Goal: Task Accomplishment & Management: Manage account settings

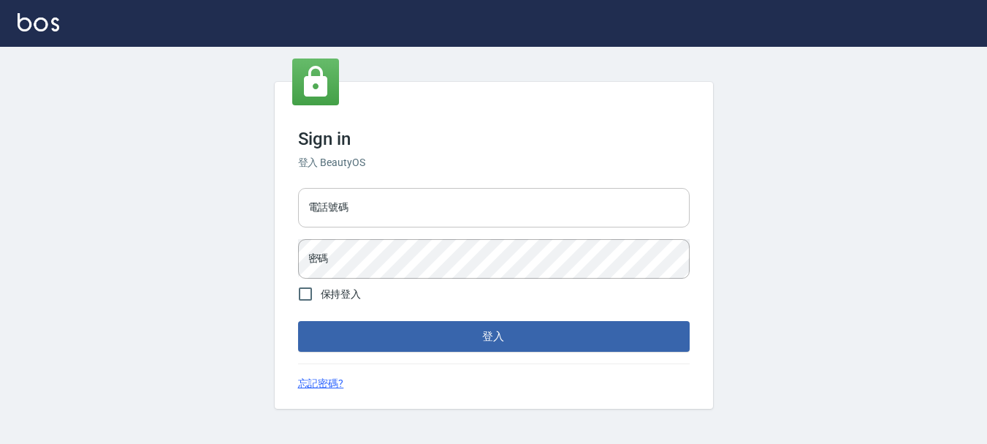
click at [354, 209] on input "電話號碼" at bounding box center [494, 207] width 392 height 39
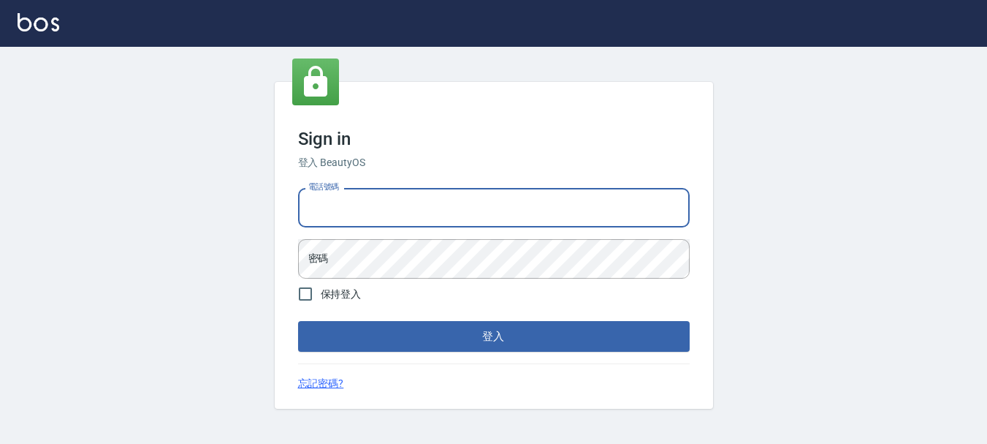
type input "0928200634"
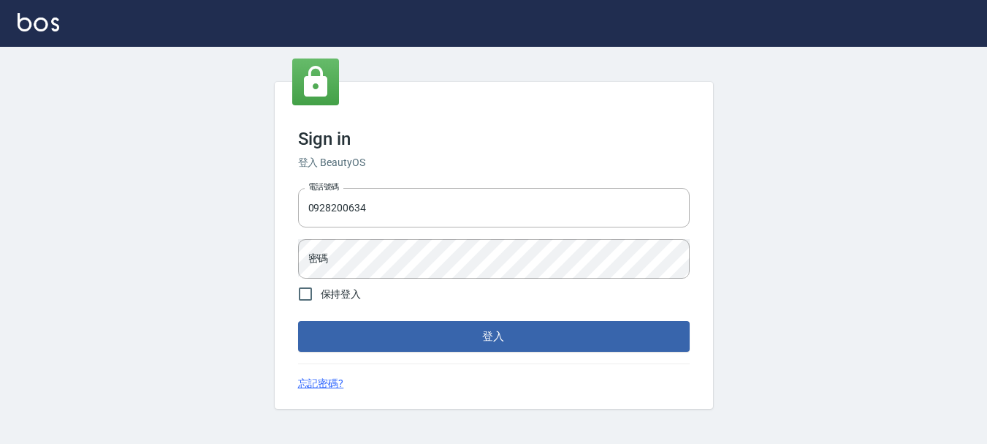
click at [422, 285] on form "電話號碼 0928200634 電話號碼 密碼 密碼 保持登入 登入" at bounding box center [494, 267] width 392 height 170
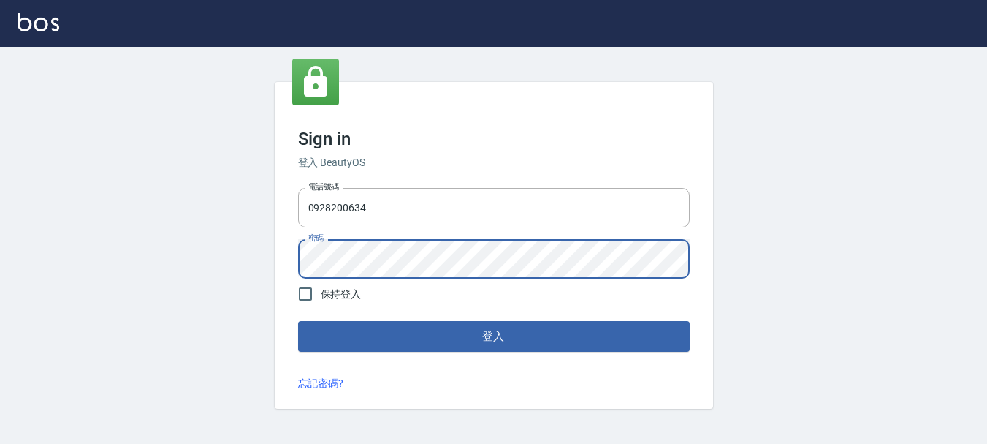
click at [298, 321] on button "登入" at bounding box center [494, 336] width 392 height 31
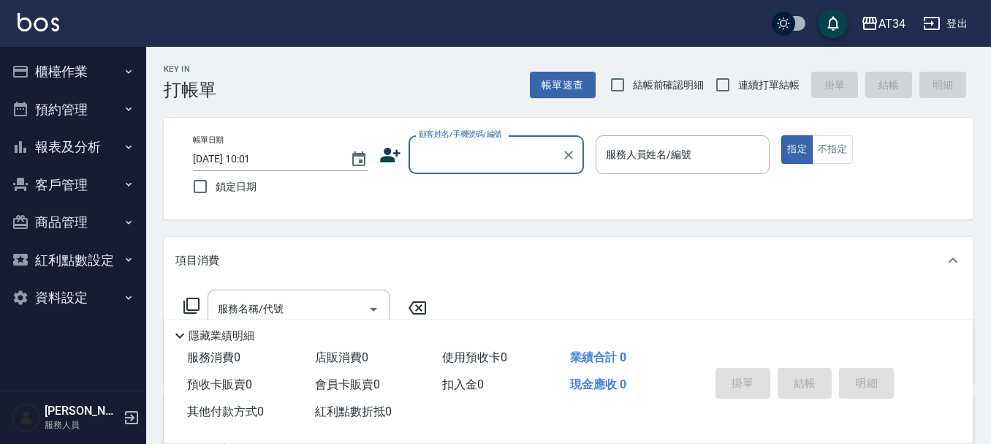
click at [100, 199] on button "客戶管理" at bounding box center [73, 185] width 134 height 38
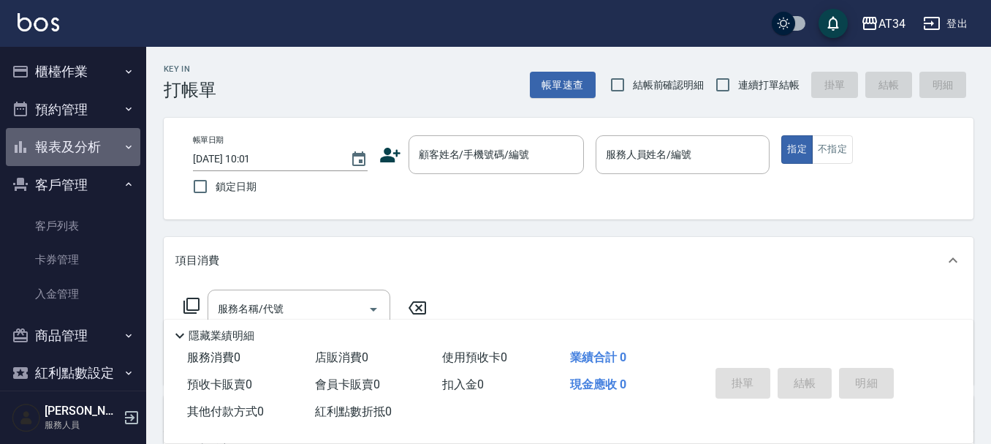
click at [99, 145] on button "報表及分析" at bounding box center [73, 147] width 134 height 38
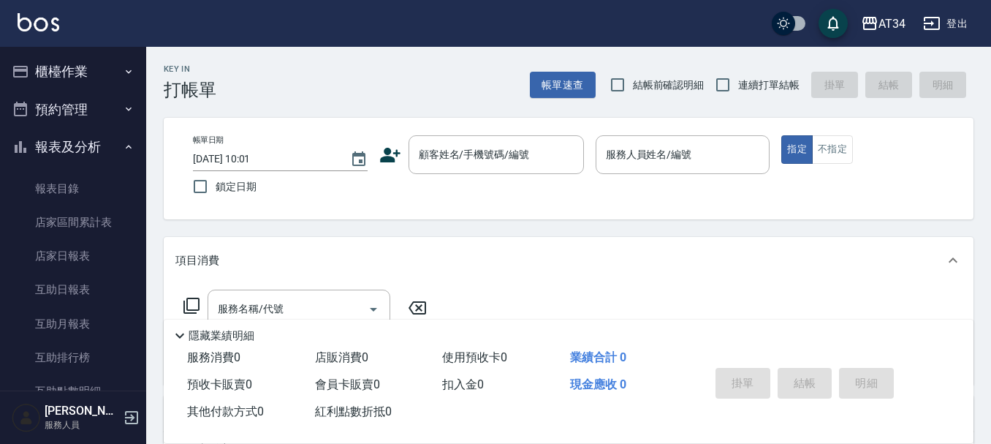
click at [107, 142] on button "報表及分析" at bounding box center [73, 147] width 134 height 38
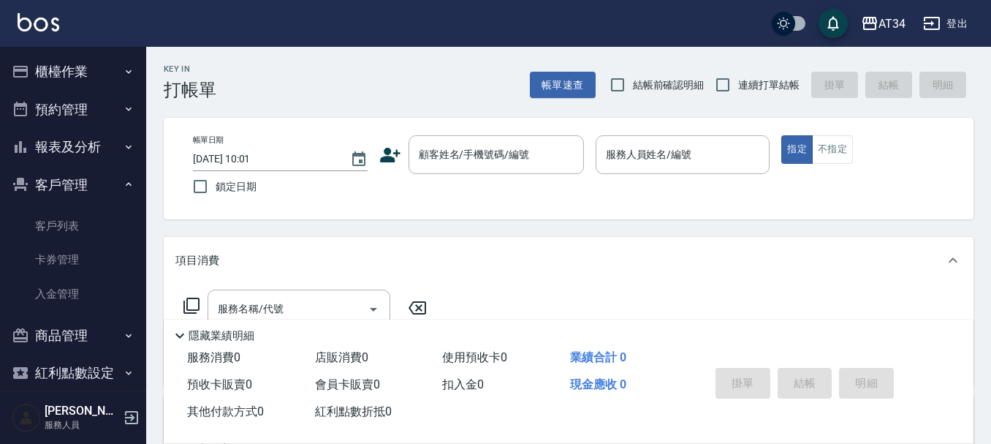
click at [106, 57] on button "櫃檯作業" at bounding box center [73, 72] width 134 height 38
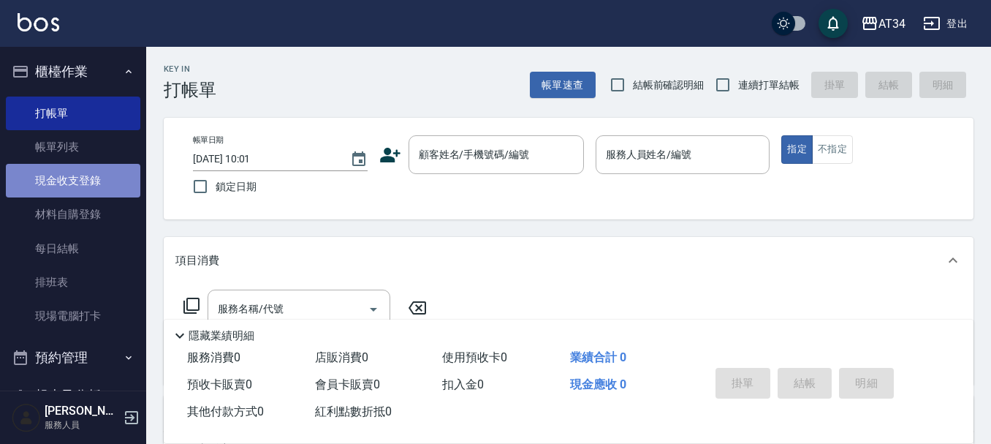
click at [89, 167] on link "現金收支登錄" at bounding box center [73, 181] width 134 height 34
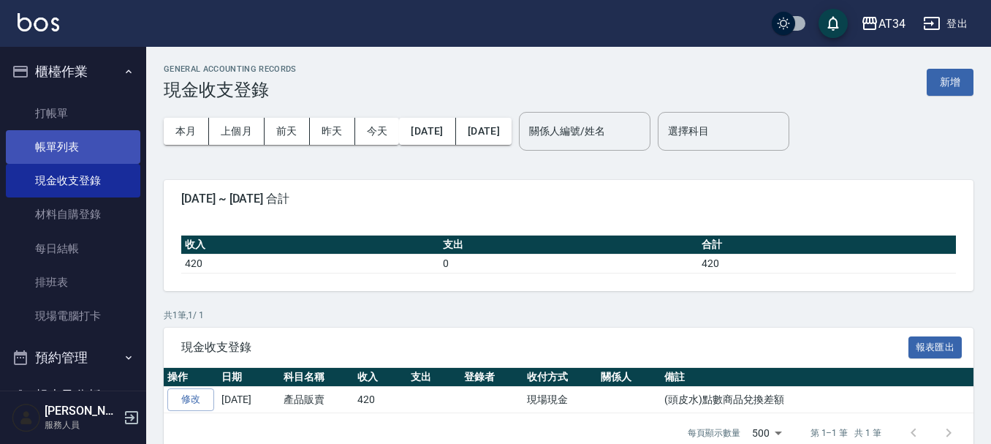
click at [46, 140] on link "帳單列表" at bounding box center [73, 147] width 134 height 34
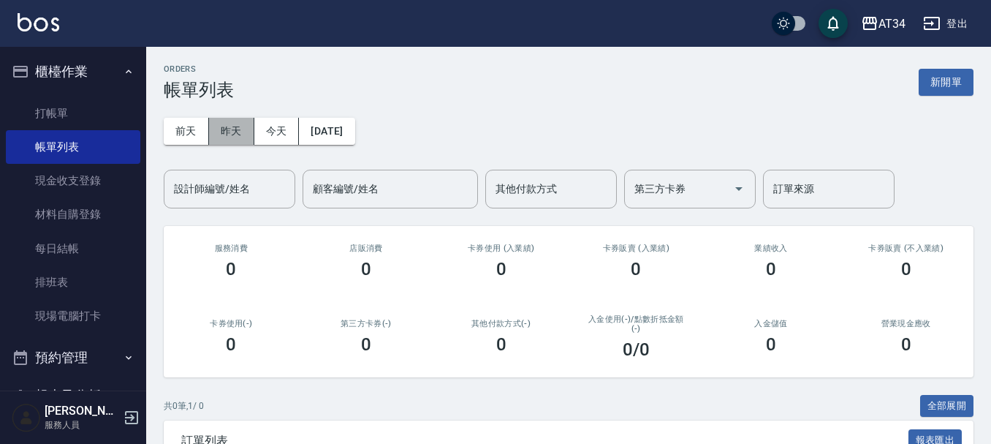
click at [210, 128] on button "昨天" at bounding box center [231, 131] width 45 height 27
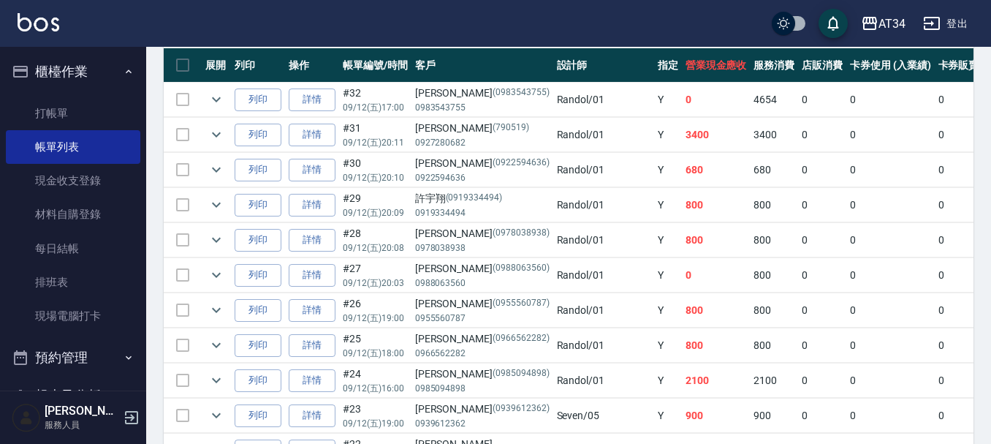
scroll to position [438, 0]
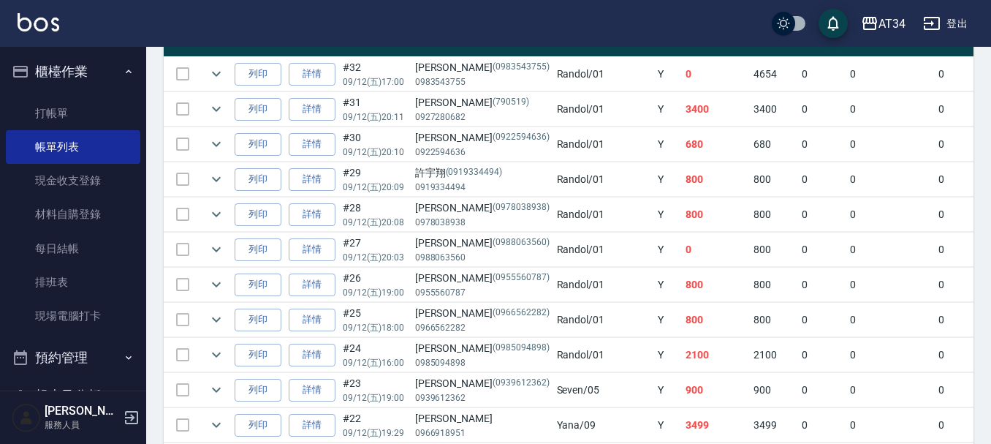
click at [71, 80] on button "櫃檯作業" at bounding box center [73, 72] width 134 height 38
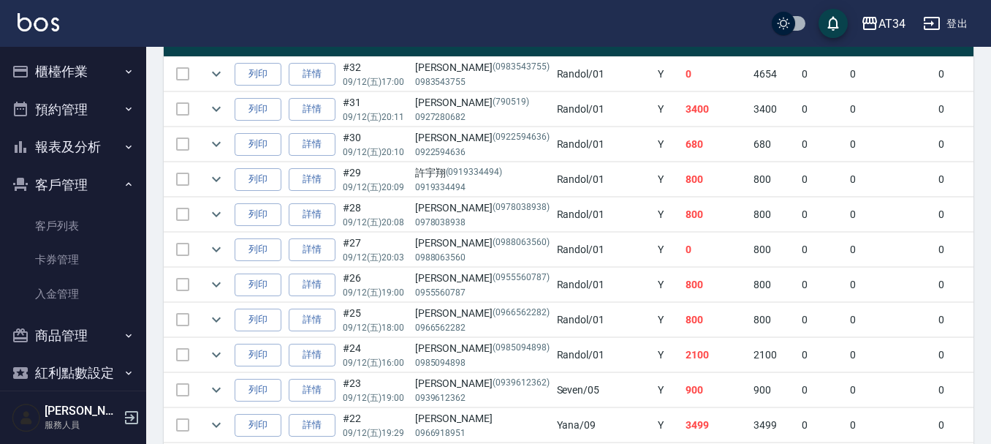
click at [82, 176] on button "客戶管理" at bounding box center [73, 185] width 134 height 38
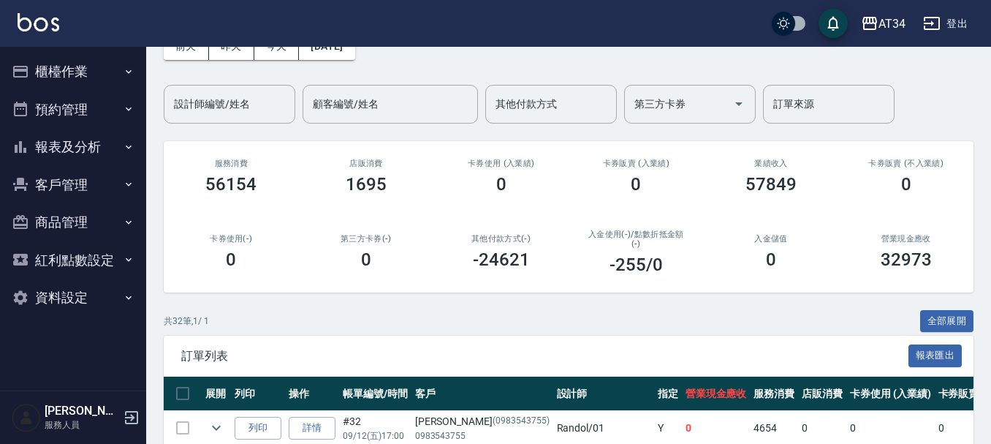
scroll to position [73, 0]
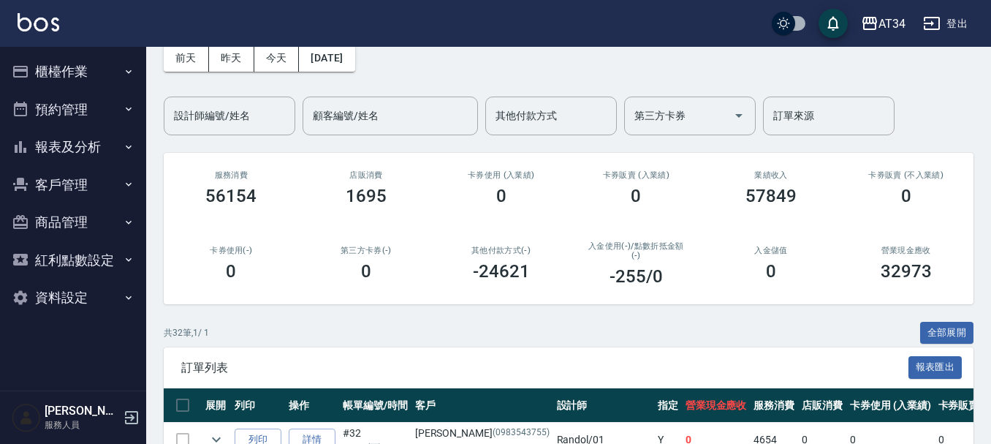
click at [66, 148] on button "報表及分析" at bounding box center [73, 147] width 134 height 38
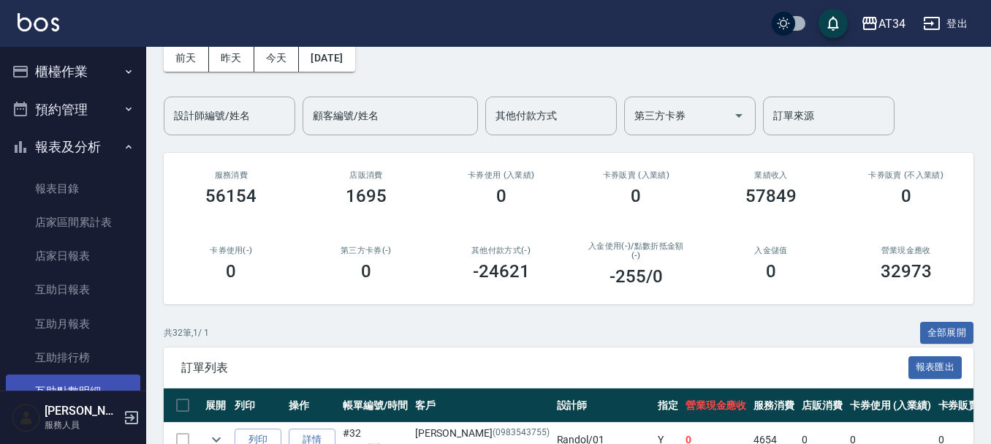
scroll to position [219, 0]
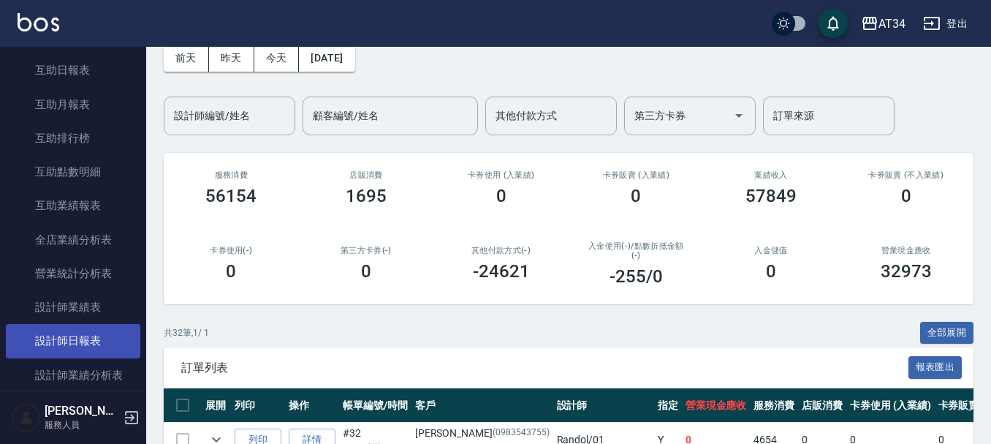
click at [88, 337] on link "設計師日報表" at bounding box center [73, 341] width 134 height 34
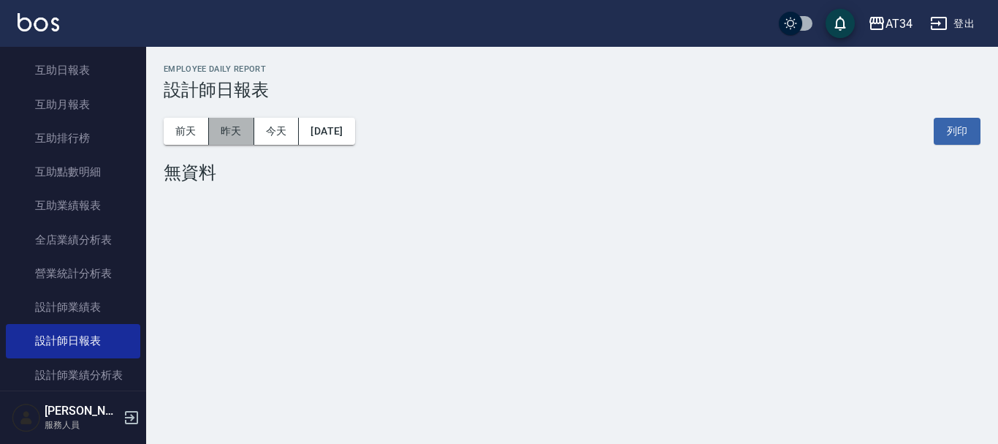
click at [232, 142] on button "昨天" at bounding box center [231, 131] width 45 height 27
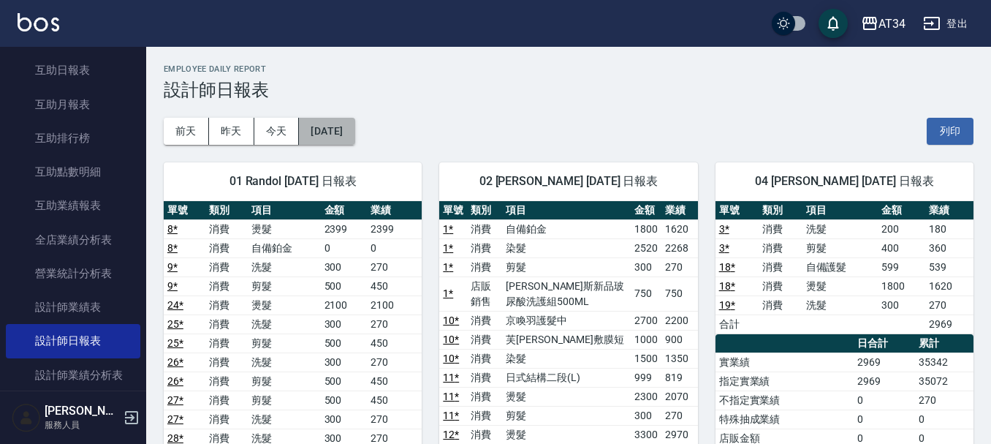
click at [354, 135] on button "[DATE]" at bounding box center [327, 131] width 56 height 27
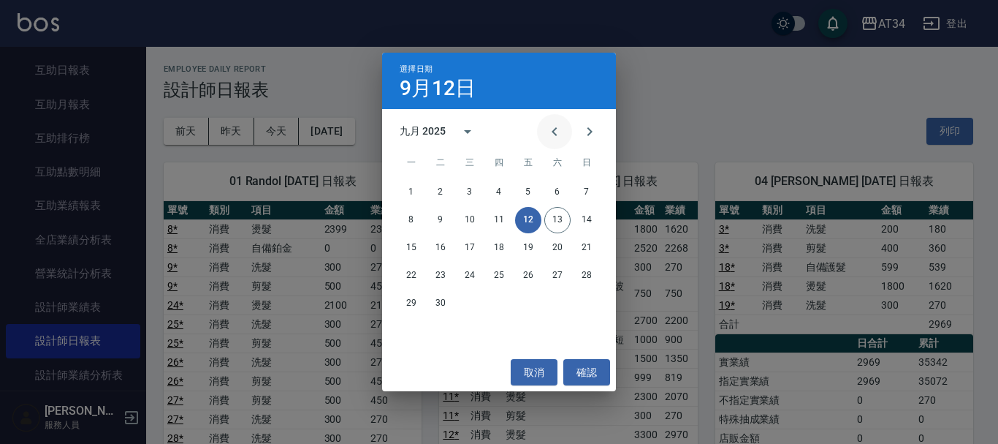
click at [549, 135] on icon "Previous month" at bounding box center [555, 132] width 18 height 18
click at [443, 241] on button "12" at bounding box center [440, 248] width 26 height 26
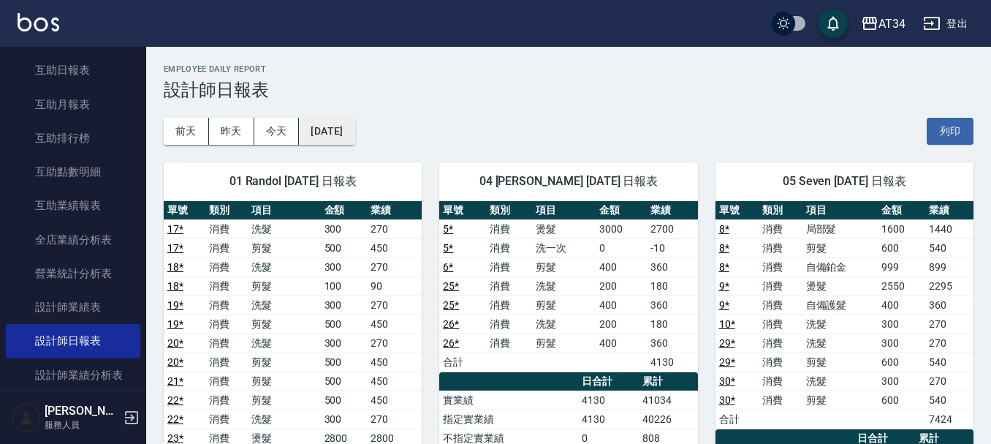
click at [329, 140] on button "2025/08/12" at bounding box center [327, 131] width 56 height 27
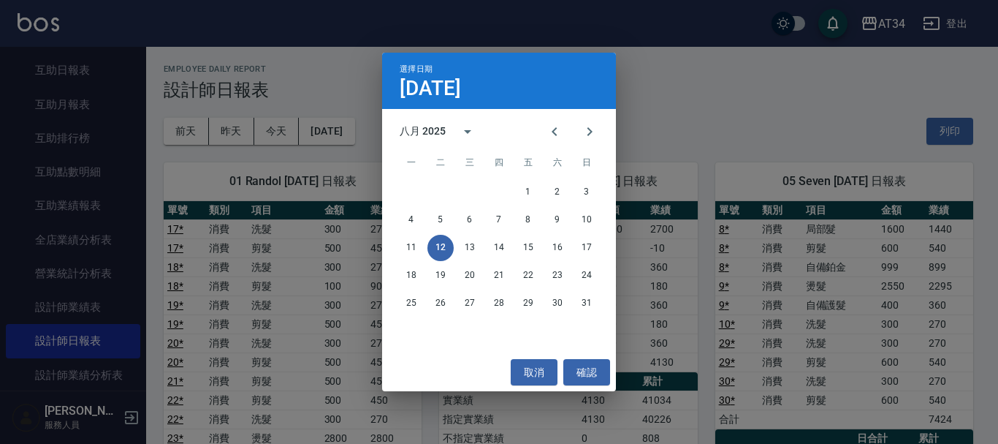
click at [456, 264] on div "18 19 20 21 22 23 24" at bounding box center [499, 275] width 234 height 26
click at [466, 242] on button "13" at bounding box center [470, 248] width 26 height 26
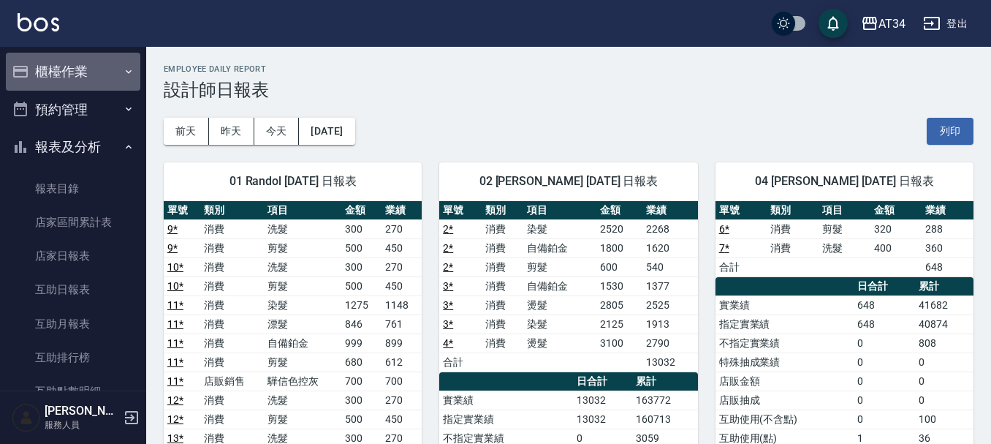
click at [77, 72] on button "櫃檯作業" at bounding box center [73, 72] width 134 height 38
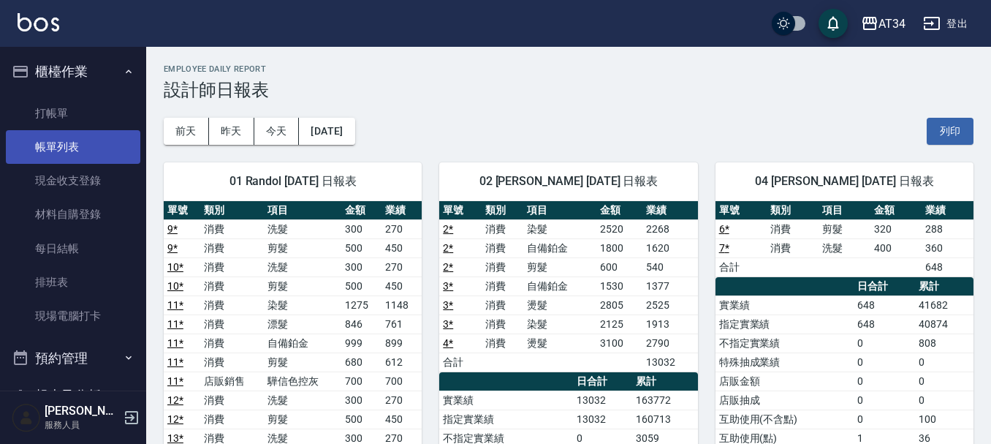
click at [87, 144] on link "帳單列表" at bounding box center [73, 147] width 134 height 34
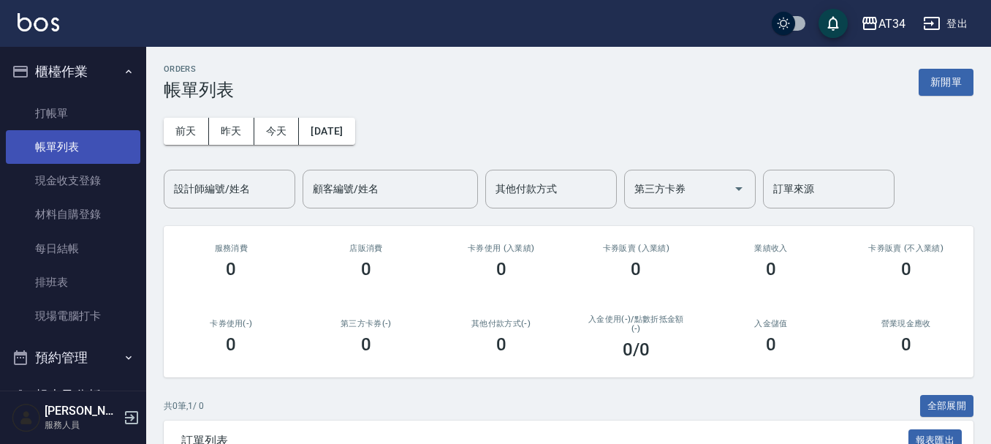
click at [6, 130] on link "帳單列表" at bounding box center [73, 147] width 134 height 34
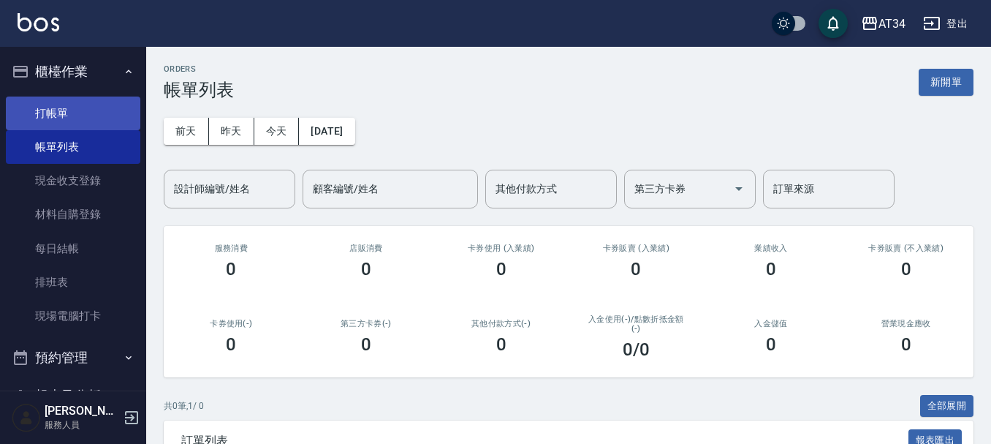
click at [53, 108] on link "打帳單" at bounding box center [73, 113] width 134 height 34
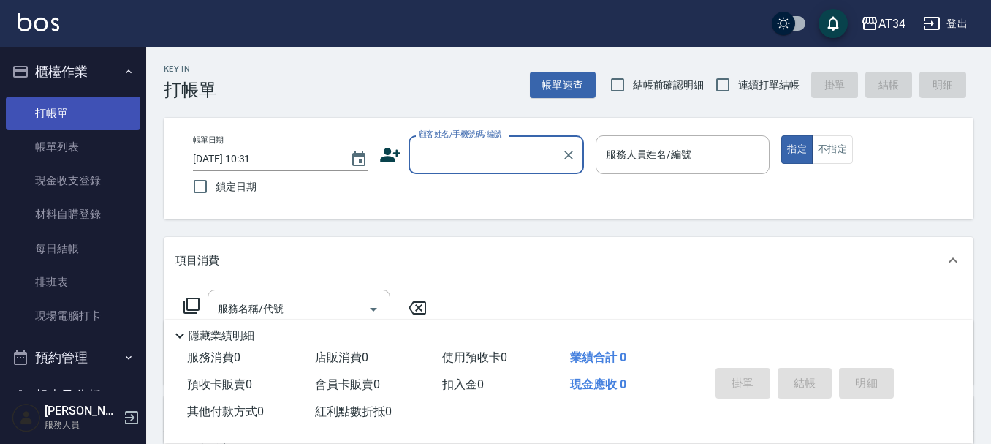
click at [94, 126] on link "打帳單" at bounding box center [73, 113] width 134 height 34
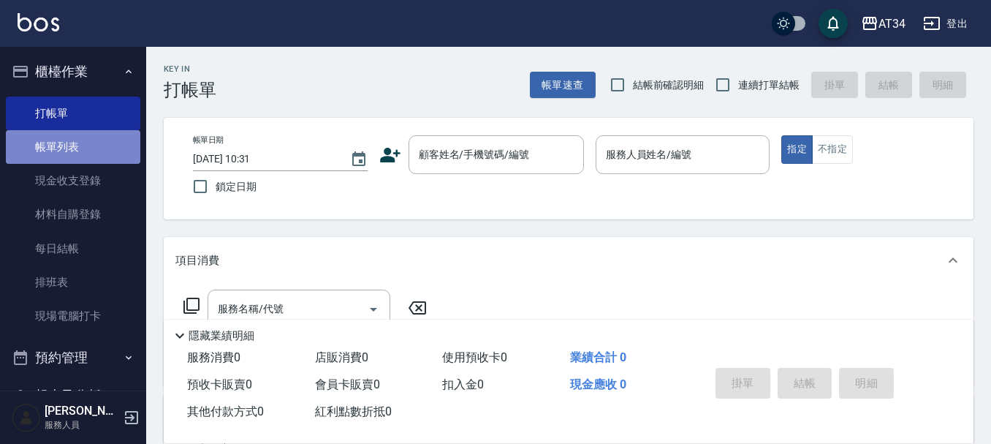
click at [89, 150] on link "帳單列表" at bounding box center [73, 147] width 134 height 34
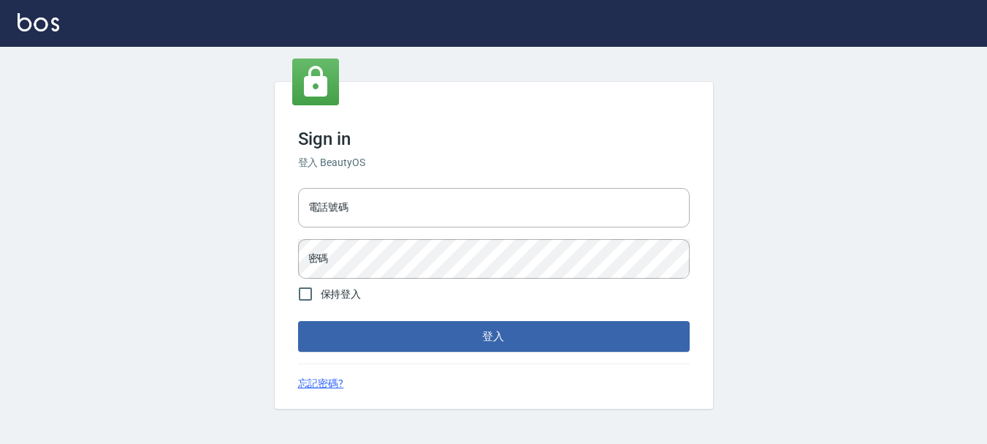
click at [417, 232] on div "電話號碼 電話號碼 密碼 密碼" at bounding box center [493, 233] width 403 height 102
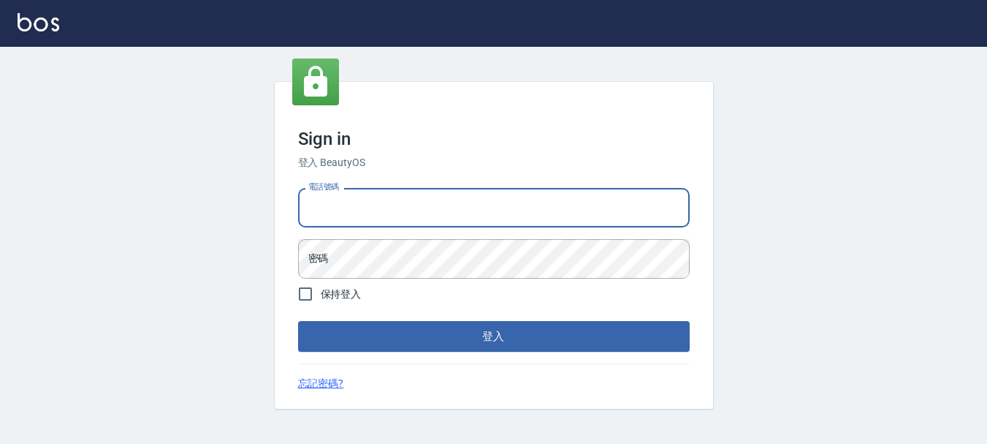
click at [422, 215] on input "電話號碼" at bounding box center [494, 207] width 392 height 39
type input "0928200634"
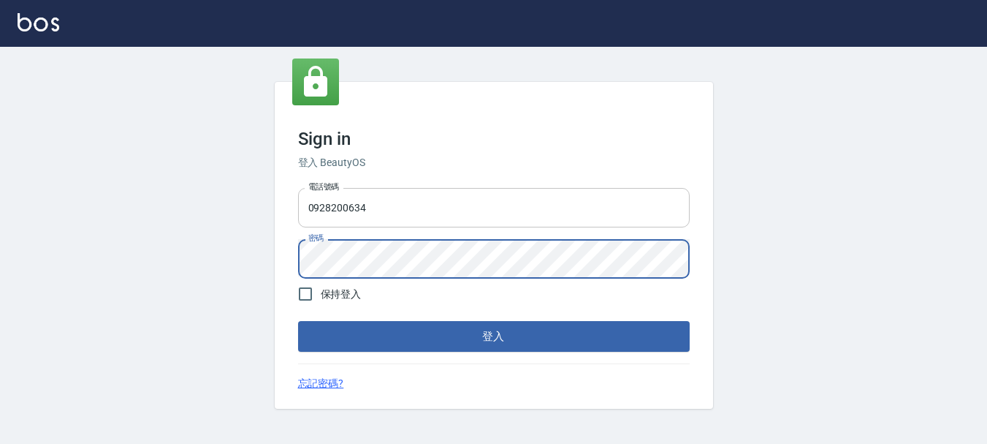
click at [298, 321] on button "登入" at bounding box center [494, 336] width 392 height 31
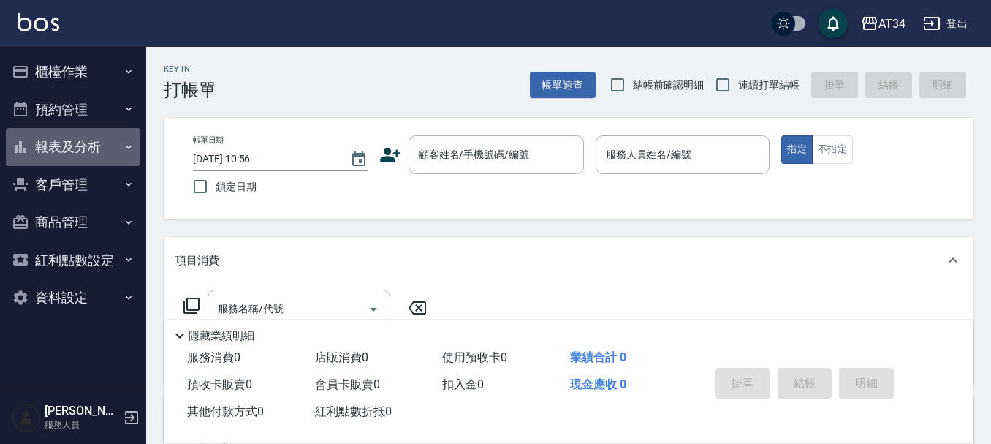
click at [95, 150] on button "報表及分析" at bounding box center [73, 147] width 134 height 38
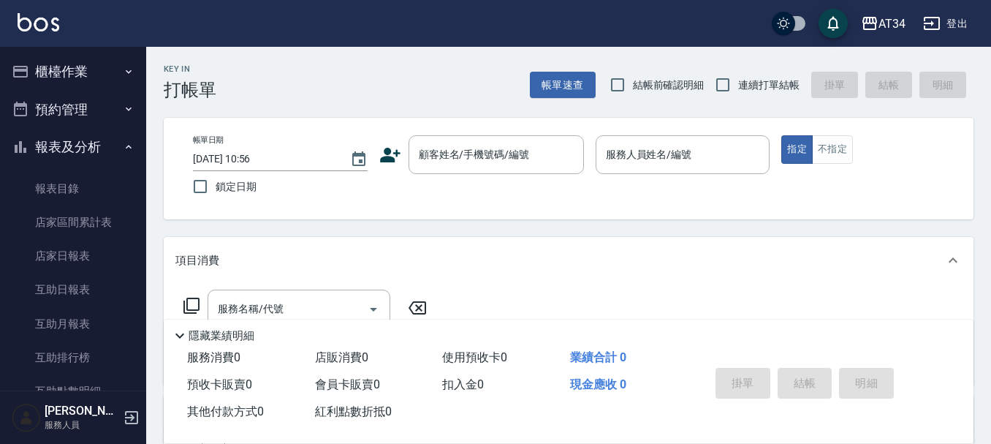
click at [90, 142] on button "報表及分析" at bounding box center [73, 147] width 134 height 38
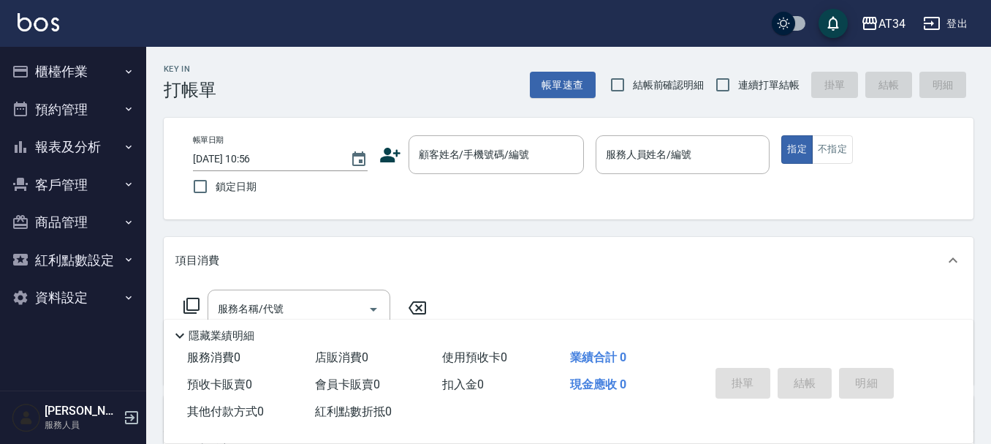
click at [103, 113] on button "預約管理" at bounding box center [73, 110] width 134 height 38
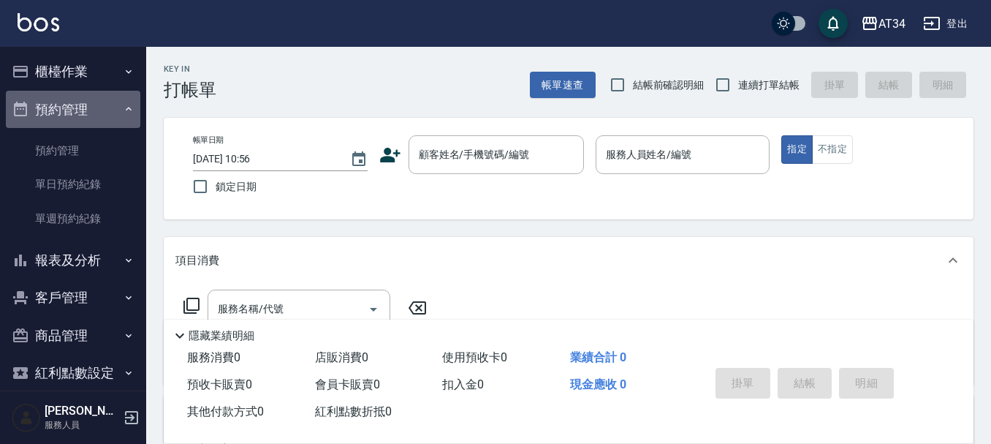
click at [103, 113] on button "預約管理" at bounding box center [73, 110] width 134 height 38
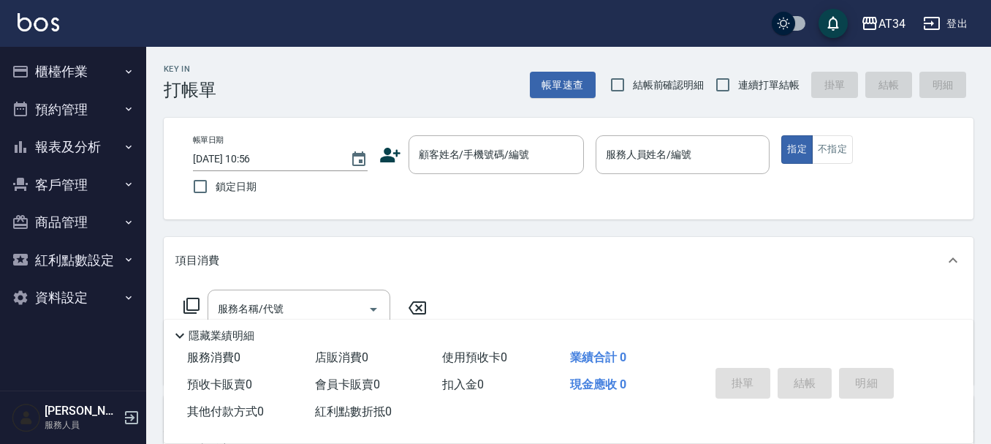
click at [96, 75] on button "櫃檯作業" at bounding box center [73, 72] width 134 height 38
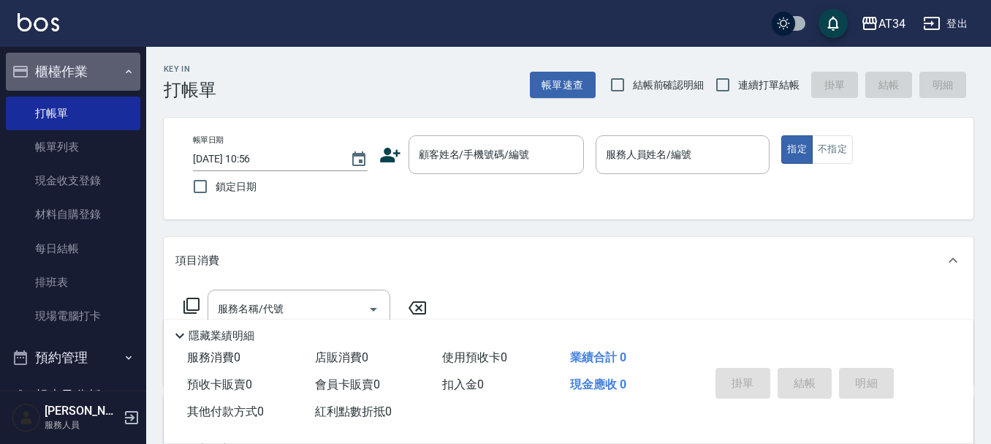
click at [96, 75] on button "櫃檯作業" at bounding box center [73, 72] width 134 height 38
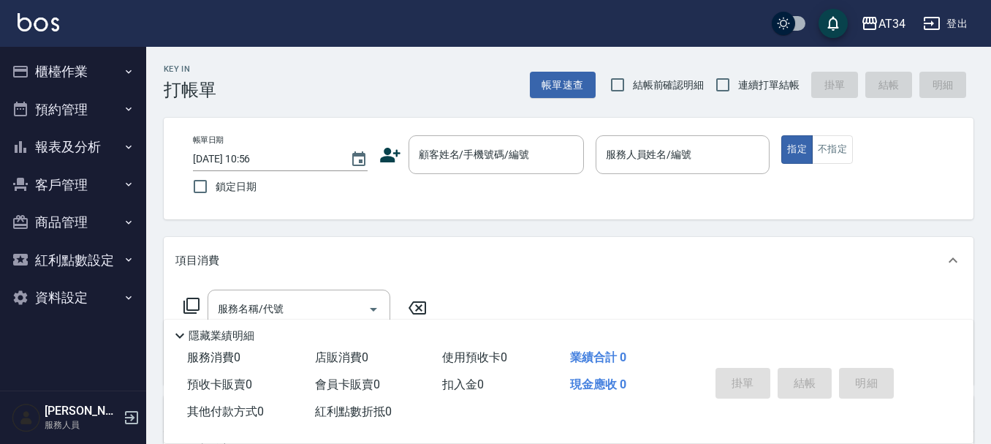
click at [95, 103] on button "預約管理" at bounding box center [73, 110] width 134 height 38
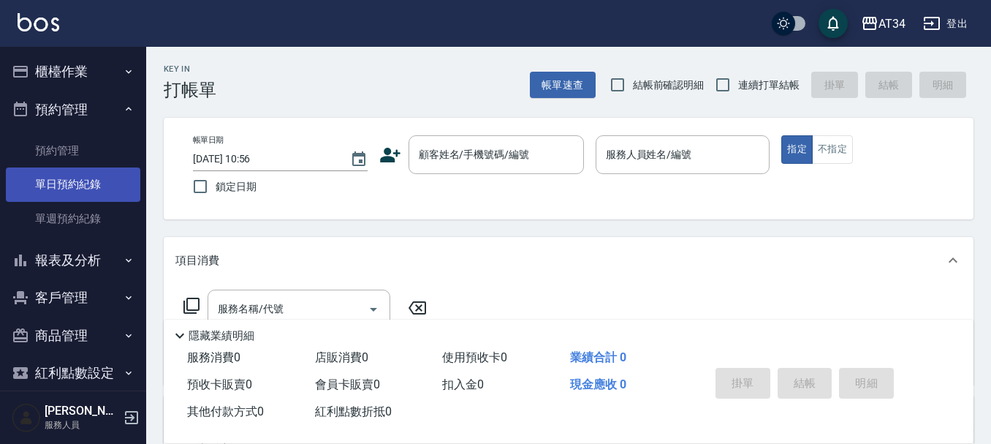
click at [87, 190] on link "單日預約紀錄" at bounding box center [73, 184] width 134 height 34
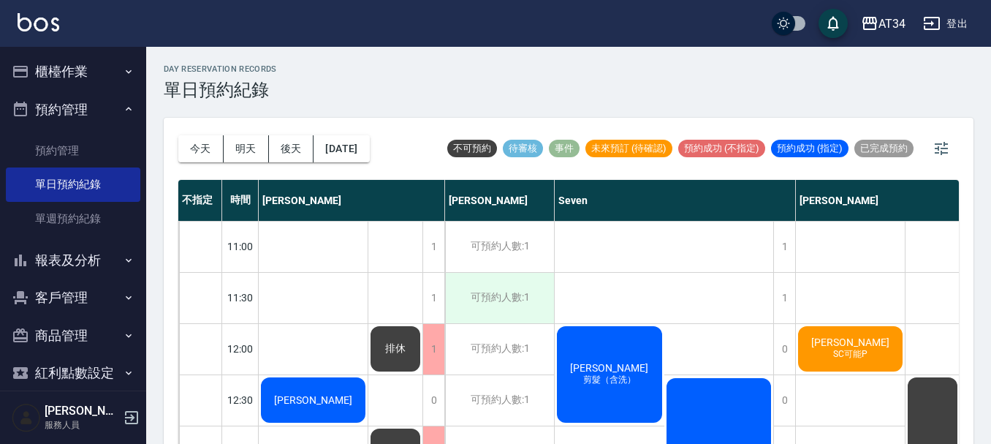
click at [532, 286] on div "可預約人數:1" at bounding box center [499, 298] width 109 height 50
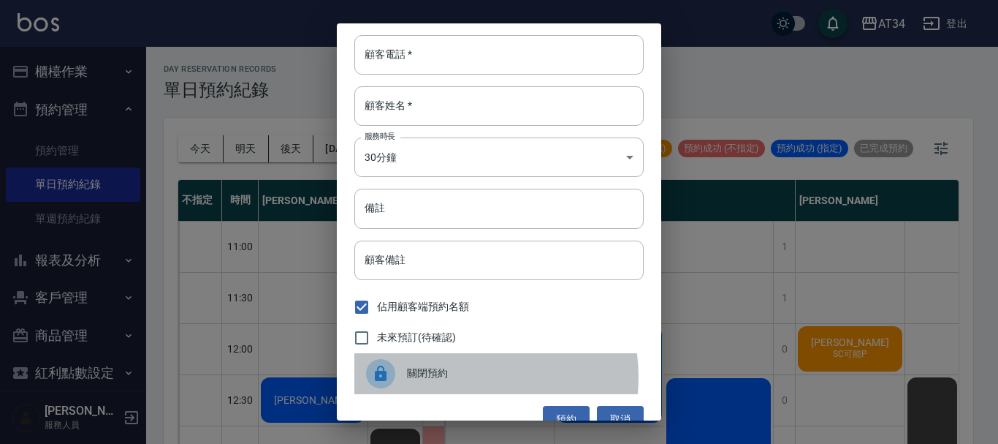
click at [465, 377] on span "關閉預約" at bounding box center [519, 372] width 225 height 15
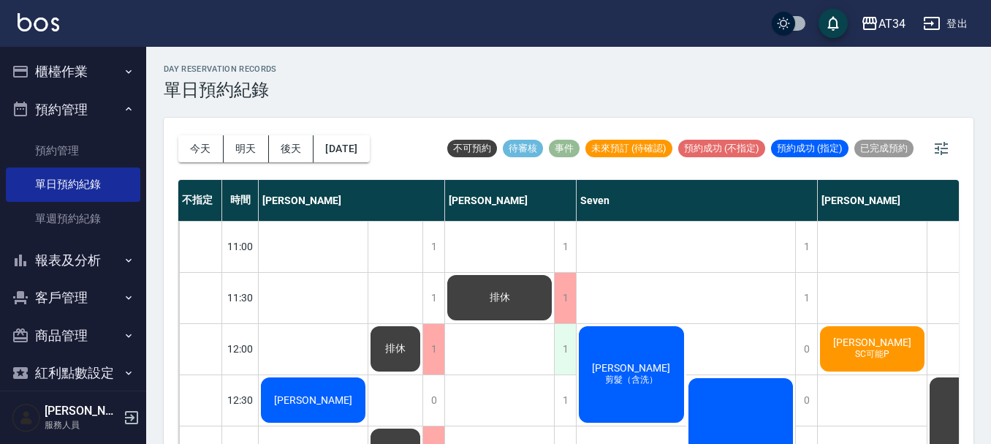
click at [564, 356] on div "1" at bounding box center [565, 349] width 22 height 50
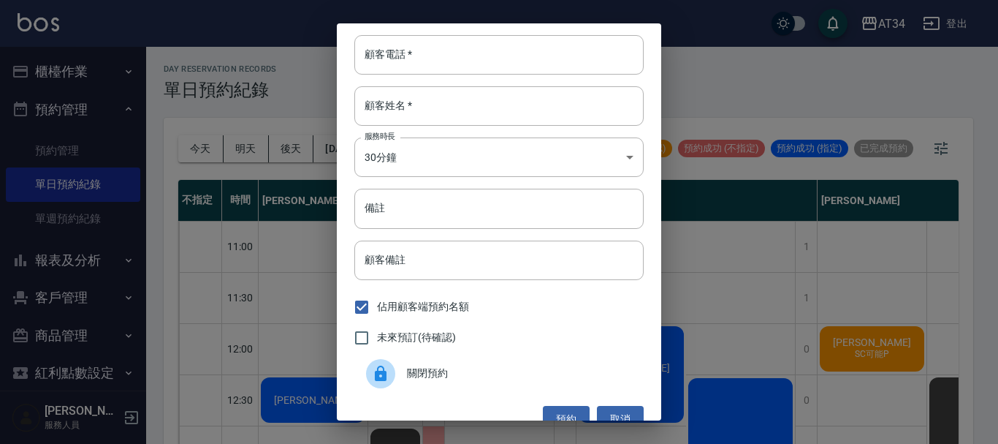
click at [426, 370] on span "關閉預約" at bounding box center [519, 372] width 225 height 15
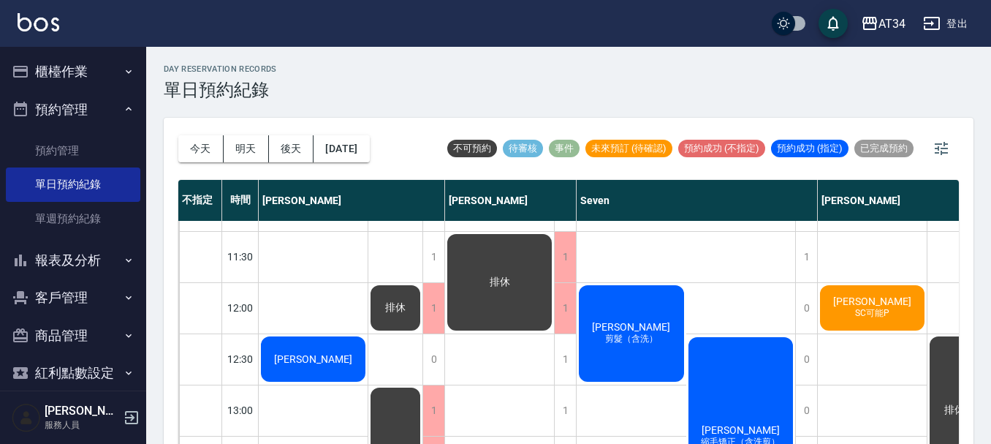
scroll to position [73, 0]
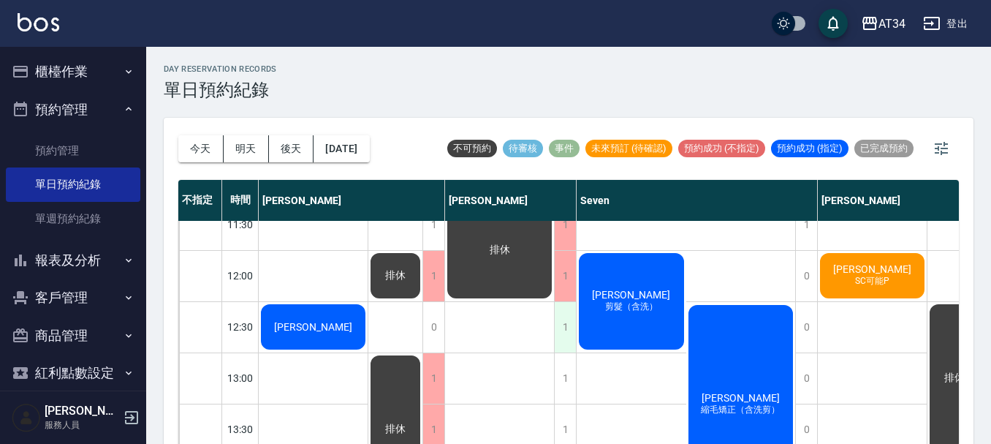
click at [565, 338] on div "1" at bounding box center [565, 327] width 22 height 50
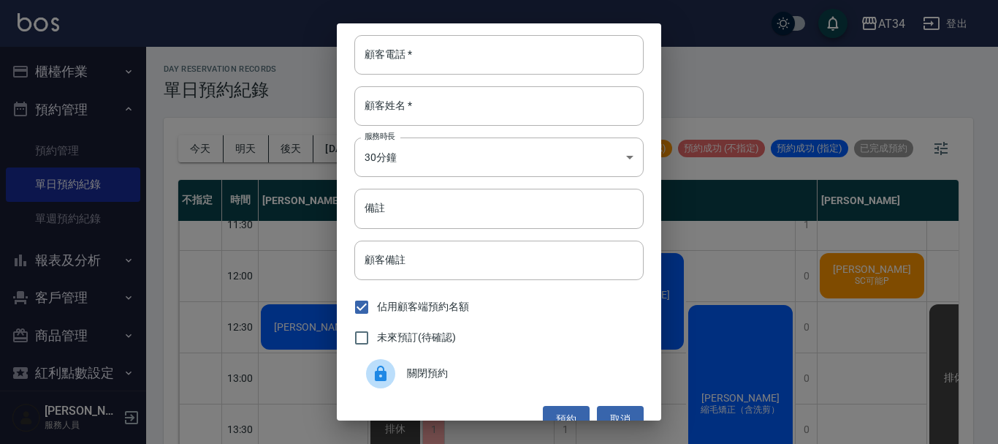
click at [421, 369] on span "關閉預約" at bounding box center [519, 372] width 225 height 15
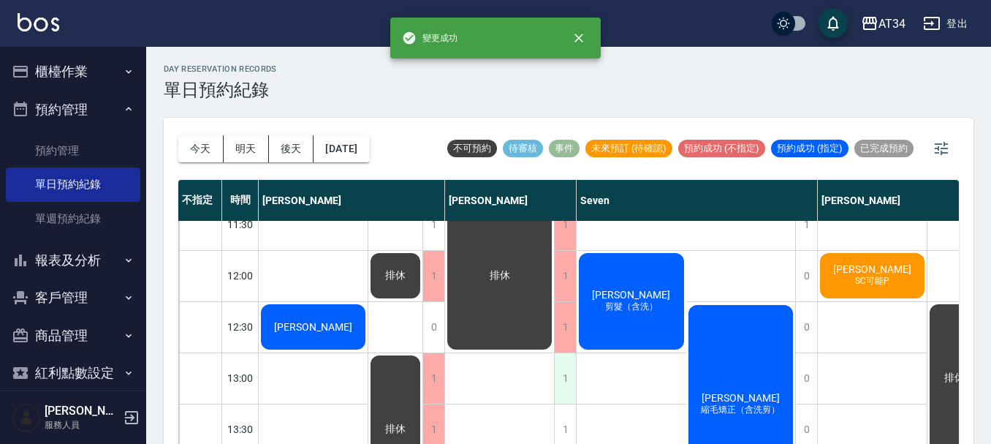
click at [568, 377] on div "1" at bounding box center [565, 378] width 22 height 50
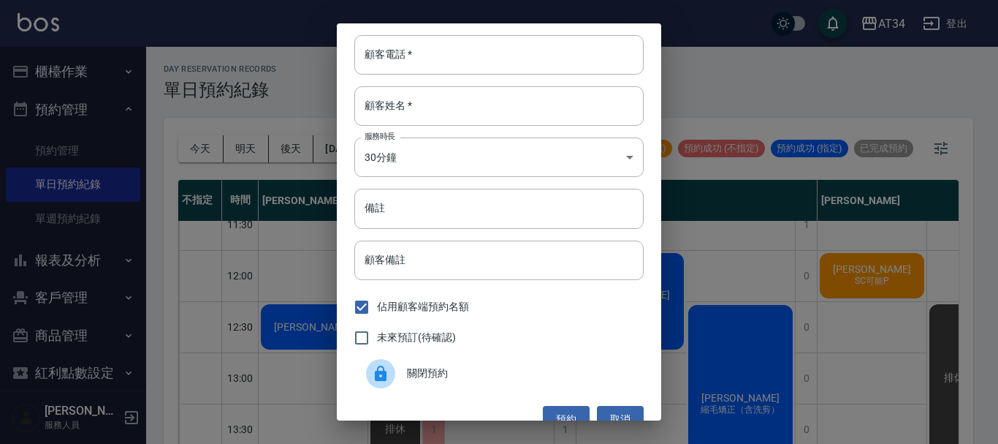
click at [456, 386] on div "關閉預約" at bounding box center [498, 373] width 289 height 41
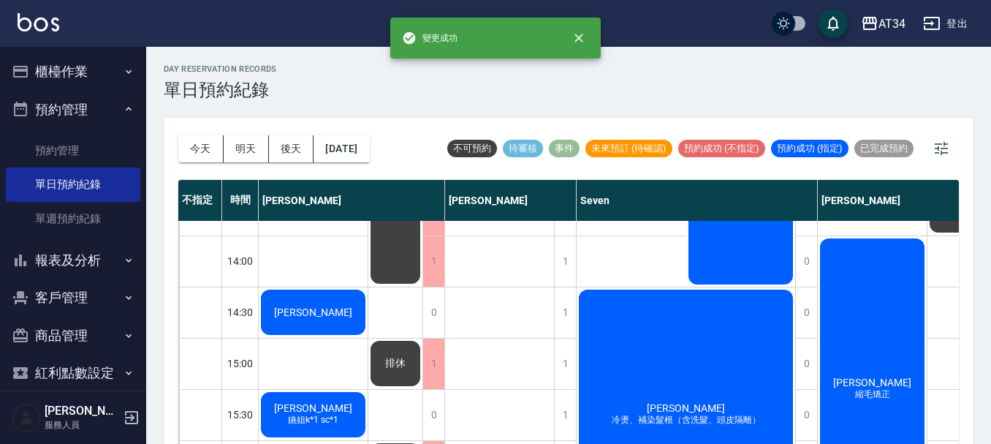
scroll to position [219, 0]
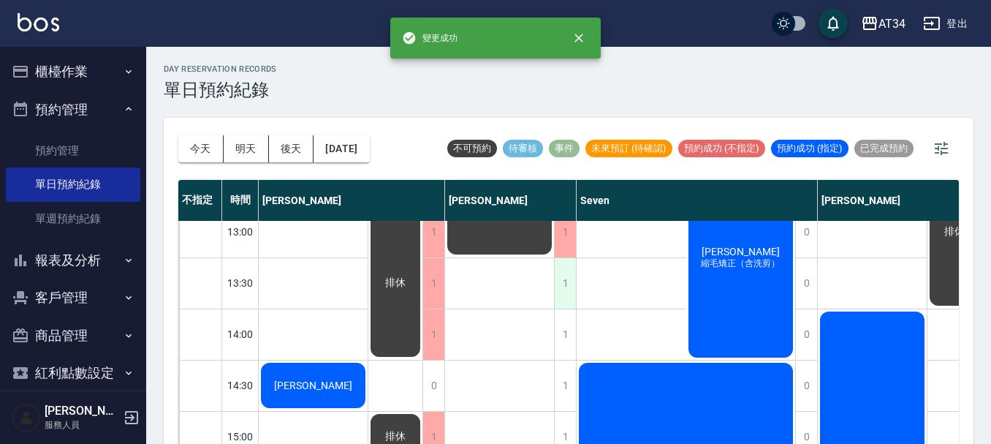
click at [563, 286] on div "1" at bounding box center [565, 283] width 22 height 50
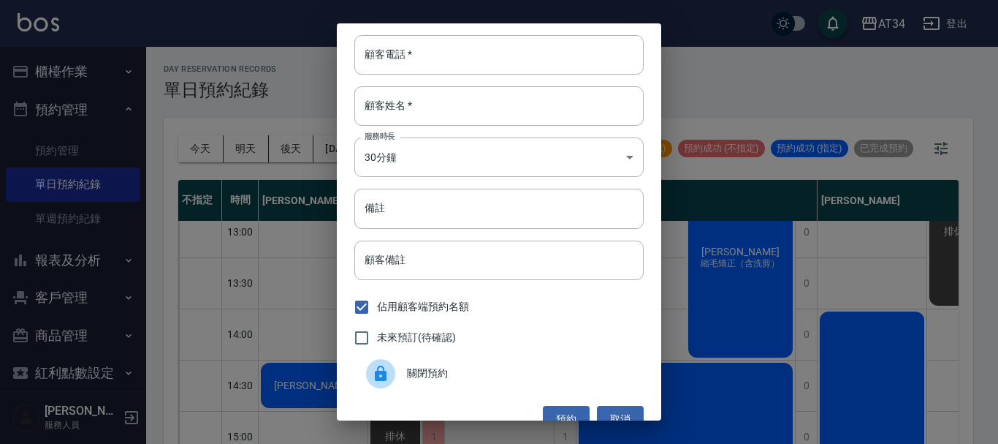
click at [465, 389] on div "關閉預約" at bounding box center [498, 373] width 289 height 41
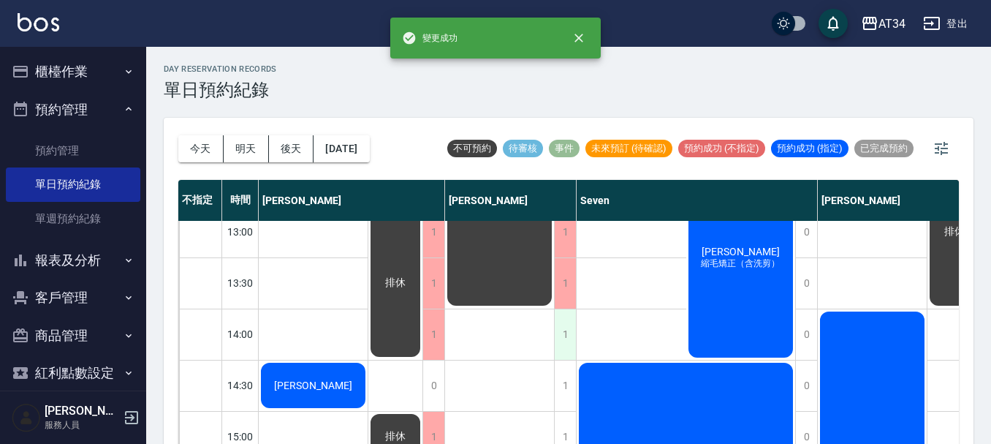
click at [571, 323] on div "1" at bounding box center [565, 334] width 22 height 50
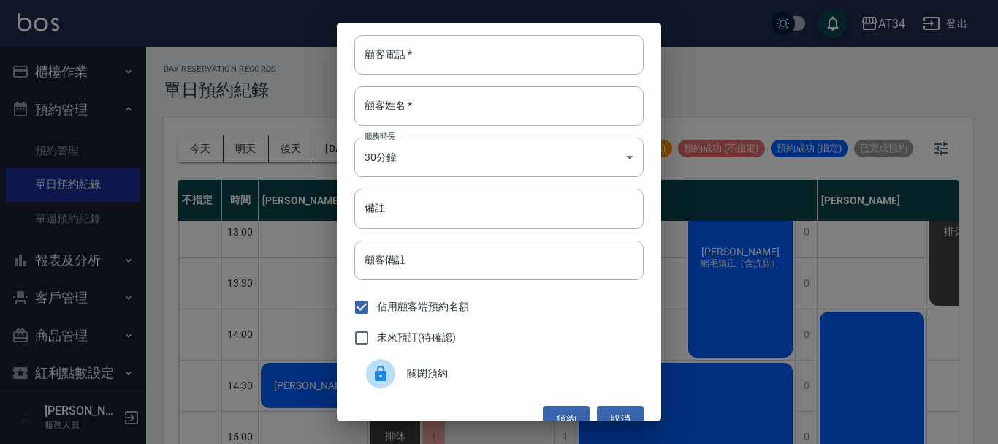
click at [482, 370] on span "關閉預約" at bounding box center [519, 372] width 225 height 15
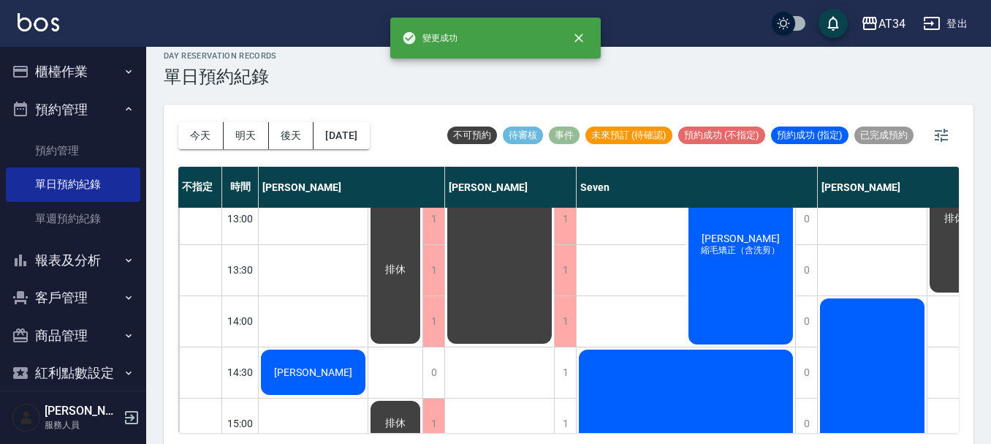
scroll to position [17, 0]
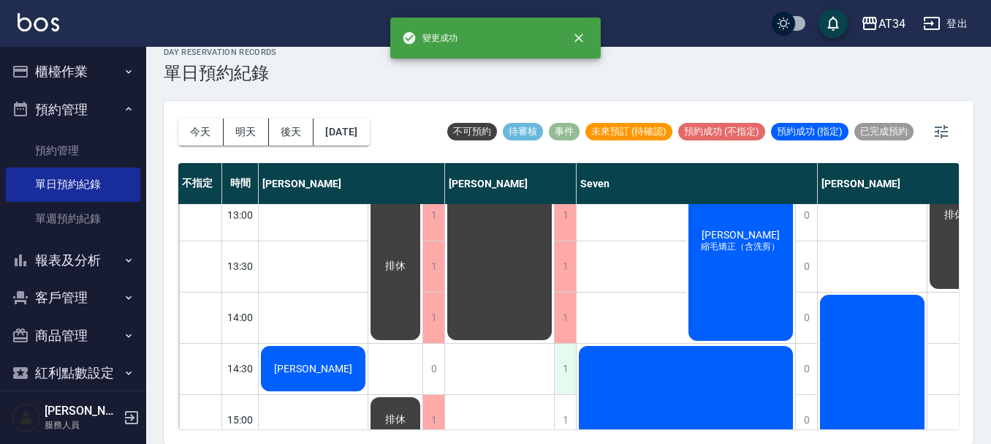
click at [566, 368] on div "1" at bounding box center [565, 368] width 22 height 50
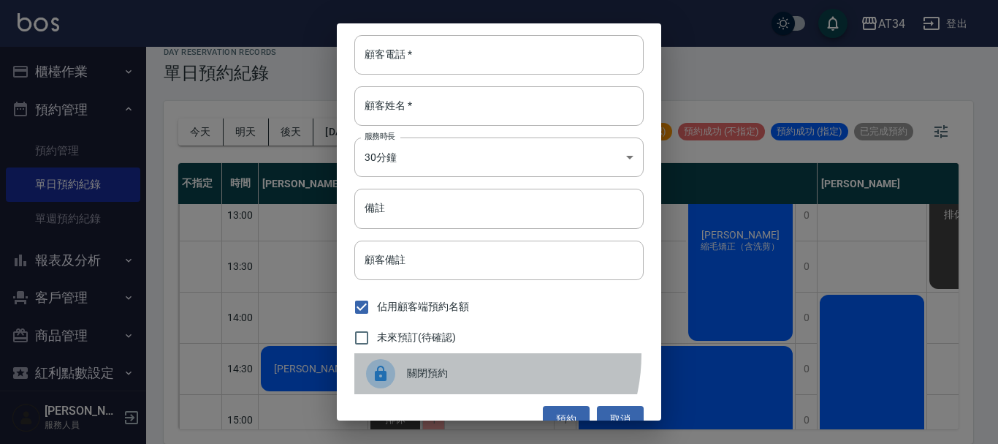
click at [452, 354] on div "關閉預約" at bounding box center [498, 373] width 289 height 41
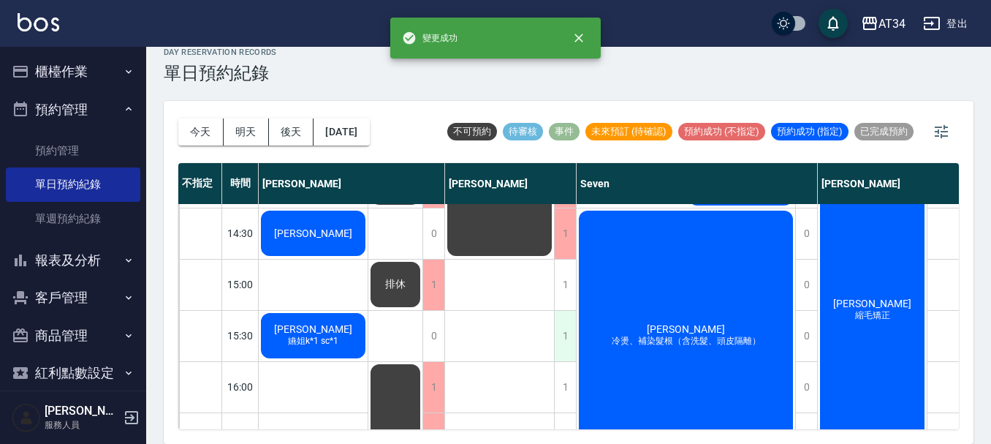
scroll to position [365, 0]
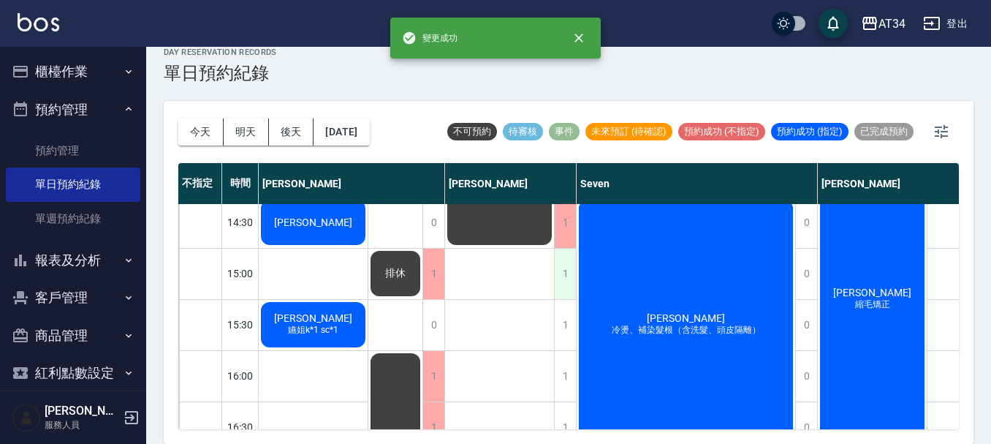
click at [571, 273] on div "1" at bounding box center [565, 273] width 22 height 50
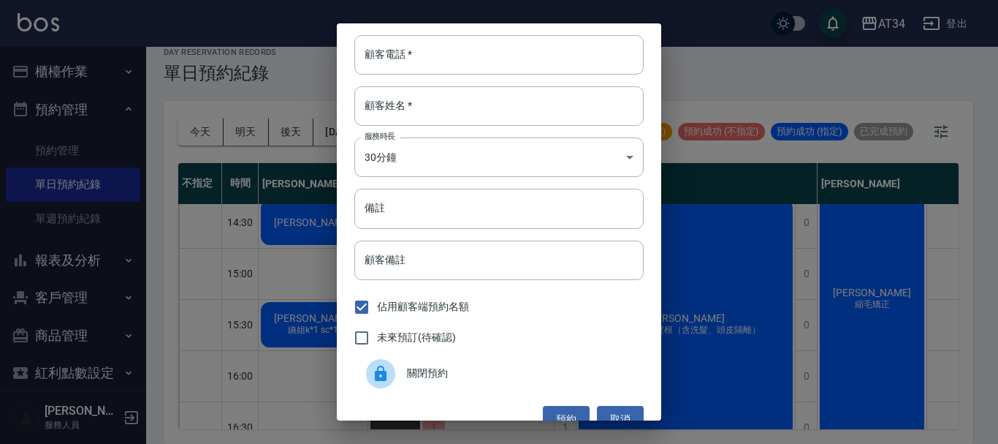
click at [437, 383] on div "關閉預約" at bounding box center [498, 373] width 289 height 41
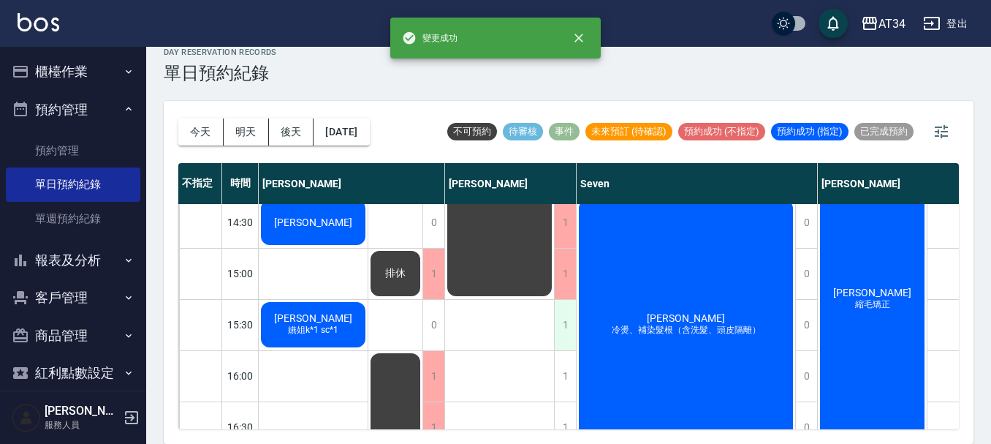
click at [563, 325] on div "1" at bounding box center [565, 325] width 22 height 50
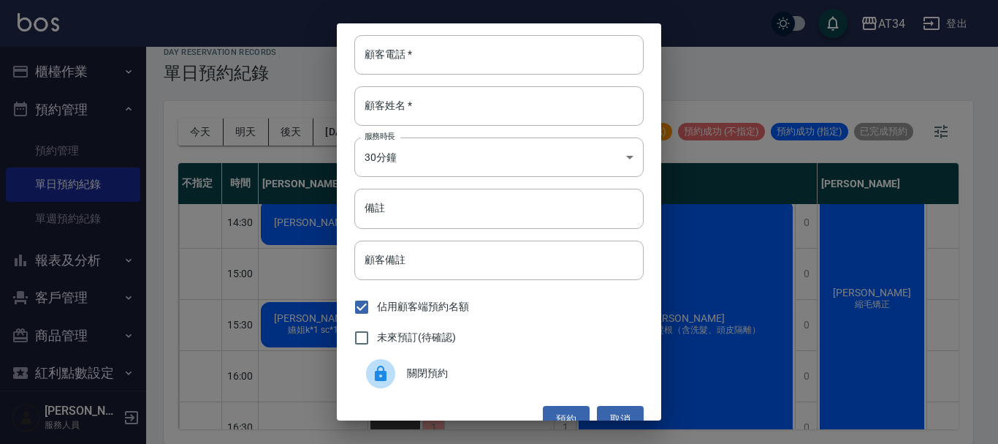
click at [447, 351] on label "未來預訂(待確認)" at bounding box center [401, 337] width 110 height 31
click at [377, 351] on input "未來預訂(待確認)" at bounding box center [361, 337] width 31 height 31
click at [439, 349] on label "未來預訂(待確認)" at bounding box center [401, 337] width 110 height 31
click at [377, 349] on input "未來預訂(待確認)" at bounding box center [361, 337] width 31 height 31
checkbox input "false"
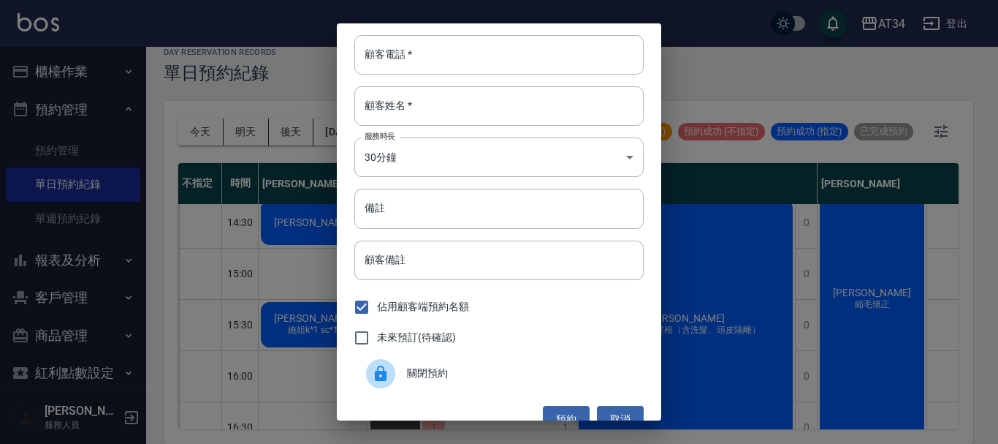
click at [431, 374] on span "關閉預約" at bounding box center [519, 372] width 225 height 15
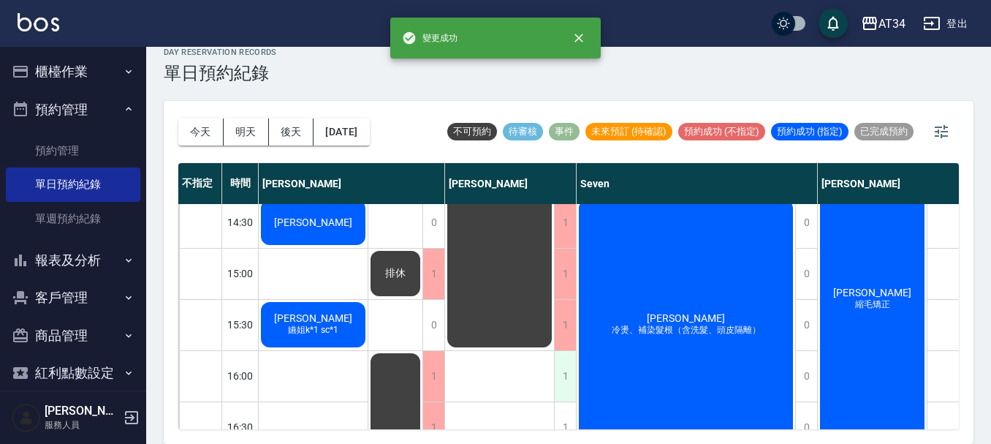
click at [571, 376] on div "1" at bounding box center [565, 376] width 22 height 50
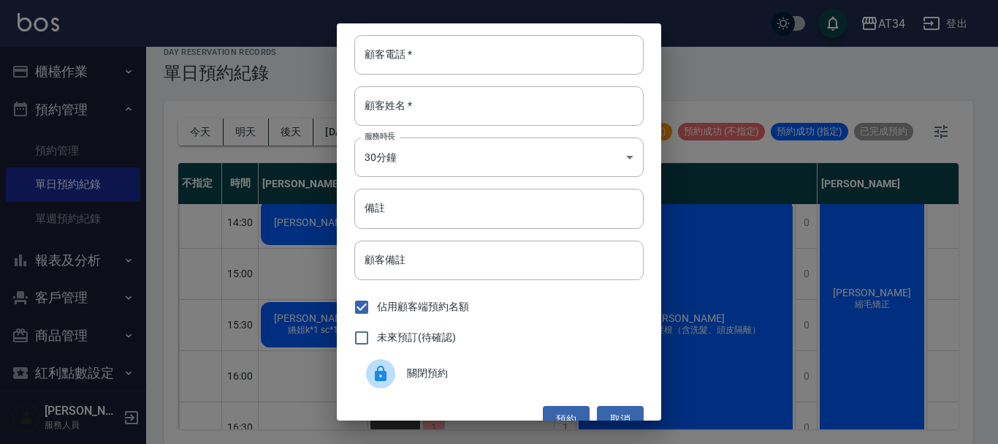
click at [494, 381] on div "關閉預約" at bounding box center [498, 373] width 289 height 41
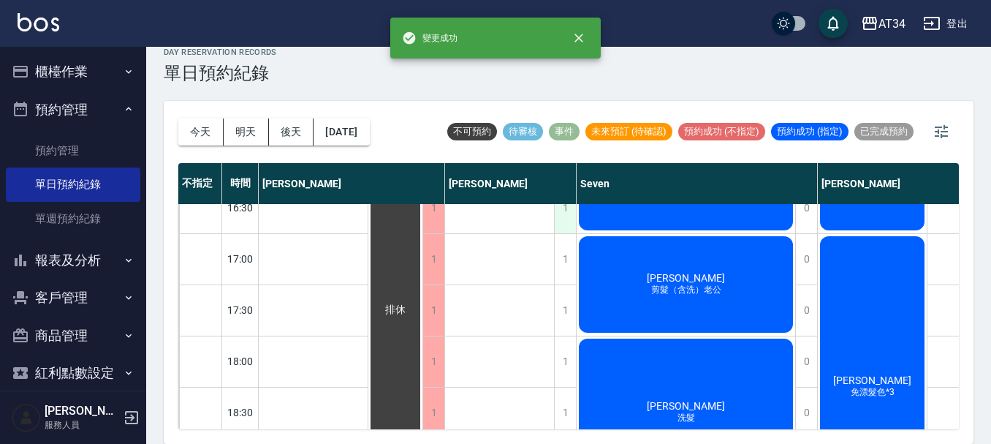
scroll to position [512, 0]
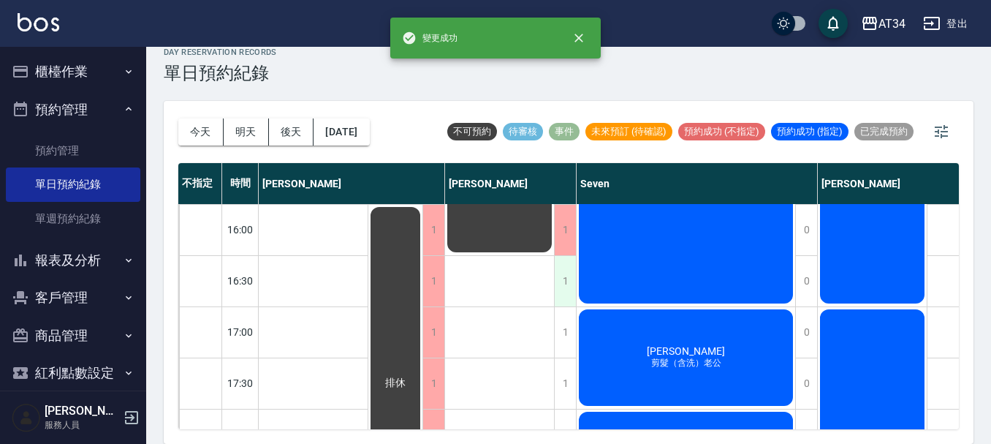
click at [555, 298] on div "1" at bounding box center [565, 281] width 22 height 50
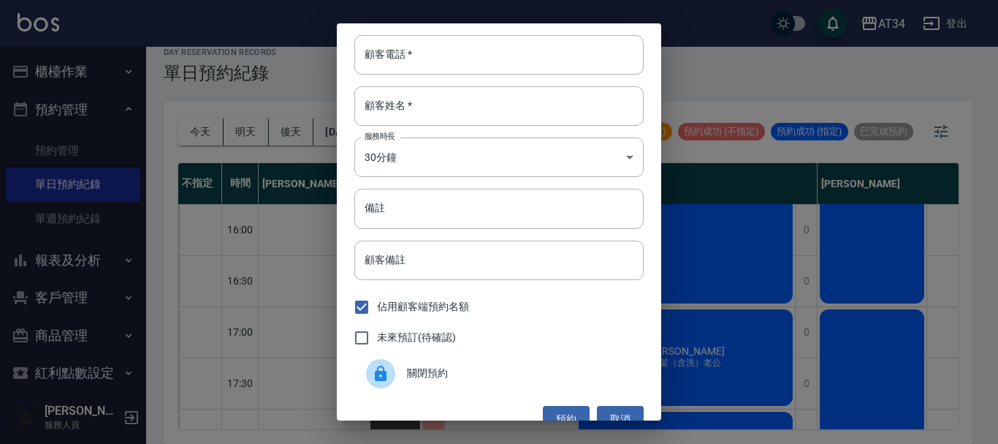
click at [493, 373] on span "關閉預約" at bounding box center [519, 372] width 225 height 15
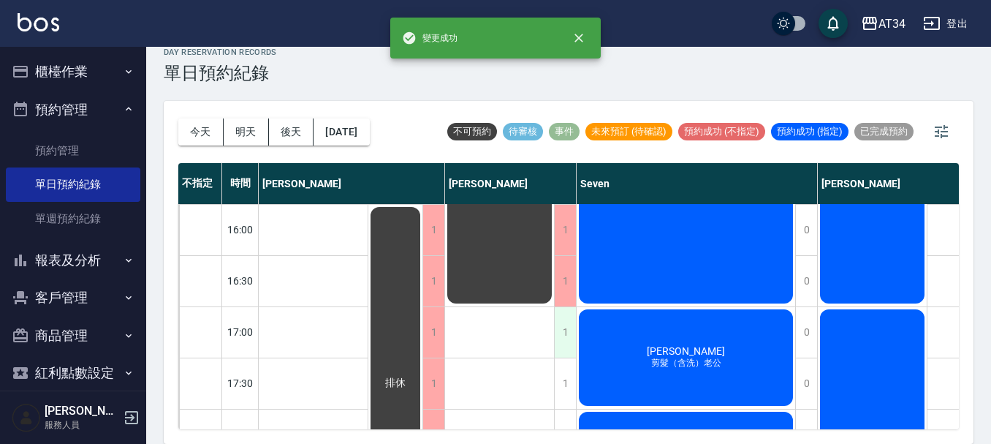
click at [574, 329] on div "1" at bounding box center [565, 332] width 22 height 50
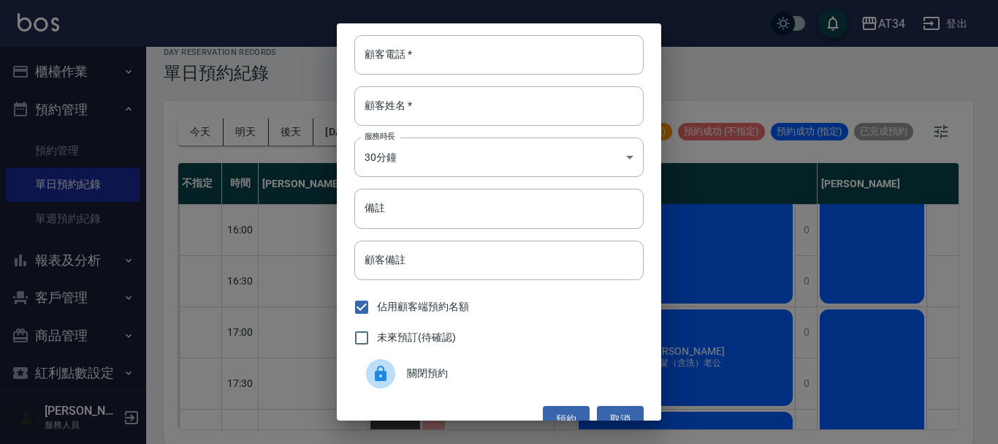
click at [493, 366] on span "關閉預約" at bounding box center [519, 372] width 225 height 15
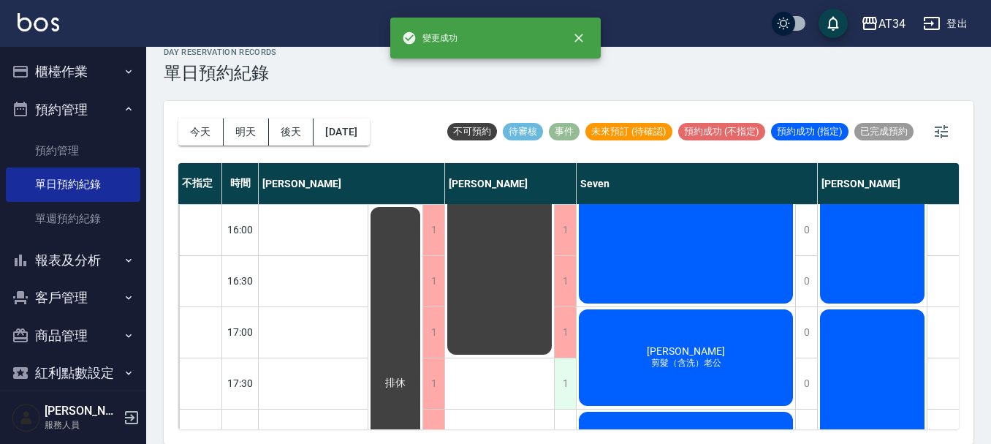
click at [562, 380] on div "1" at bounding box center [565, 383] width 22 height 50
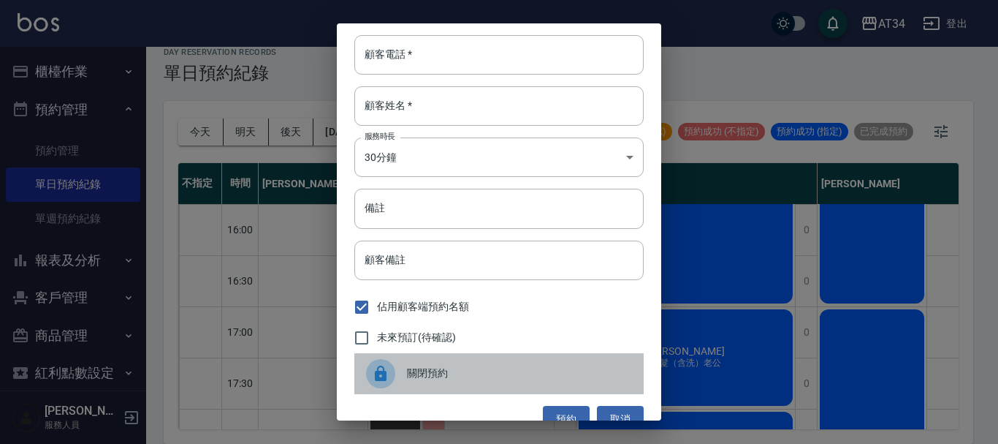
click at [508, 376] on span "關閉預約" at bounding box center [519, 372] width 225 height 15
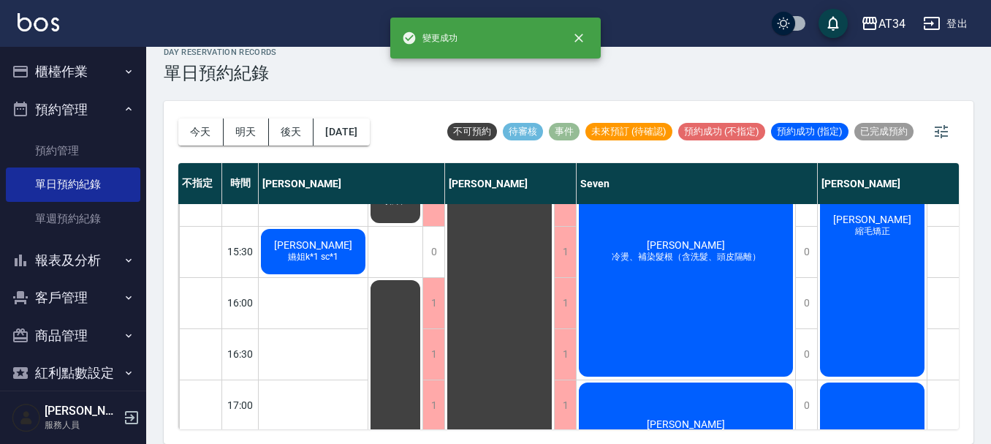
scroll to position [707, 0]
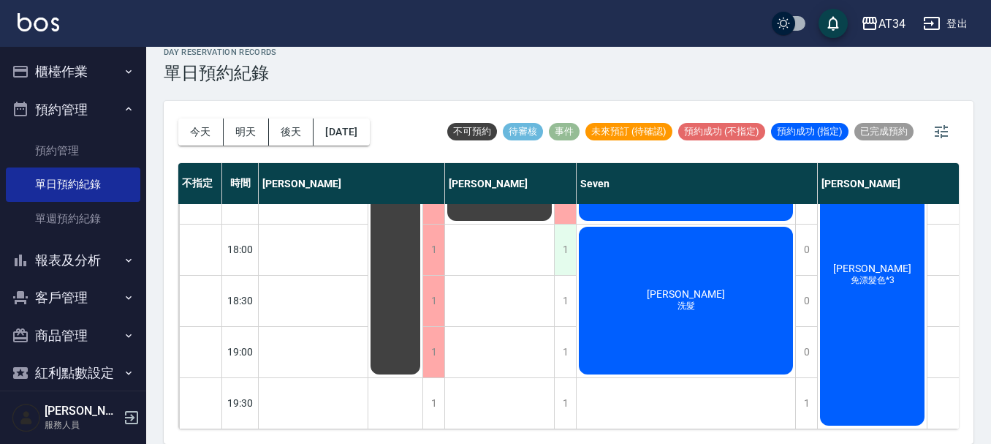
click at [565, 246] on div "1" at bounding box center [565, 249] width 22 height 50
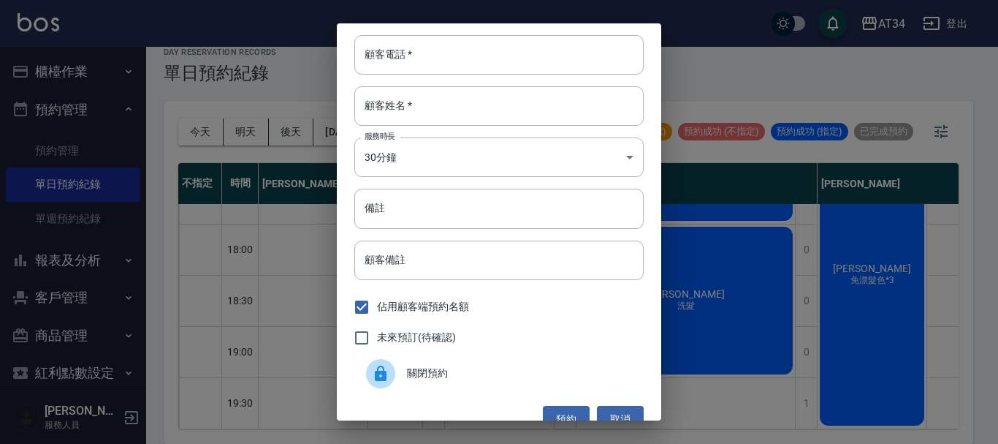
click at [473, 371] on span "關閉預約" at bounding box center [519, 372] width 225 height 15
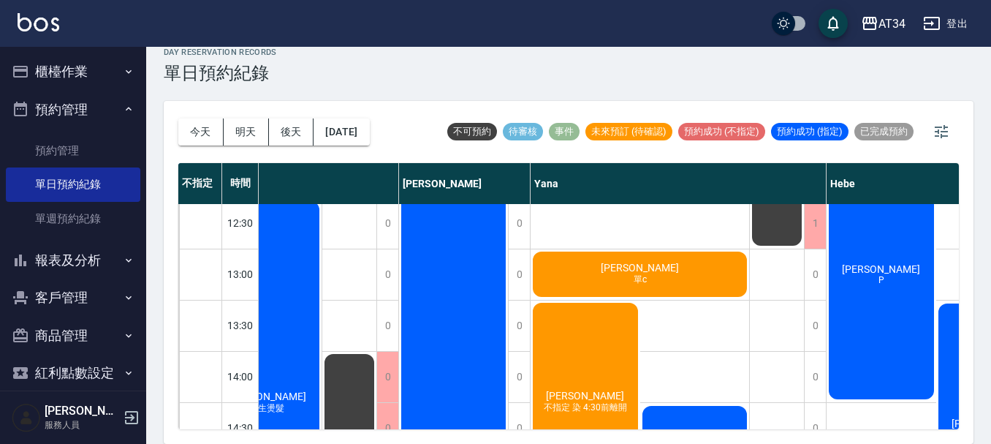
scroll to position [292, 1087]
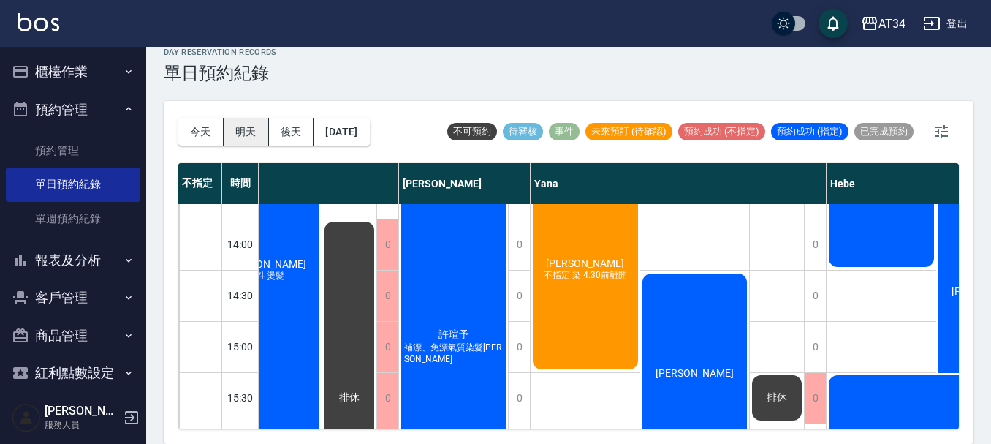
click at [250, 135] on button "明天" at bounding box center [246, 131] width 45 height 27
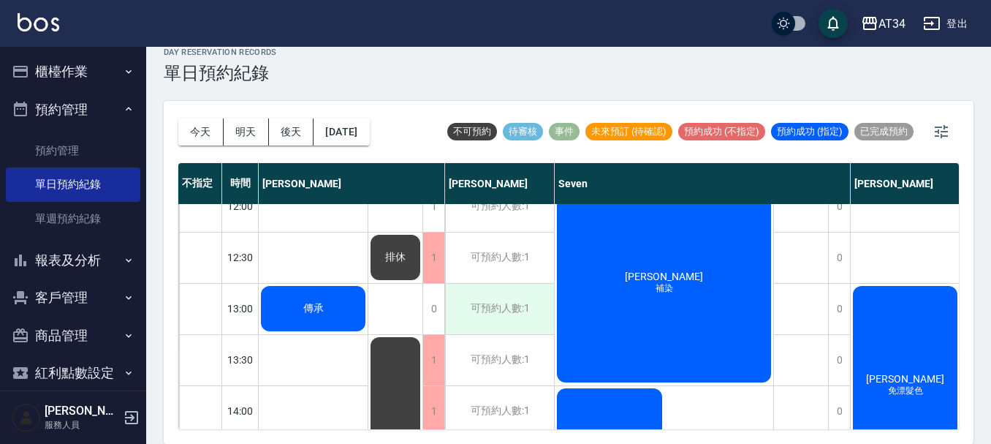
scroll to position [123, 0]
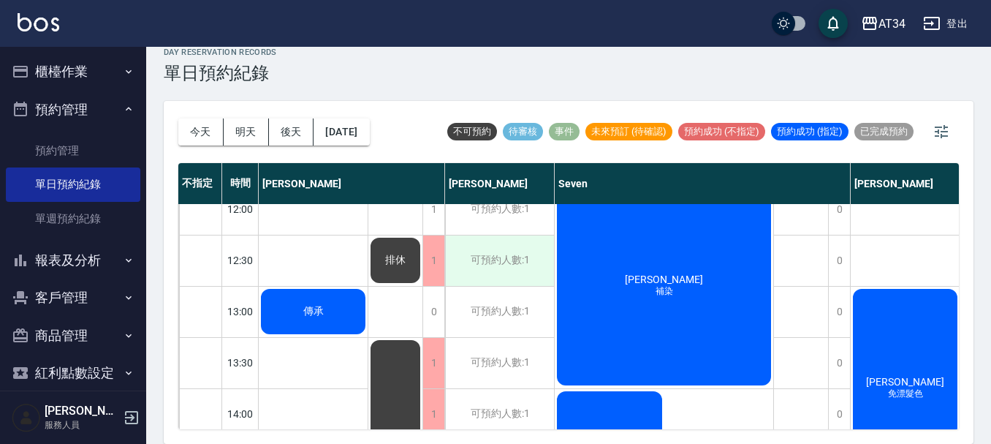
click at [508, 270] on div "可預約人數:1" at bounding box center [499, 260] width 109 height 50
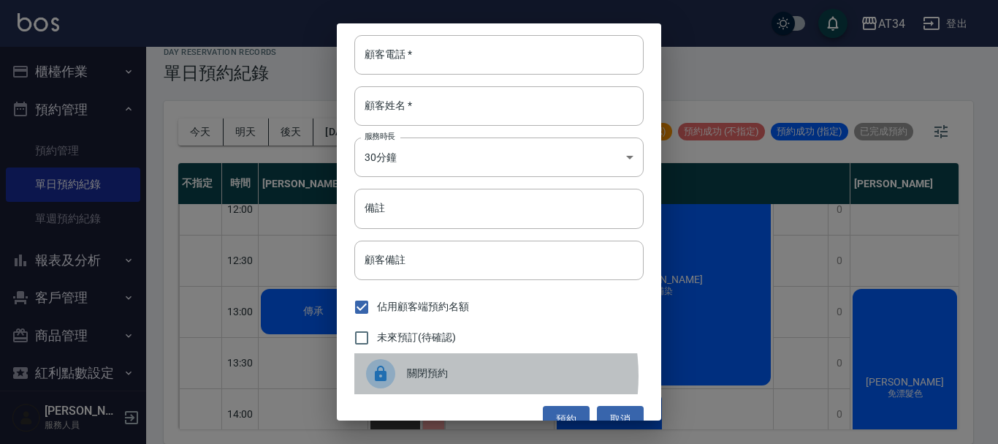
click at [443, 376] on span "關閉預約" at bounding box center [519, 372] width 225 height 15
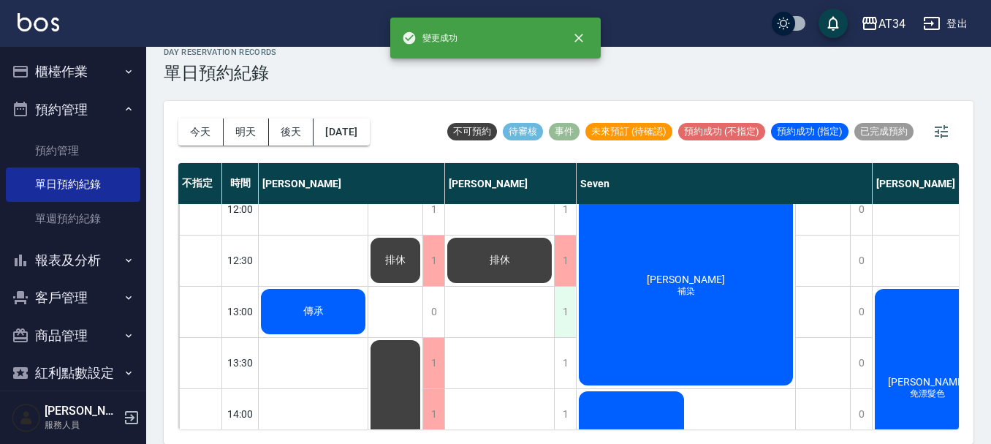
click at [571, 316] on div "1" at bounding box center [565, 311] width 22 height 50
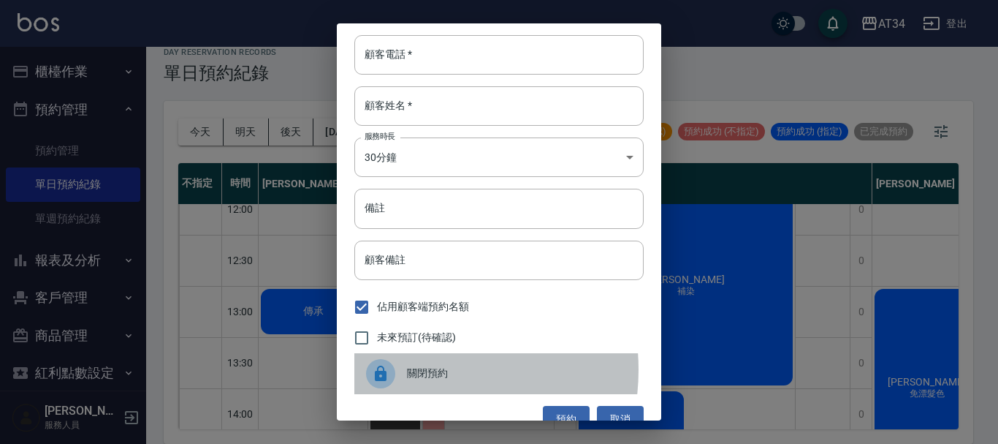
click at [410, 370] on span "關閉預約" at bounding box center [519, 372] width 225 height 15
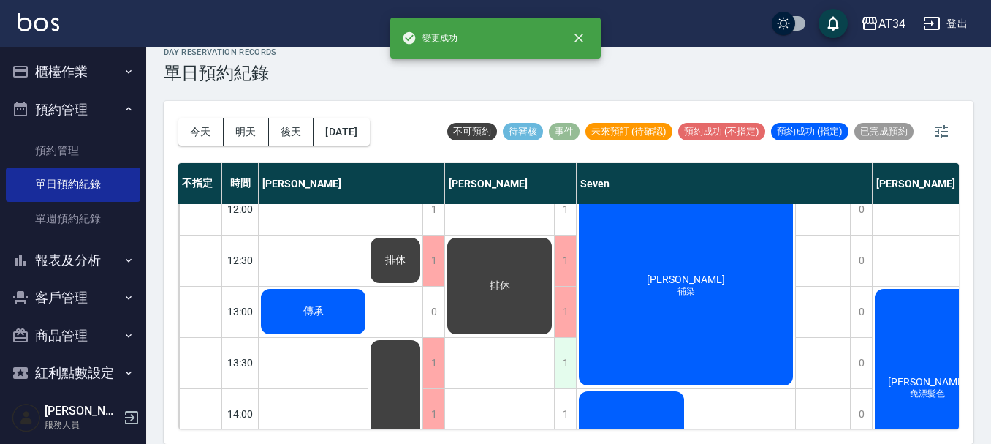
click at [558, 358] on div "1" at bounding box center [565, 363] width 22 height 50
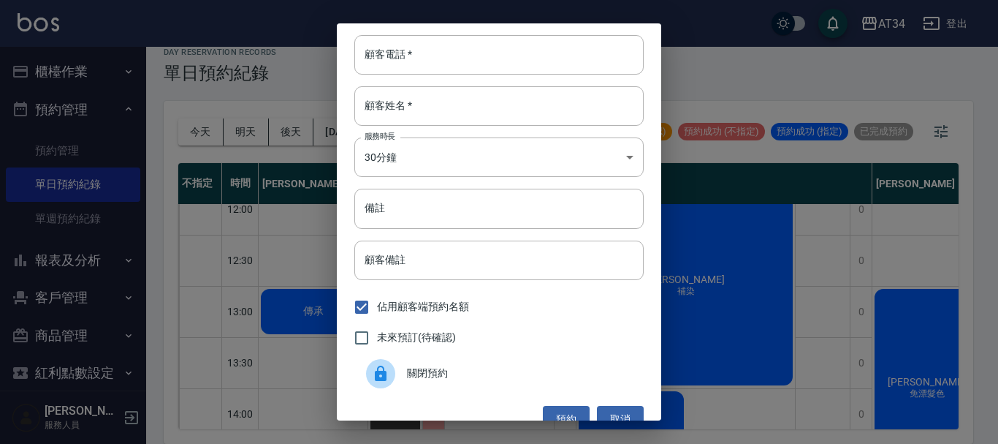
click at [447, 380] on span "關閉預約" at bounding box center [519, 372] width 225 height 15
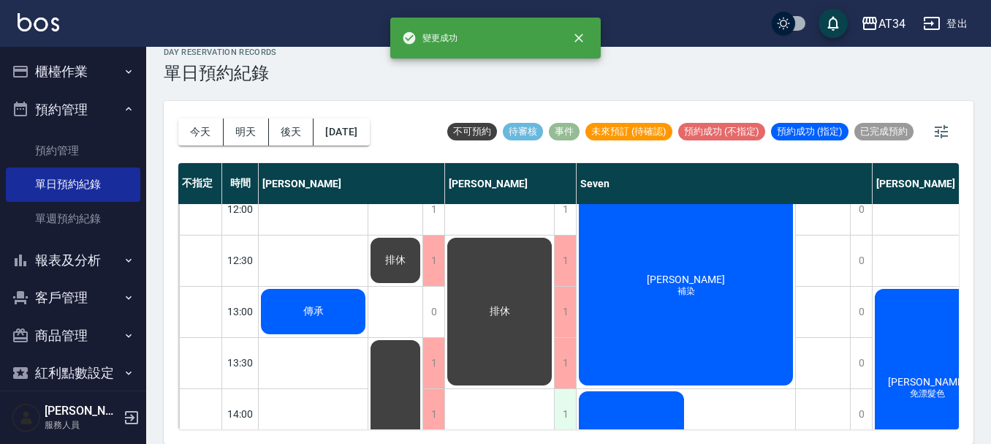
click at [569, 400] on div "1" at bounding box center [565, 414] width 22 height 50
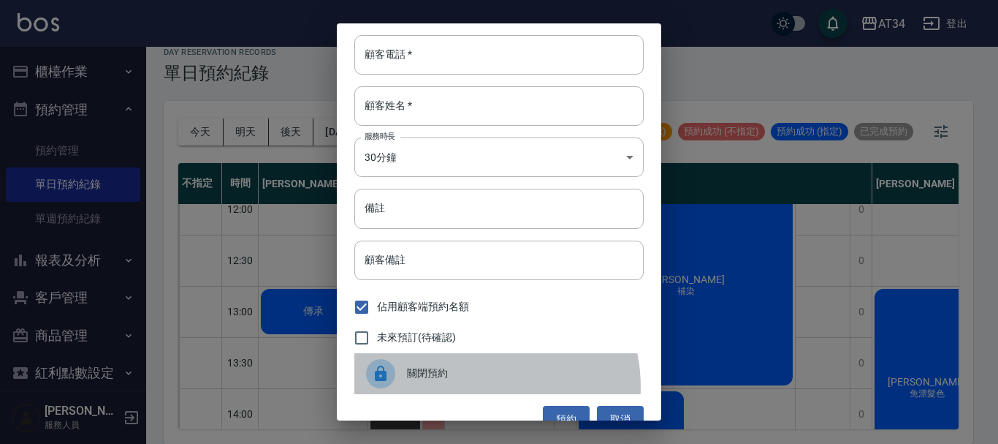
click at [474, 387] on div "關閉預約" at bounding box center [498, 373] width 289 height 41
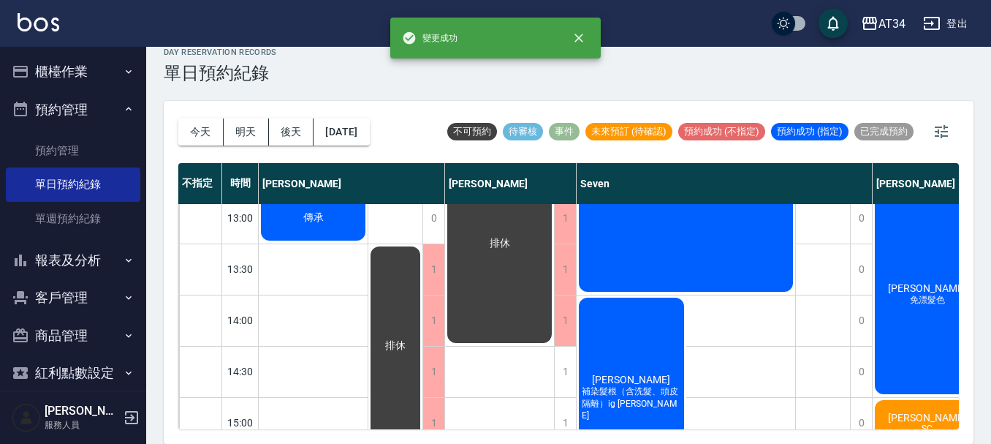
scroll to position [269, 0]
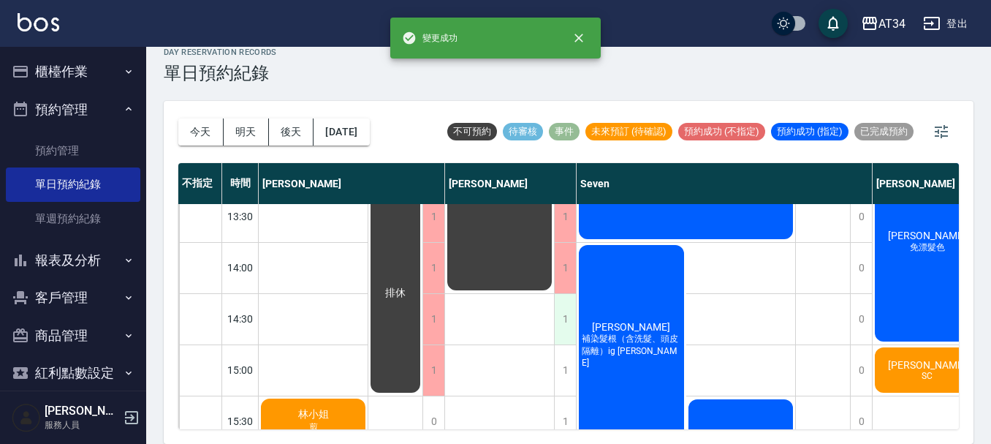
click at [565, 335] on div "1" at bounding box center [565, 319] width 22 height 50
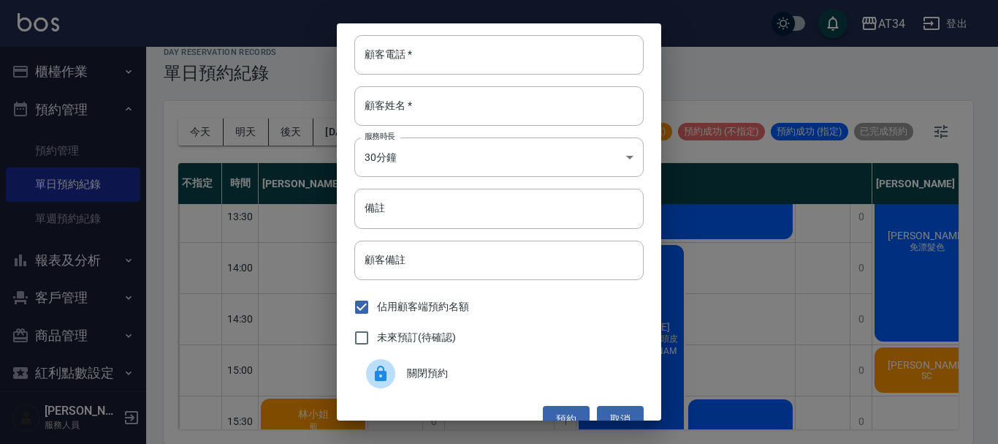
click at [495, 375] on span "關閉預約" at bounding box center [519, 372] width 225 height 15
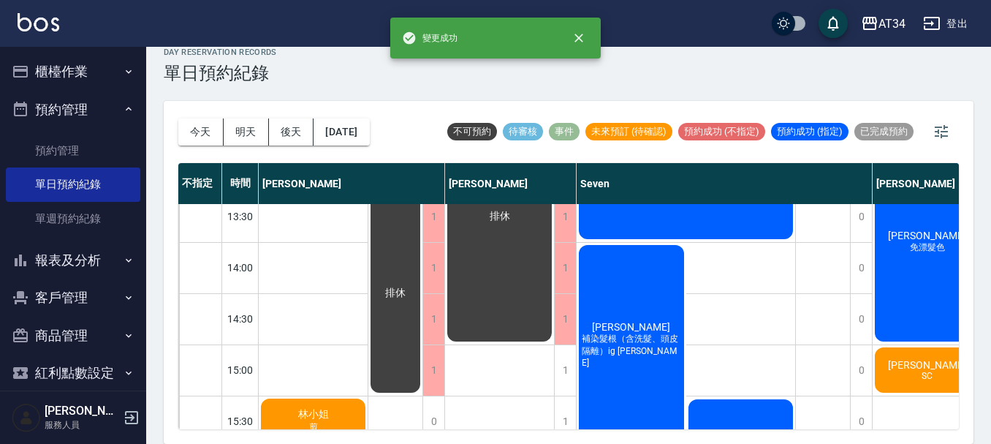
scroll to position [342, 0]
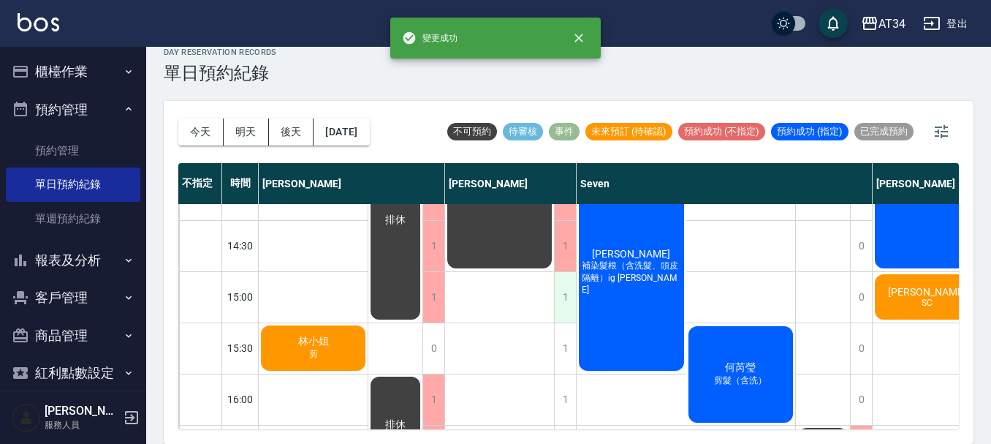
click at [558, 291] on div "1" at bounding box center [565, 297] width 22 height 50
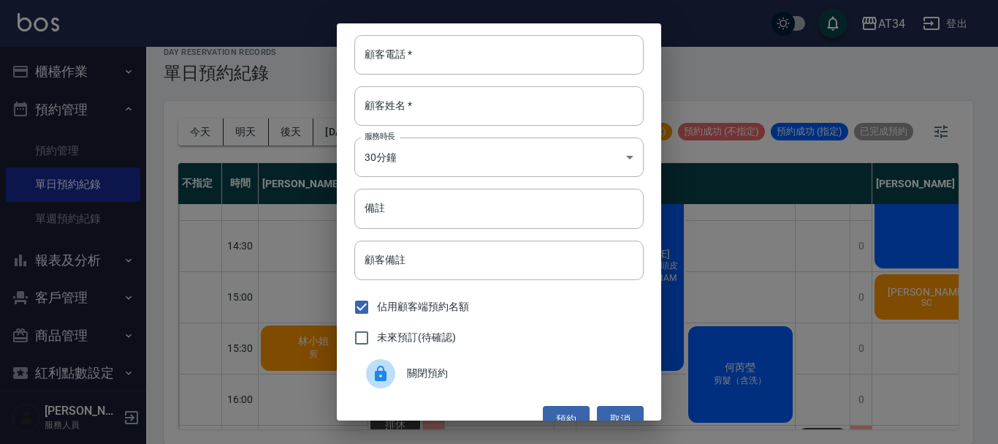
click at [473, 370] on span "關閉預約" at bounding box center [519, 372] width 225 height 15
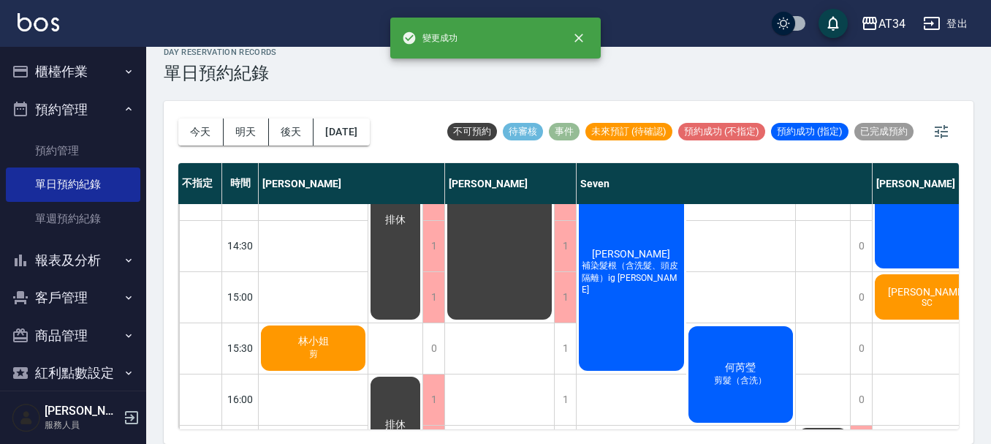
click at [637, 257] on span "劉玥辰" at bounding box center [631, 254] width 84 height 12
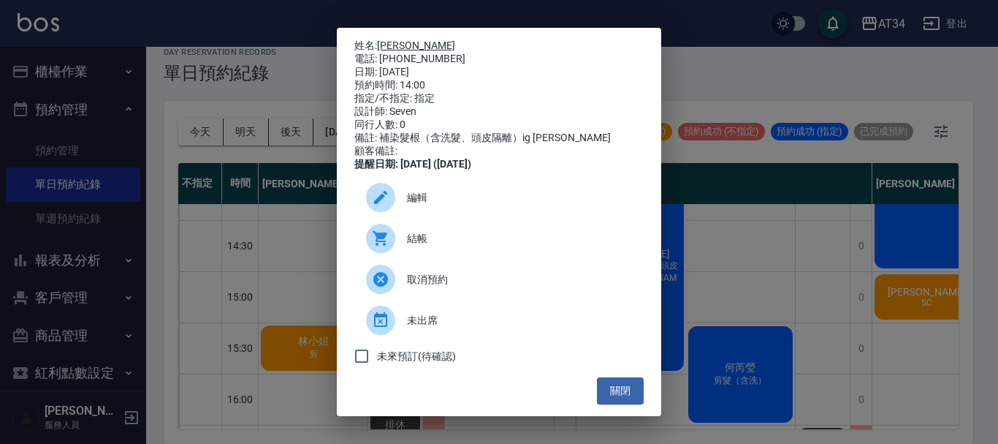
click at [394, 39] on link "劉玥辰" at bounding box center [416, 45] width 78 height 12
click at [642, 413] on div "姓名: 劉玥辰 電話: 0913983663 日期: 2025/09/14 預約時間: 14:00 指定/不指定: 指定 設計師: Seven 同行人數: 0…" at bounding box center [499, 222] width 324 height 388
click at [624, 402] on button "關閉" at bounding box center [620, 390] width 47 height 27
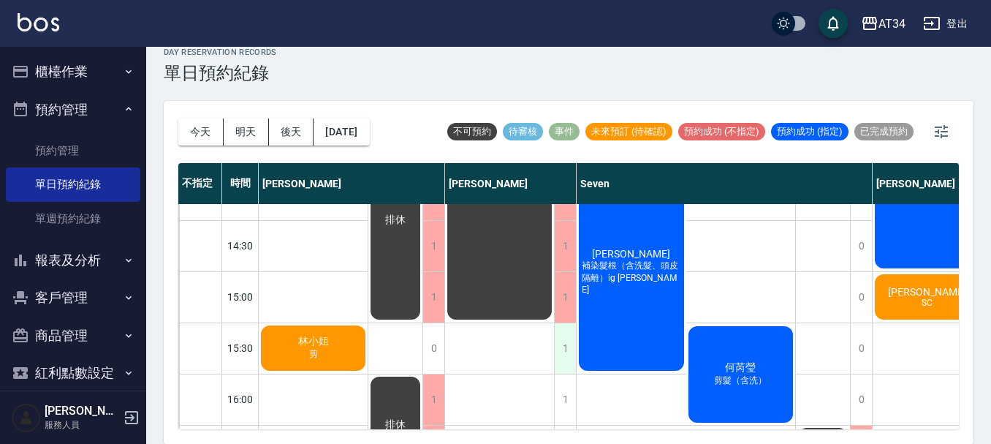
scroll to position [415, 0]
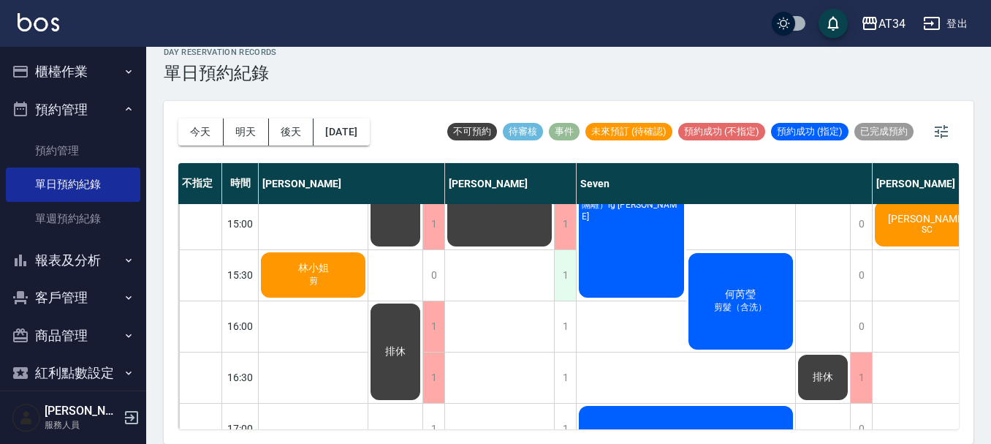
click at [564, 278] on div "1" at bounding box center [565, 275] width 22 height 50
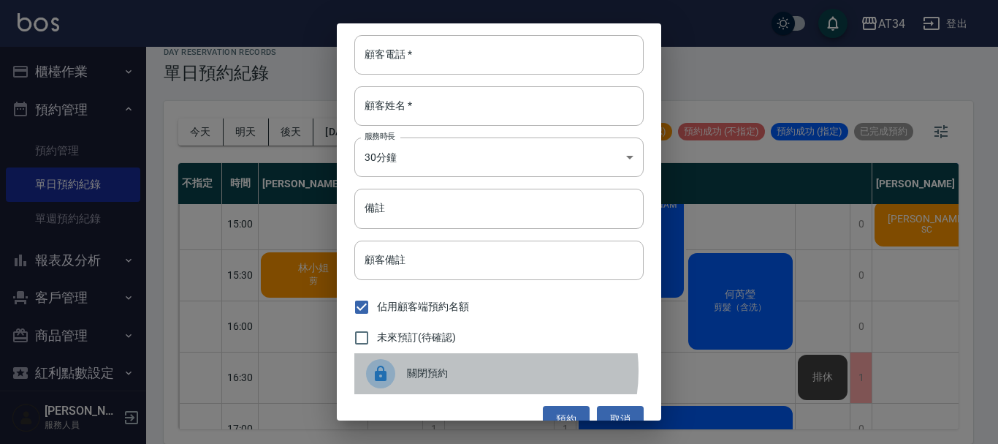
click at [479, 371] on span "關閉預約" at bounding box center [519, 372] width 225 height 15
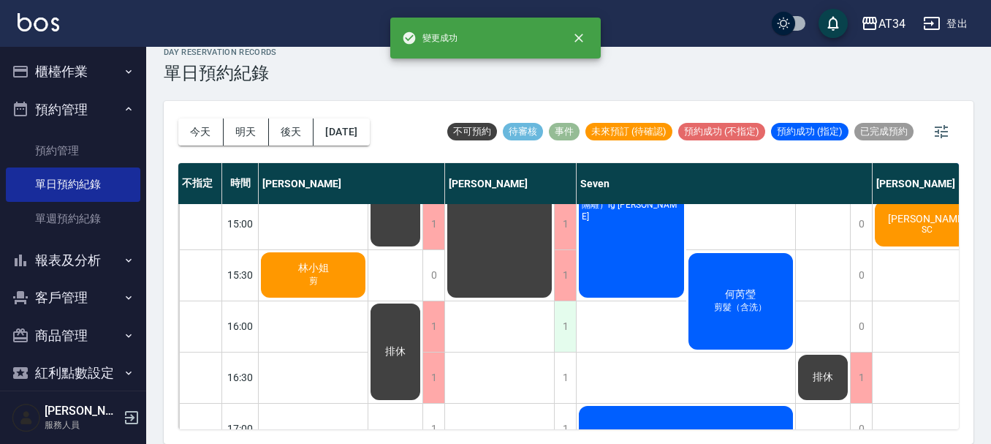
click at [563, 313] on div "1" at bounding box center [565, 326] width 22 height 50
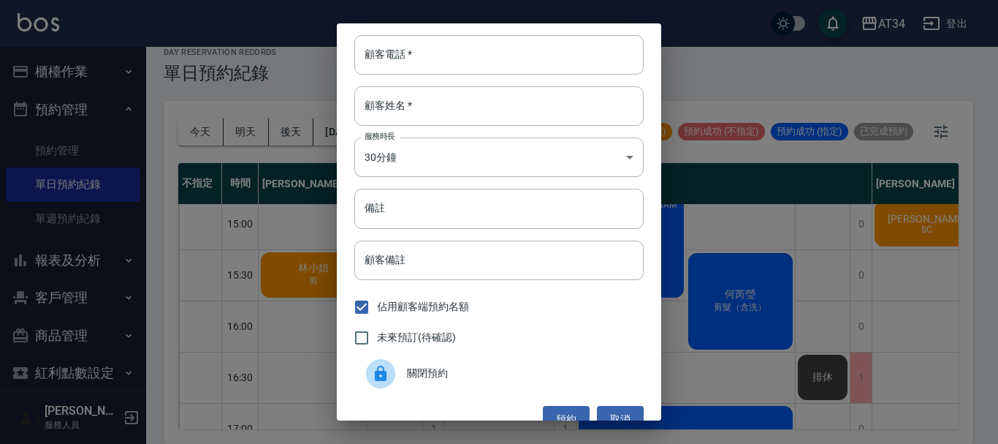
click at [497, 373] on span "關閉預約" at bounding box center [519, 372] width 225 height 15
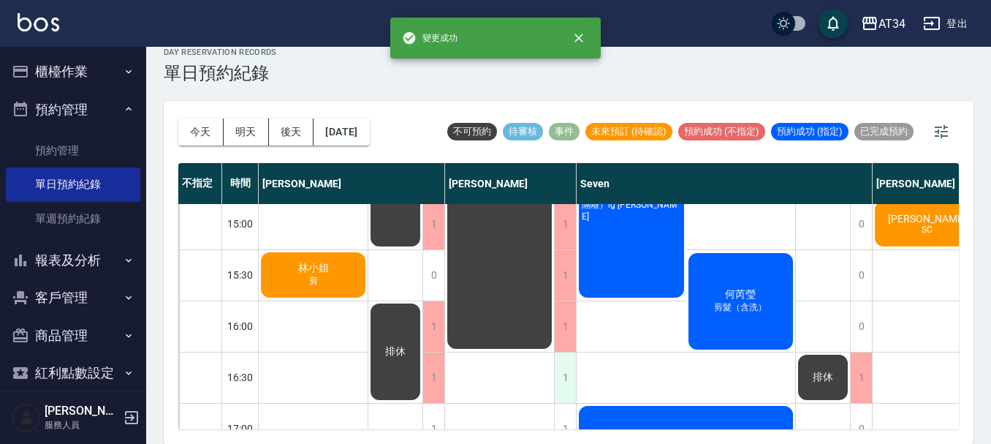
click at [562, 365] on div "1" at bounding box center [565, 377] width 22 height 50
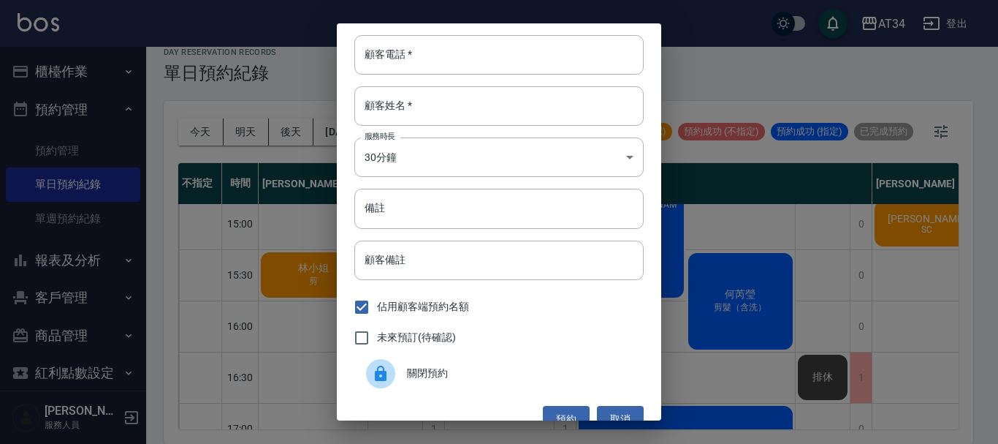
click at [485, 382] on div "關閉預約" at bounding box center [498, 373] width 289 height 41
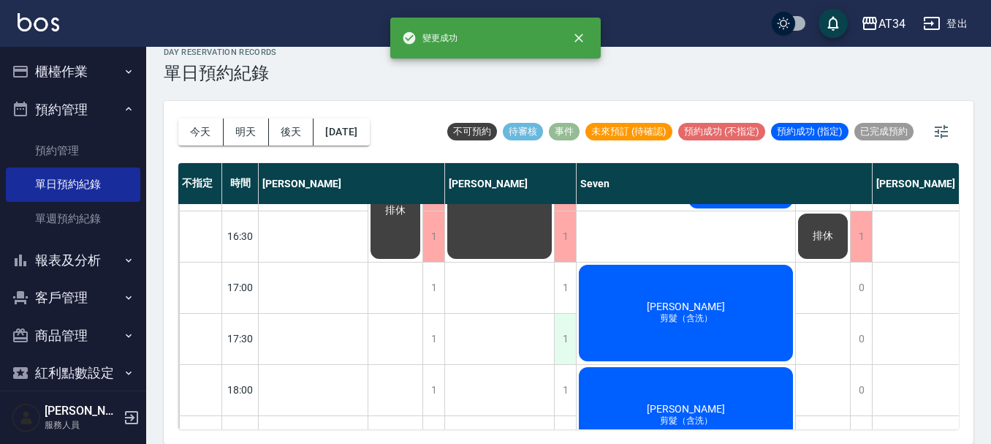
scroll to position [561, 0]
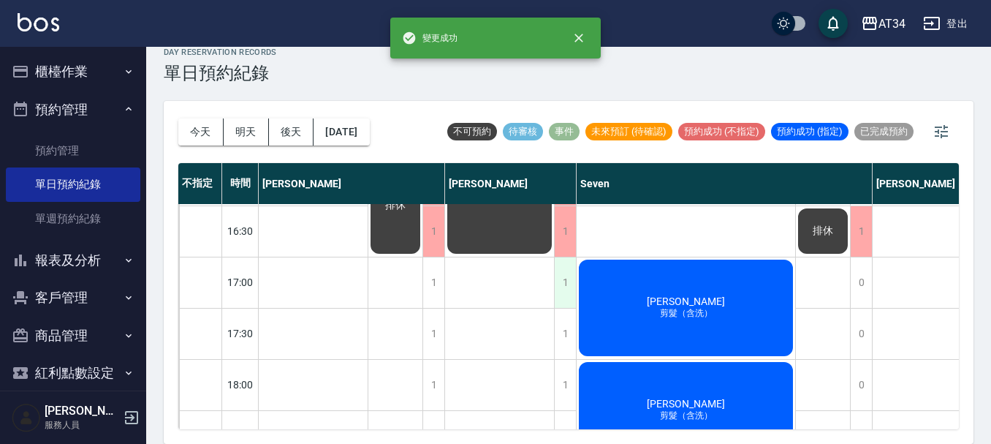
click at [567, 271] on div "1" at bounding box center [565, 282] width 22 height 50
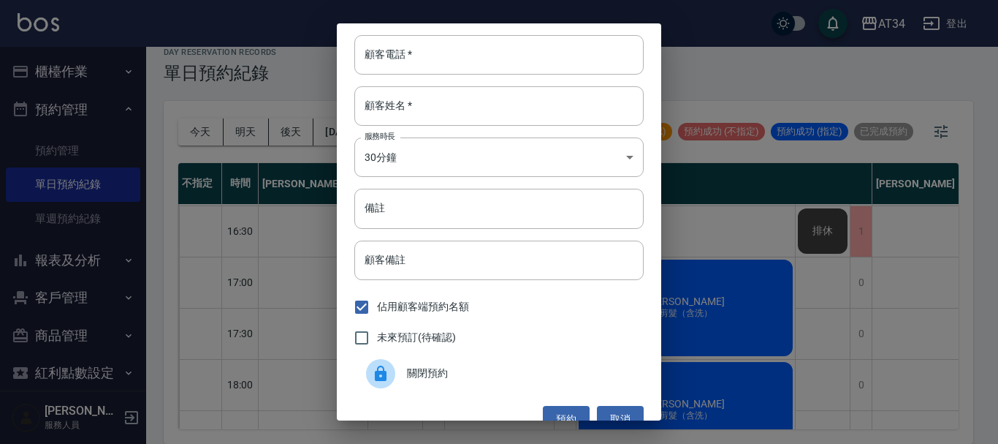
click at [533, 387] on div "關閉預約" at bounding box center [498, 373] width 289 height 41
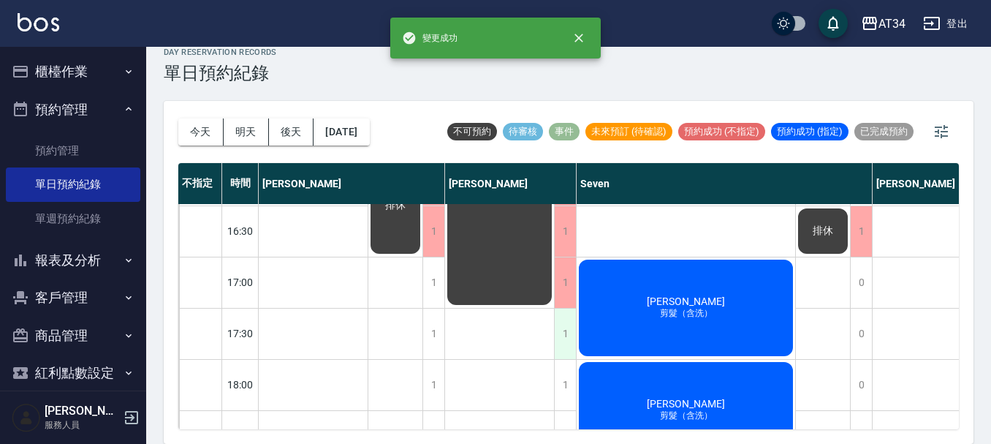
click at [559, 336] on div "1" at bounding box center [565, 333] width 22 height 50
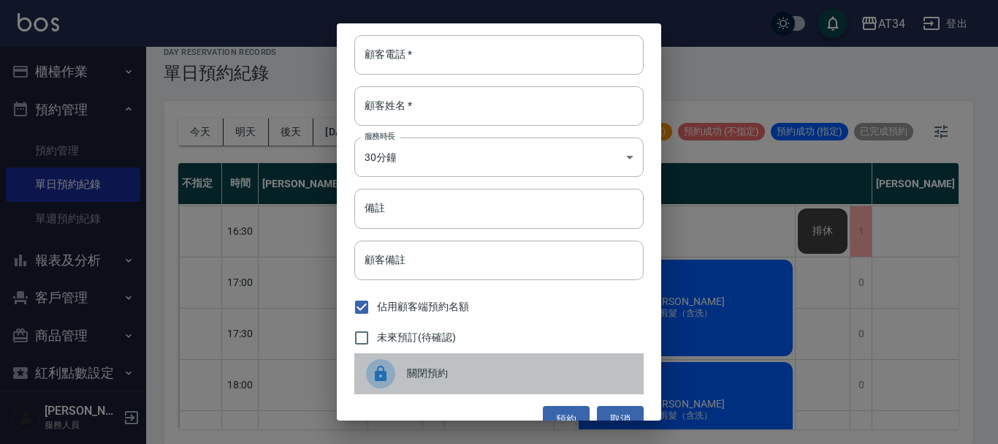
click at [520, 375] on span "關閉預約" at bounding box center [519, 372] width 225 height 15
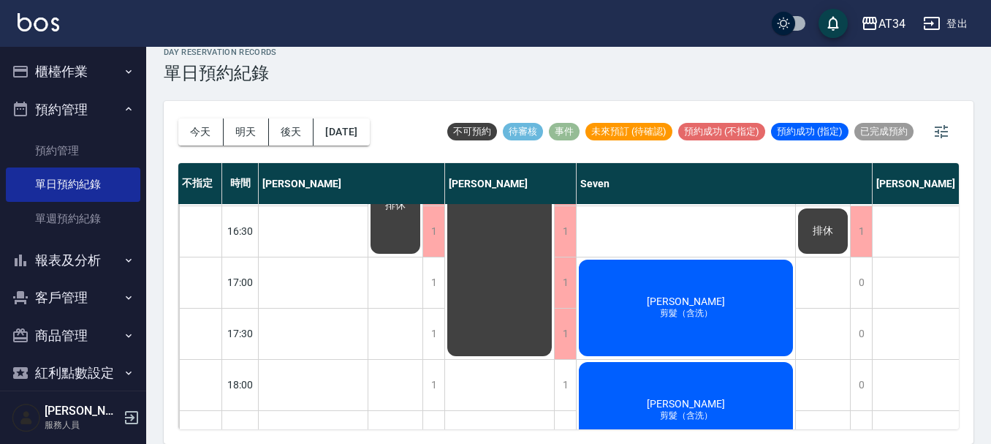
click at [76, 98] on button "預約管理" at bounding box center [73, 110] width 134 height 38
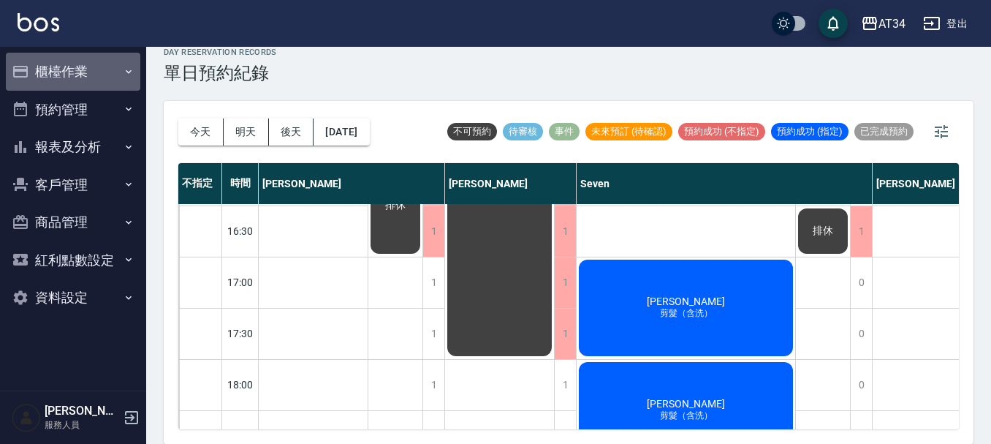
click at [84, 62] on button "櫃檯作業" at bounding box center [73, 72] width 134 height 38
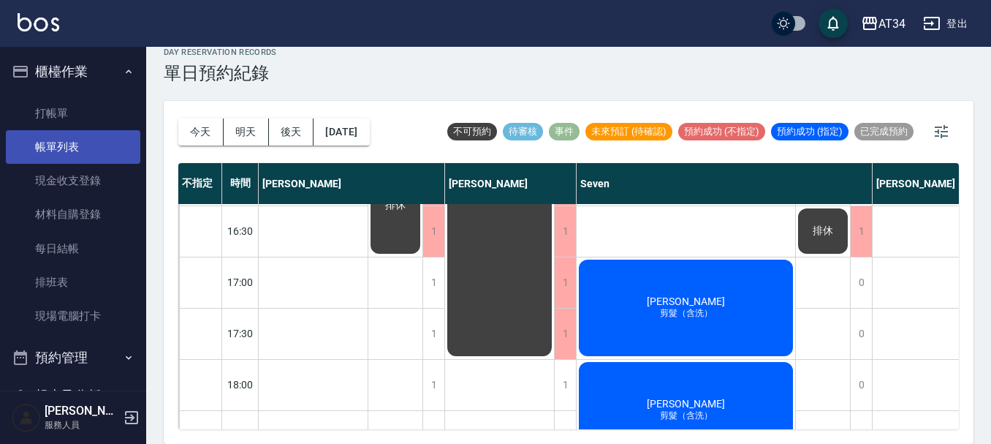
click at [99, 152] on link "帳單列表" at bounding box center [73, 147] width 134 height 34
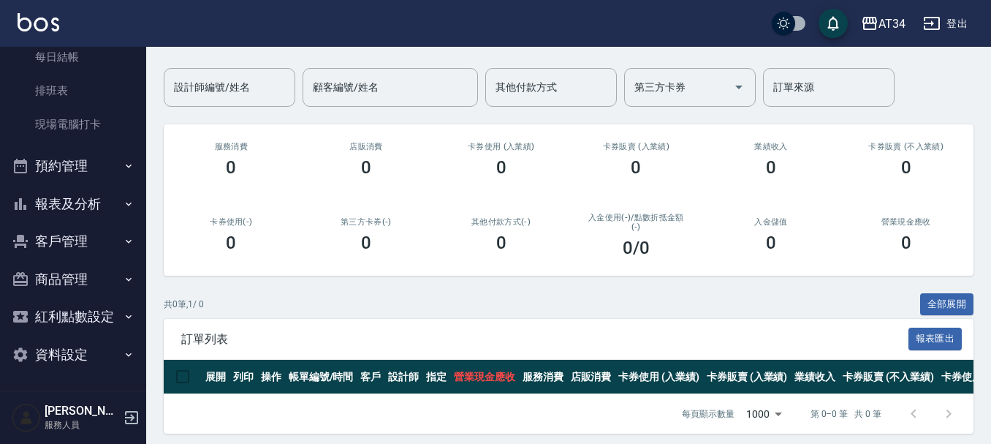
scroll to position [120, 0]
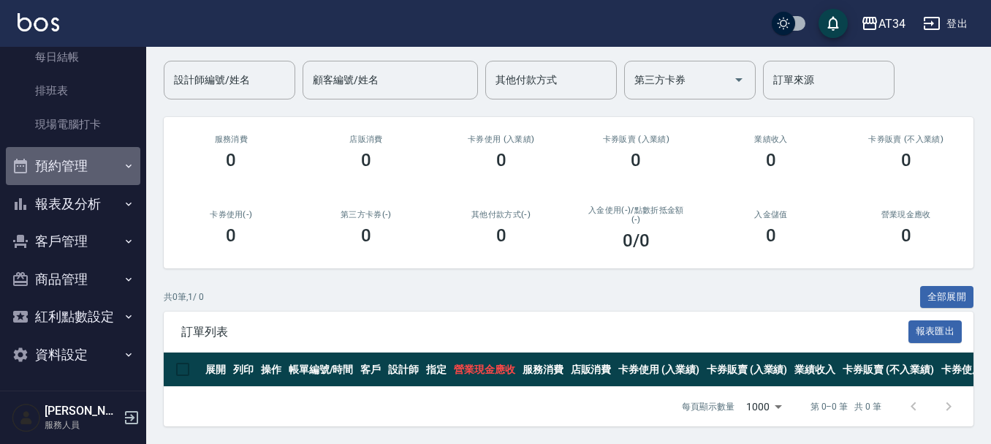
drag, startPoint x: 99, startPoint y: 152, endPoint x: 93, endPoint y: 146, distance: 8.3
click at [99, 152] on button "預約管理" at bounding box center [73, 166] width 134 height 38
click at [40, 137] on ul "打帳單 帳單列表 現金收支登錄 材料自購登錄 每日結帳 排班表 現場電腦打卡" at bounding box center [73, 23] width 134 height 248
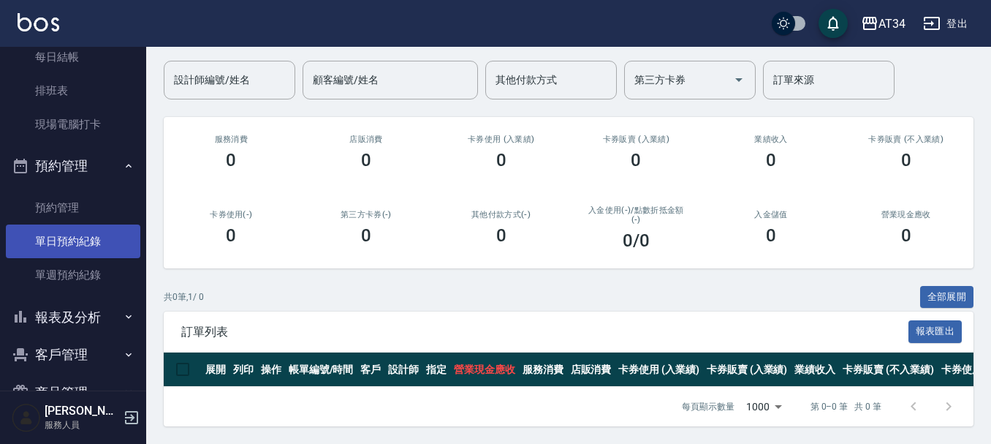
click at [71, 256] on link "單日預約紀錄" at bounding box center [73, 241] width 134 height 34
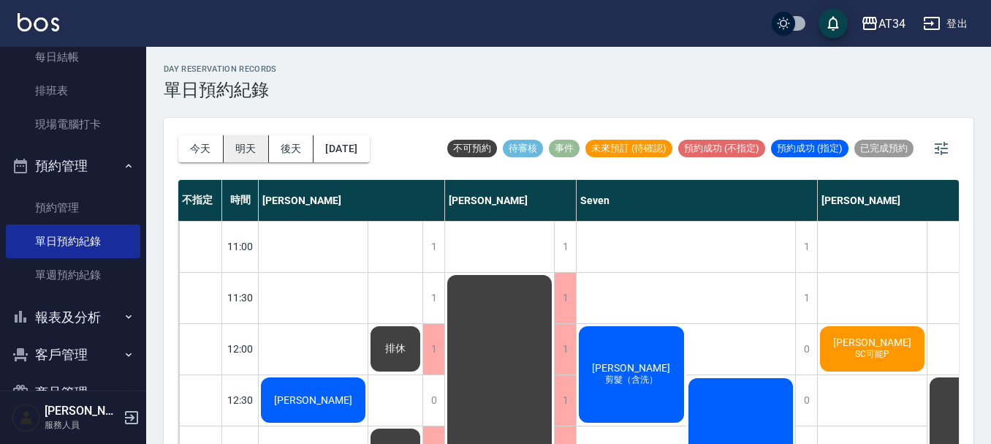
click at [247, 153] on button "明天" at bounding box center [246, 148] width 45 height 27
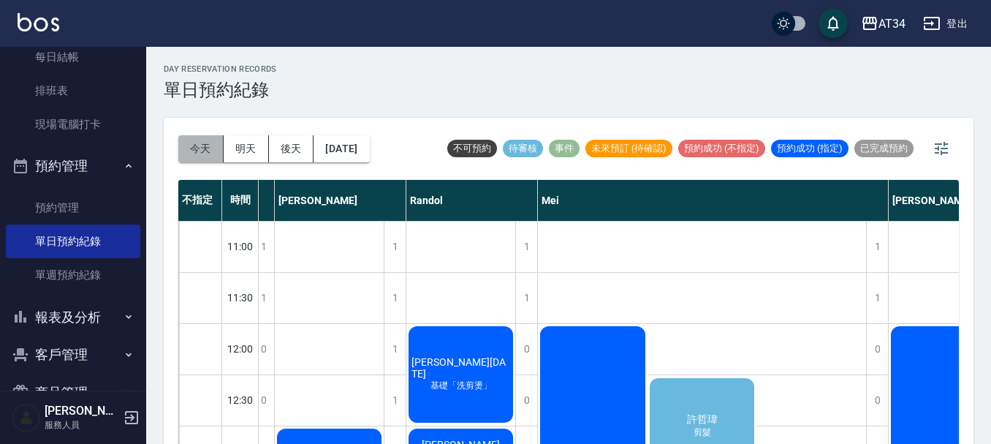
click at [190, 150] on button "今天" at bounding box center [200, 148] width 45 height 27
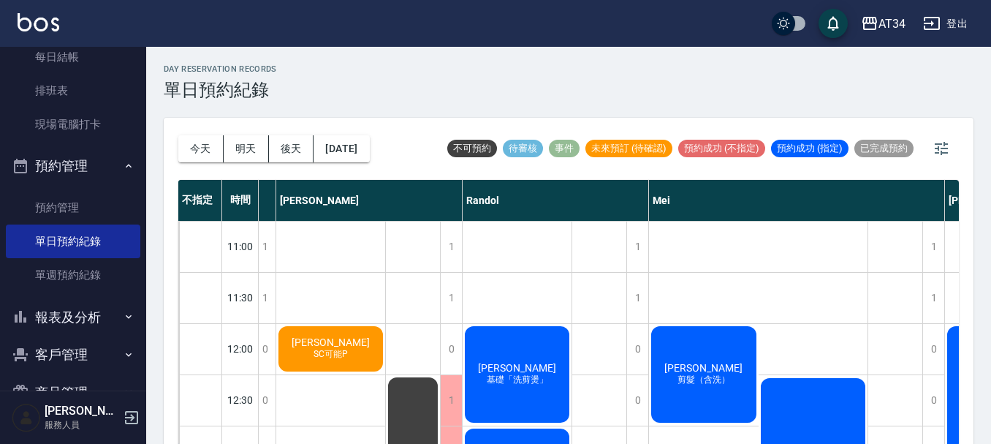
scroll to position [0, 533]
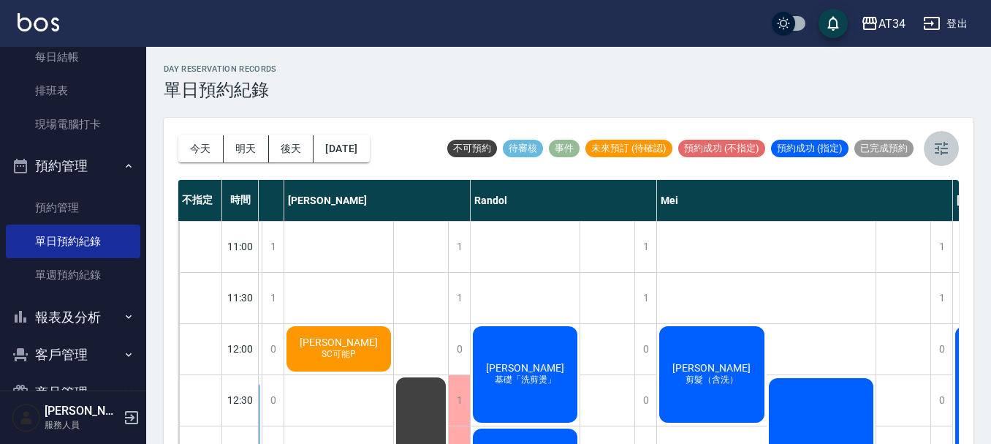
click at [939, 150] on icon "button" at bounding box center [941, 148] width 13 height 13
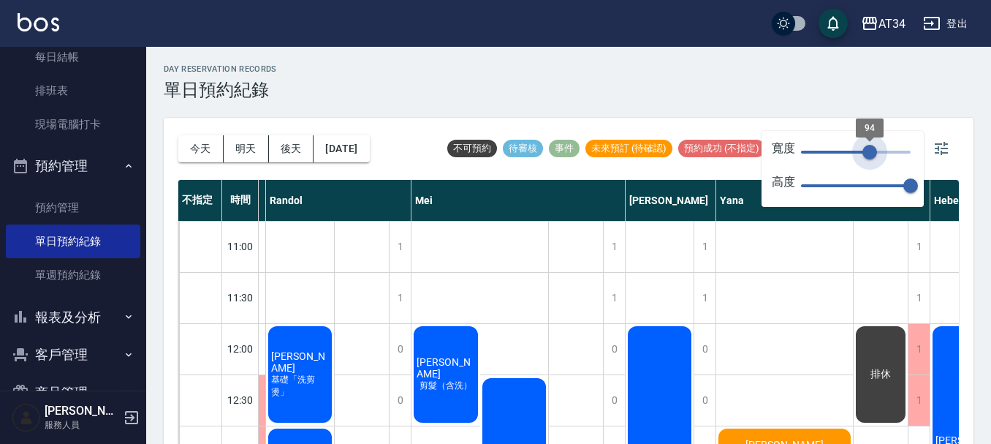
drag, startPoint x: 909, startPoint y: 151, endPoint x: 855, endPoint y: 159, distance: 54.8
click at [862, 159] on span "94" at bounding box center [869, 152] width 15 height 15
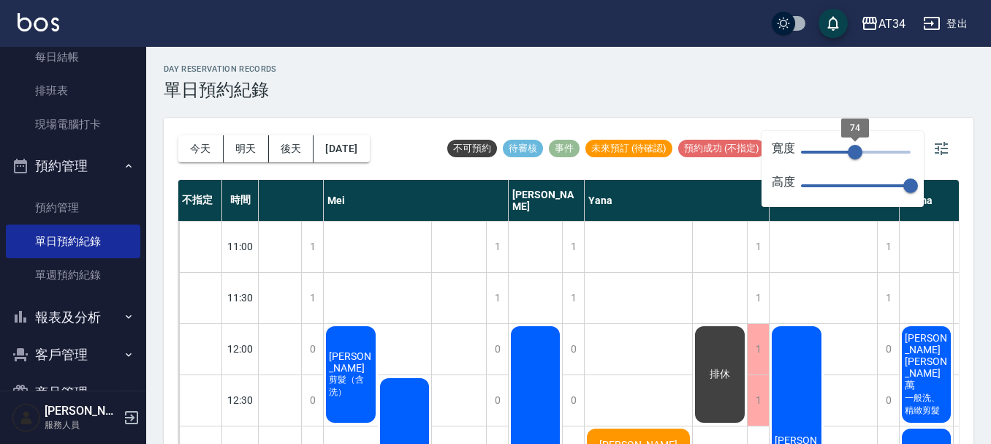
type input "74"
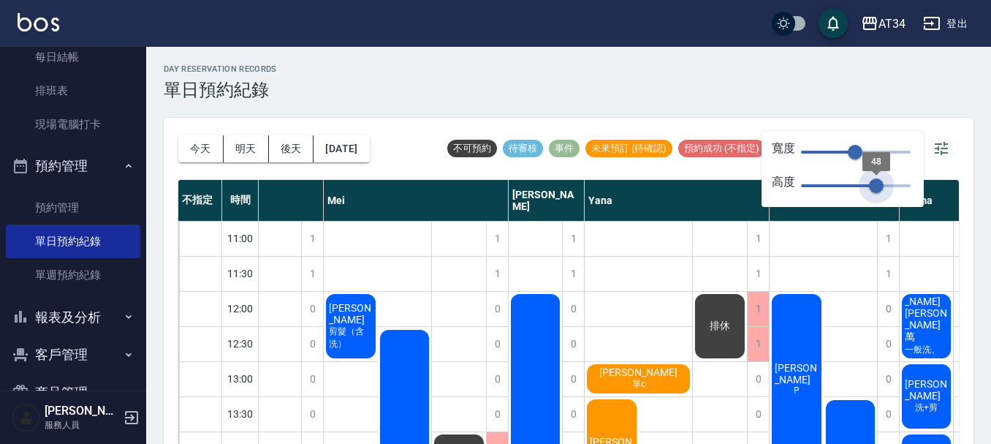
type input "42"
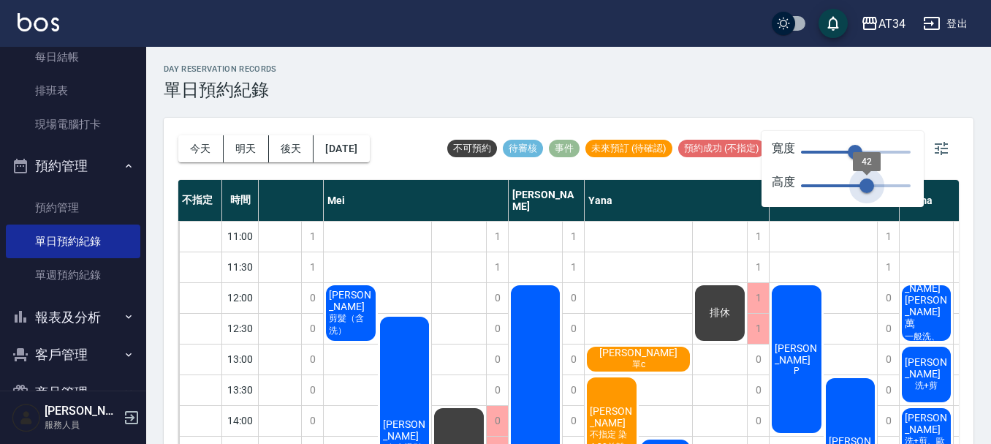
drag, startPoint x: 910, startPoint y: 186, endPoint x: 867, endPoint y: 193, distance: 43.7
click at [867, 193] on span "42" at bounding box center [866, 185] width 15 height 15
click at [941, 148] on icon "button" at bounding box center [941, 148] width 13 height 13
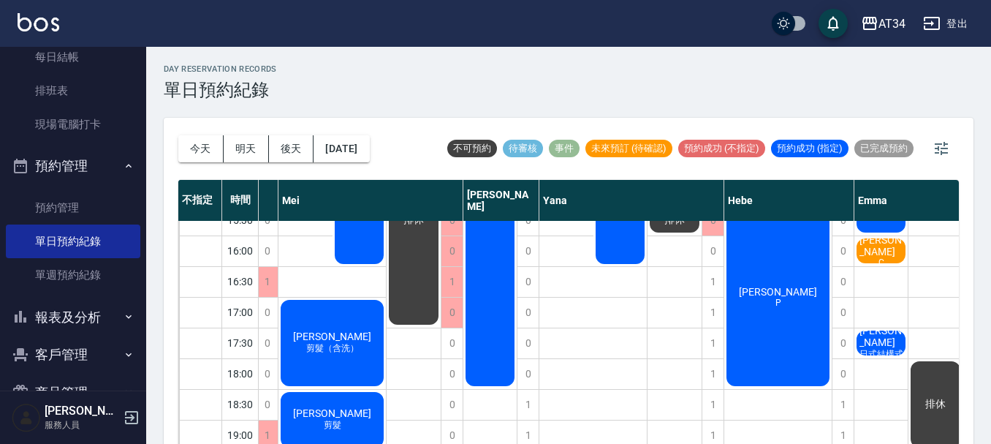
scroll to position [292, 612]
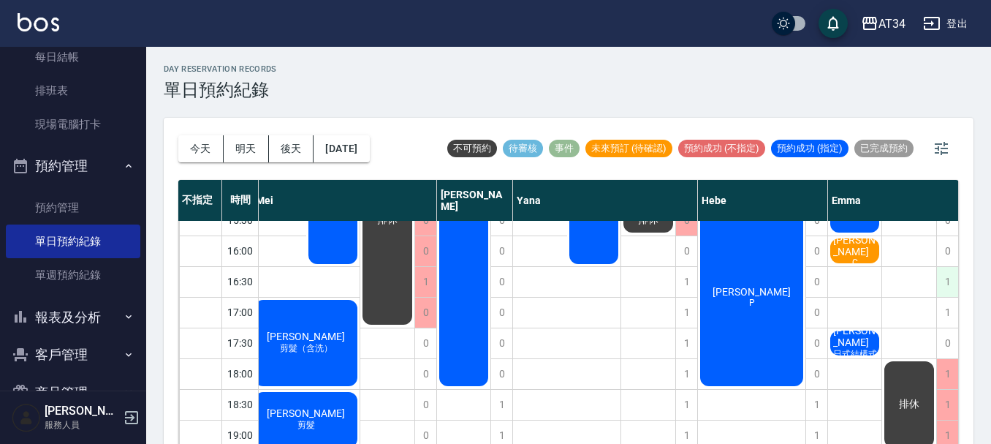
click at [940, 276] on div "1" at bounding box center [947, 282] width 22 height 30
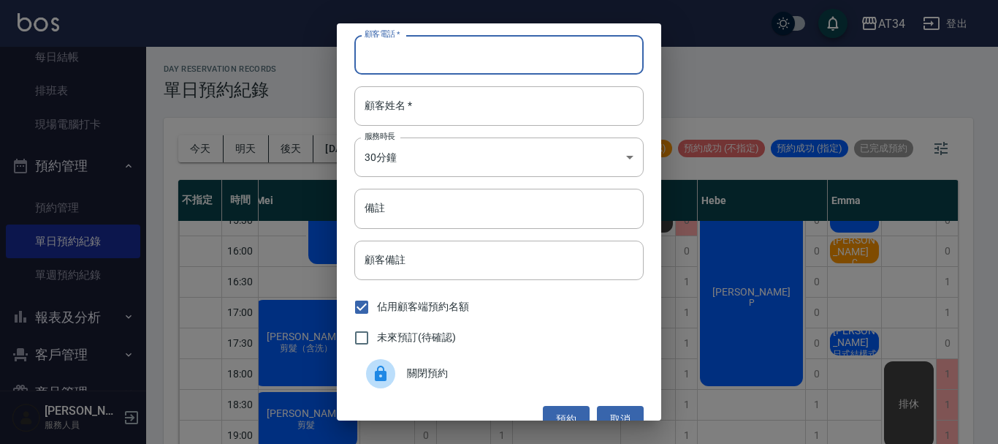
click at [416, 56] on input "顧客電話   *" at bounding box center [498, 54] width 289 height 39
type input "0930228535"
click at [420, 115] on input "顧客姓名   *" at bounding box center [498, 105] width 289 height 39
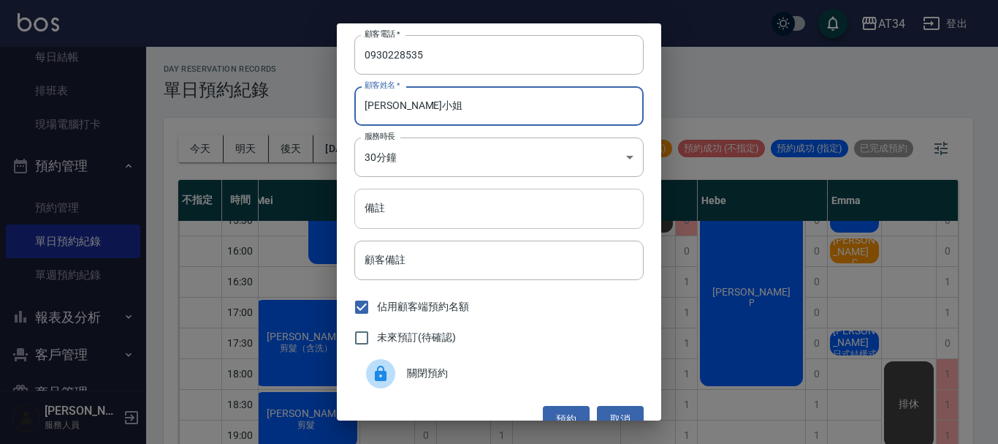
type input "柯小姐"
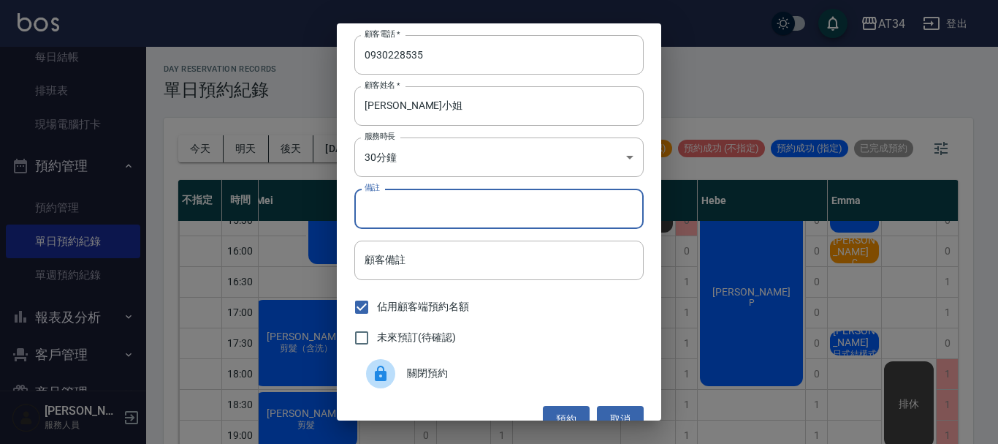
click at [381, 210] on input "備註" at bounding box center [498, 208] width 289 height 39
type input "洗髮"
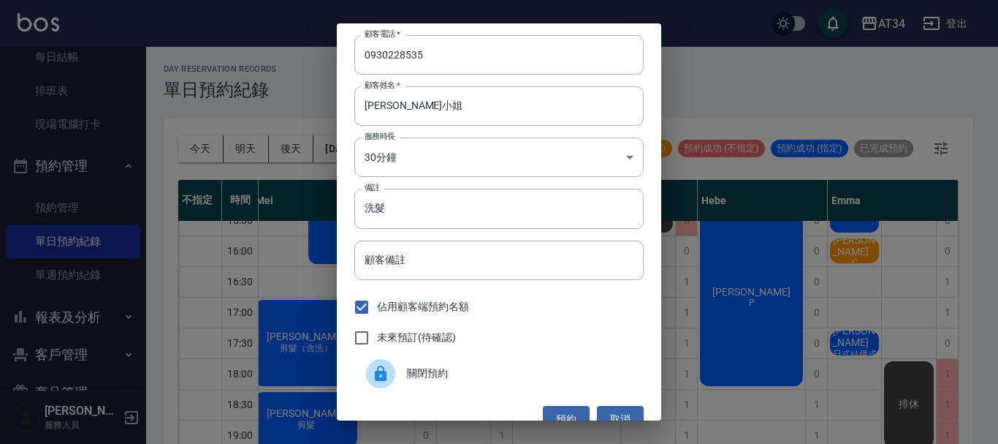
click at [392, 342] on span "未來預訂(待確認)" at bounding box center [416, 337] width 79 height 15
click at [377, 342] on input "未來預訂(待確認)" at bounding box center [361, 337] width 31 height 31
checkbox input "true"
click at [573, 412] on button "預約" at bounding box center [566, 419] width 47 height 27
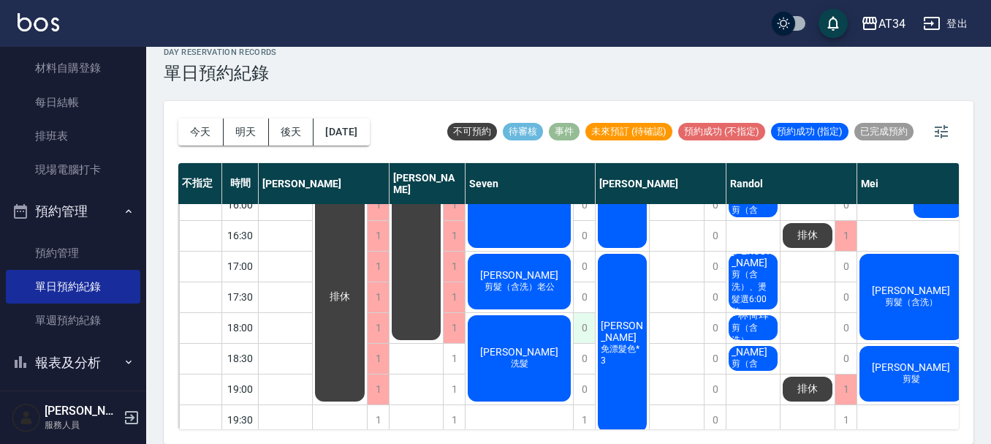
scroll to position [339, 0]
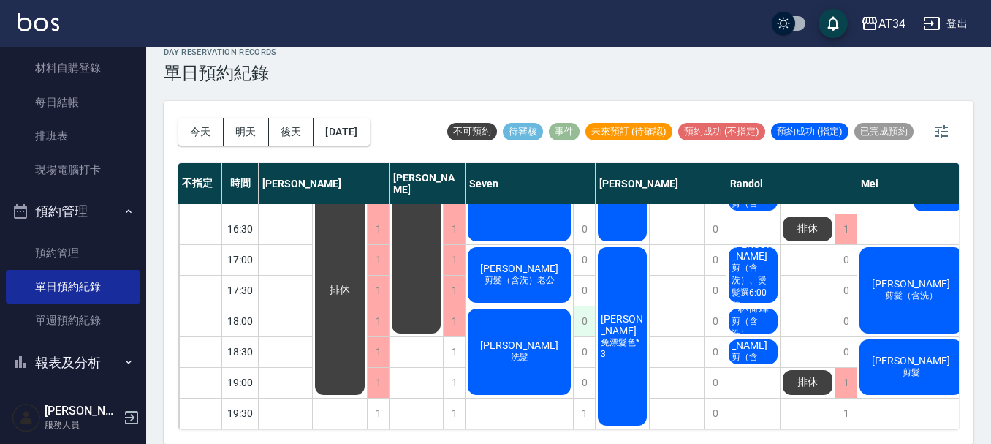
click at [580, 319] on div "0" at bounding box center [584, 321] width 22 height 30
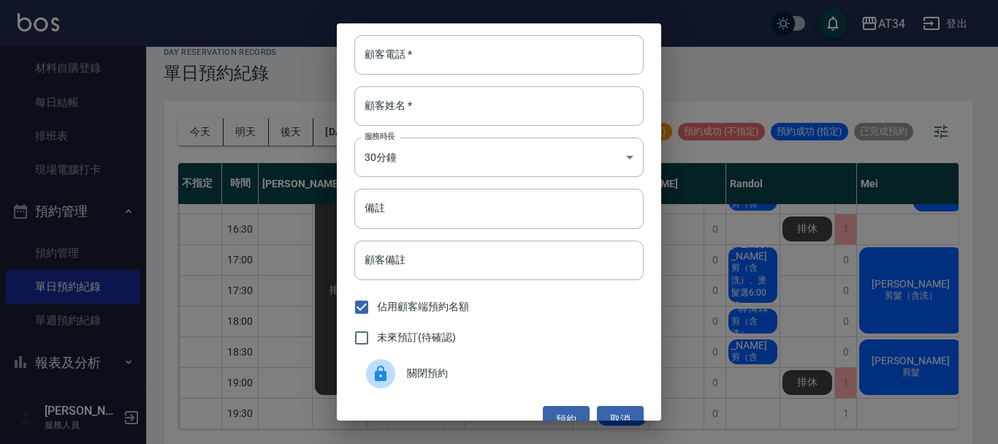
click at [704, 374] on div "顧客電話   * 顧客電話   * 顧客姓名   * 顧客姓名   * 服務時長 30分鐘 1 服務時長 備註 備註 顧客備註 顧客備註 佔用顧客端預約名額 …" at bounding box center [499, 222] width 998 height 444
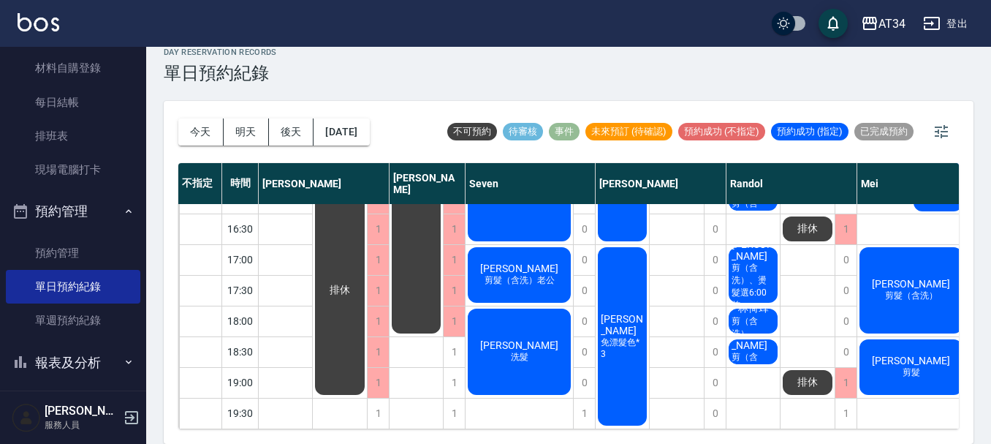
scroll to position [0, 0]
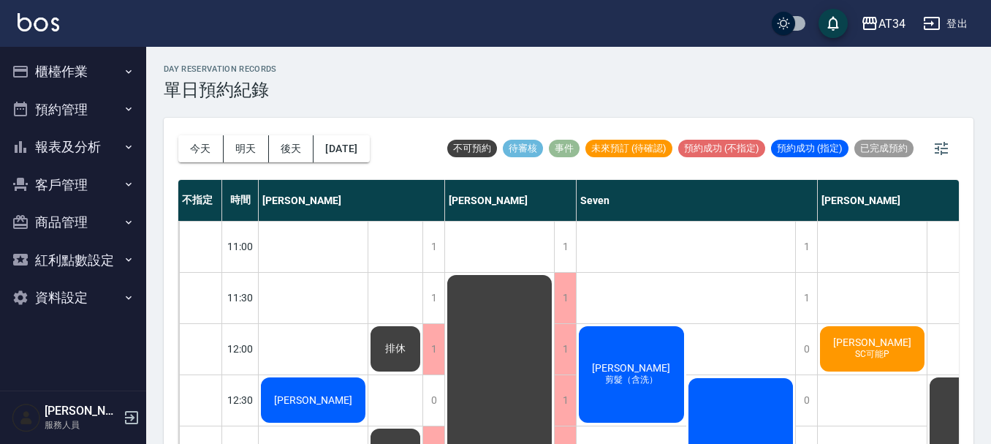
scroll to position [17, 0]
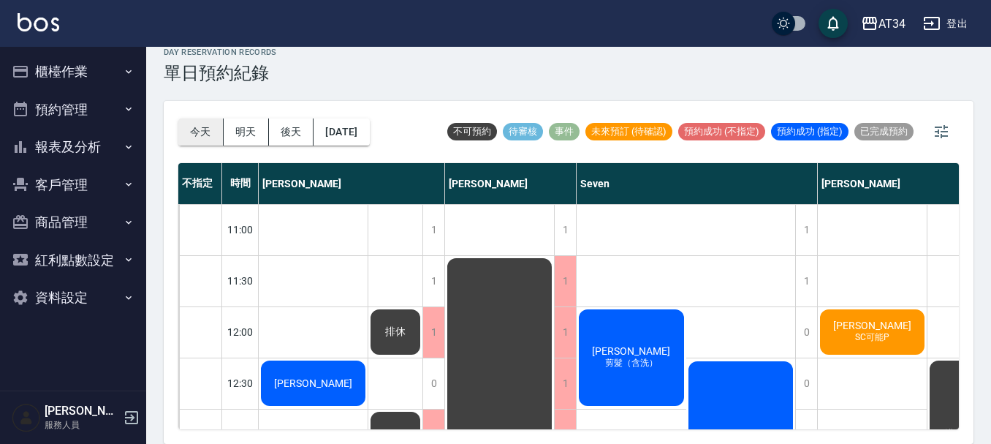
click at [198, 134] on button "今天" at bounding box center [200, 131] width 45 height 27
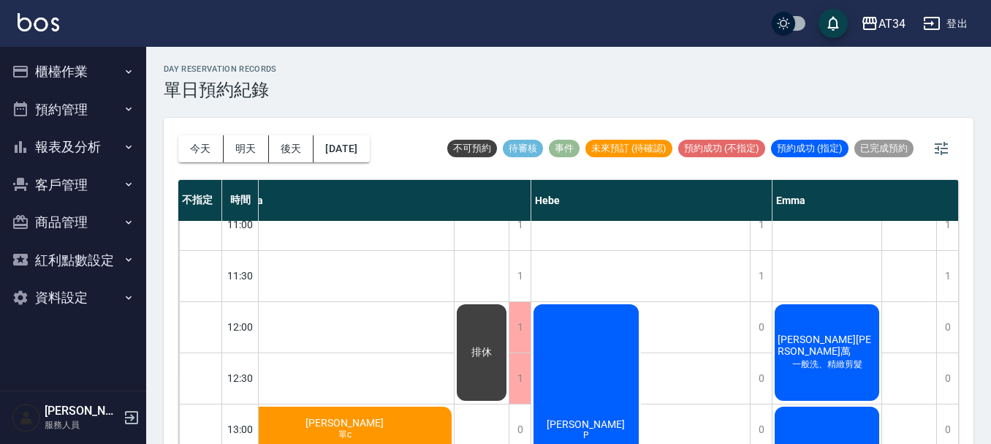
scroll to position [0, 1390]
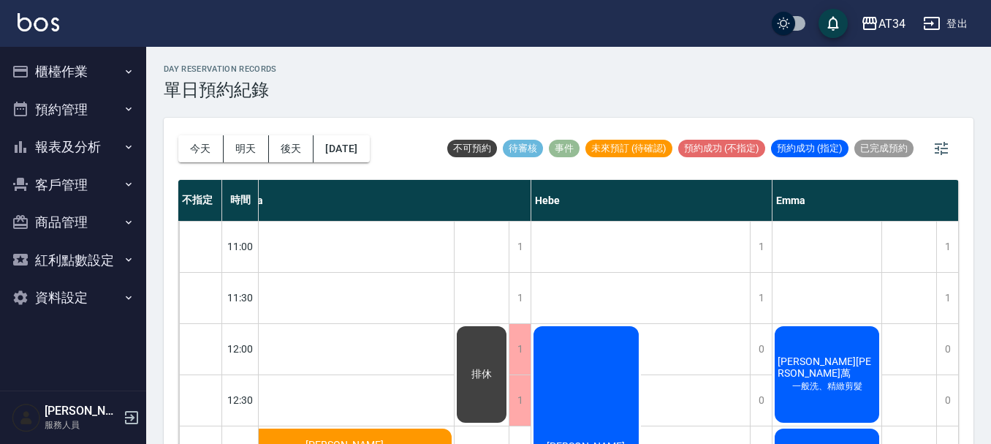
click at [94, 152] on button "報表及分析" at bounding box center [73, 147] width 134 height 38
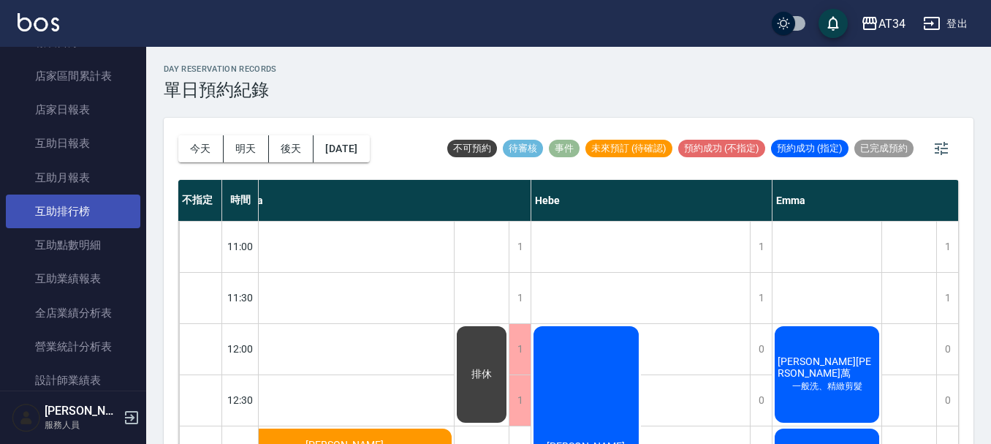
scroll to position [219, 0]
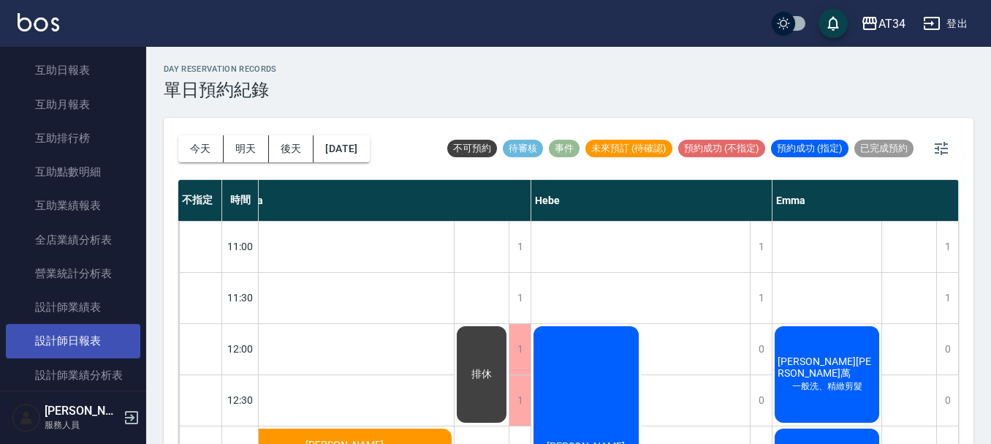
click at [74, 335] on link "設計師日報表" at bounding box center [73, 341] width 134 height 34
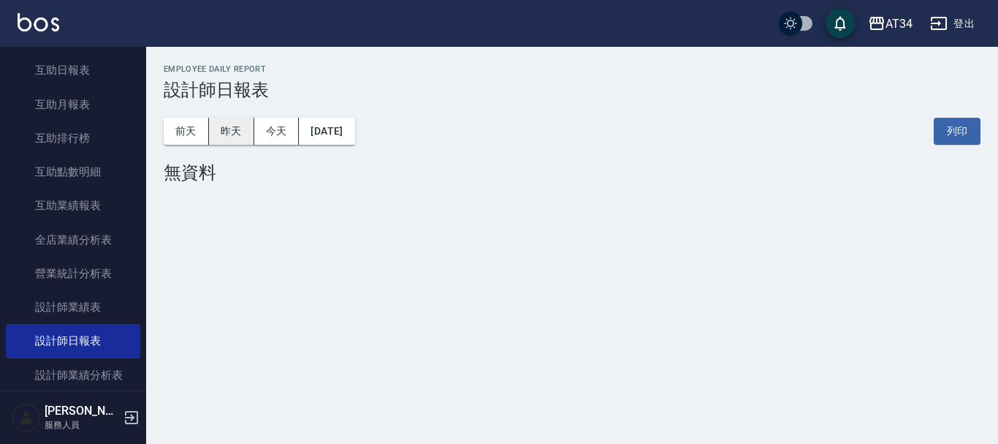
click at [228, 130] on button "昨天" at bounding box center [231, 131] width 45 height 27
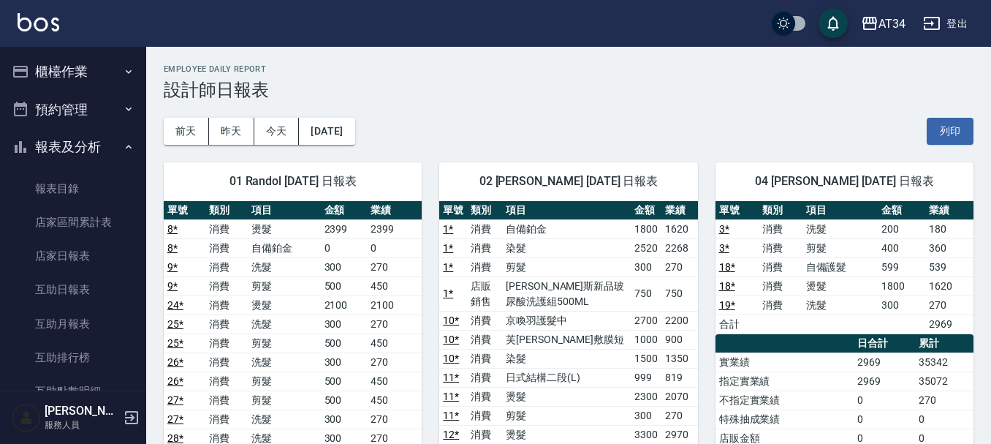
click at [60, 72] on button "櫃檯作業" at bounding box center [73, 72] width 134 height 38
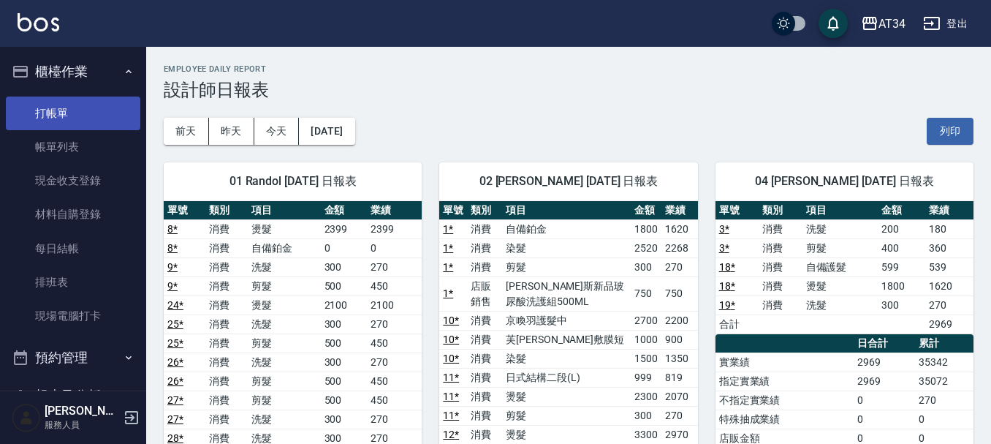
click at [66, 107] on link "打帳單" at bounding box center [73, 113] width 134 height 34
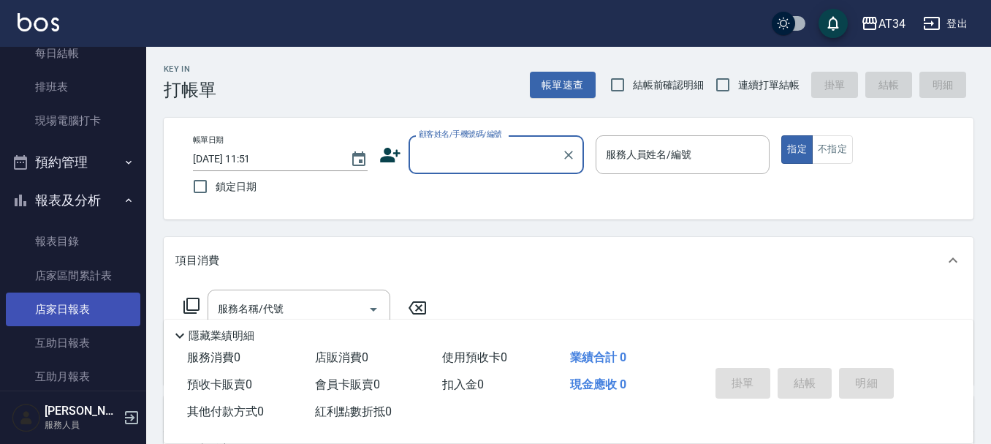
scroll to position [219, 0]
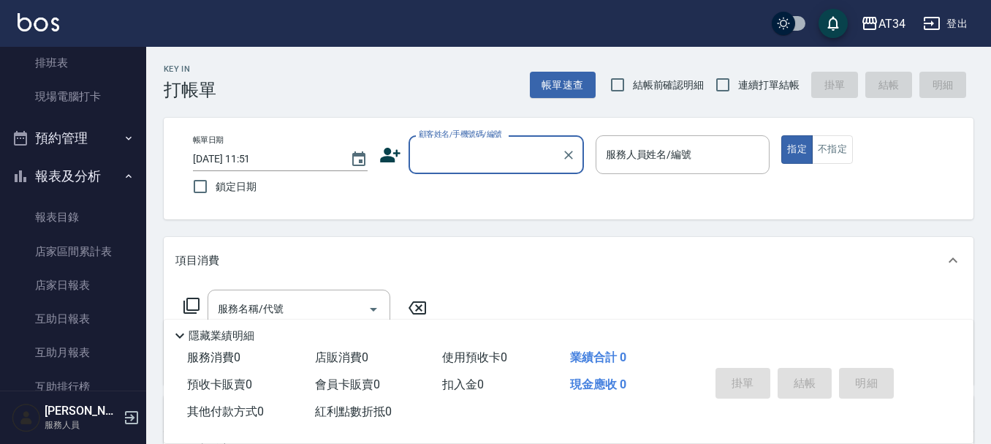
click at [83, 152] on button "預約管理" at bounding box center [73, 138] width 134 height 38
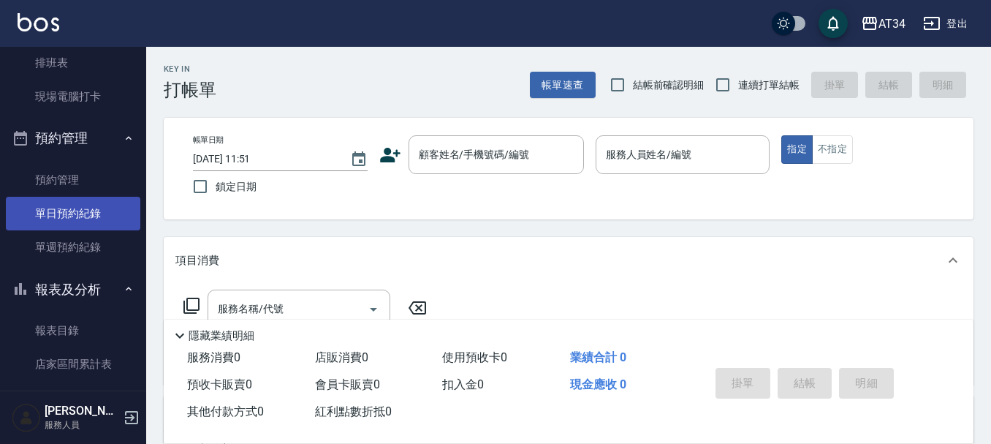
click at [117, 207] on link "單日預約紀錄" at bounding box center [73, 214] width 134 height 34
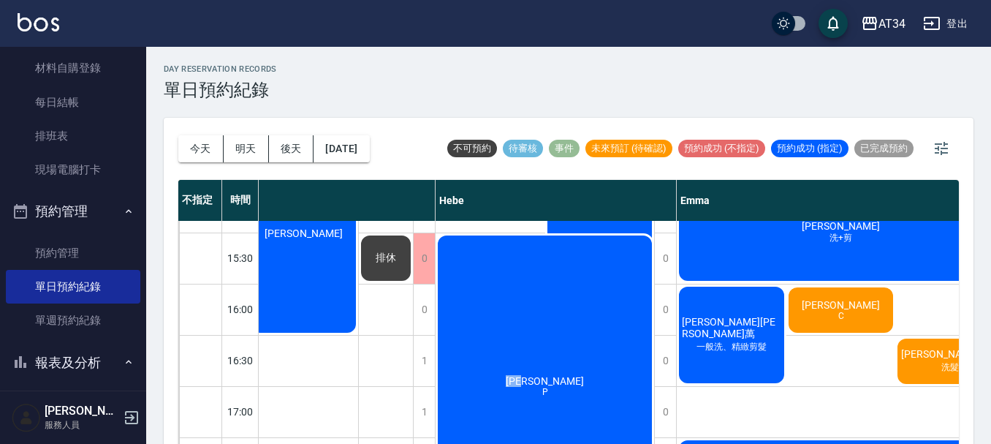
scroll to position [454, 1478]
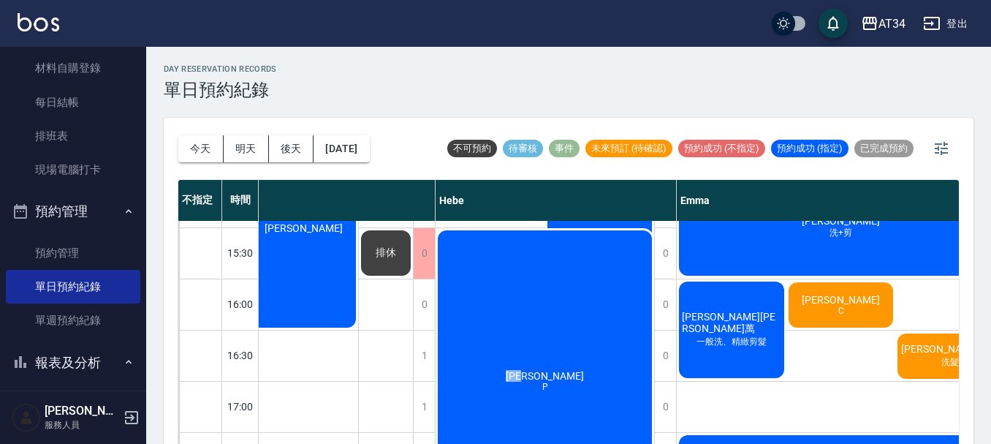
click at [499, 417] on div "林靚錞 P" at bounding box center [545, 380] width 218 height 305
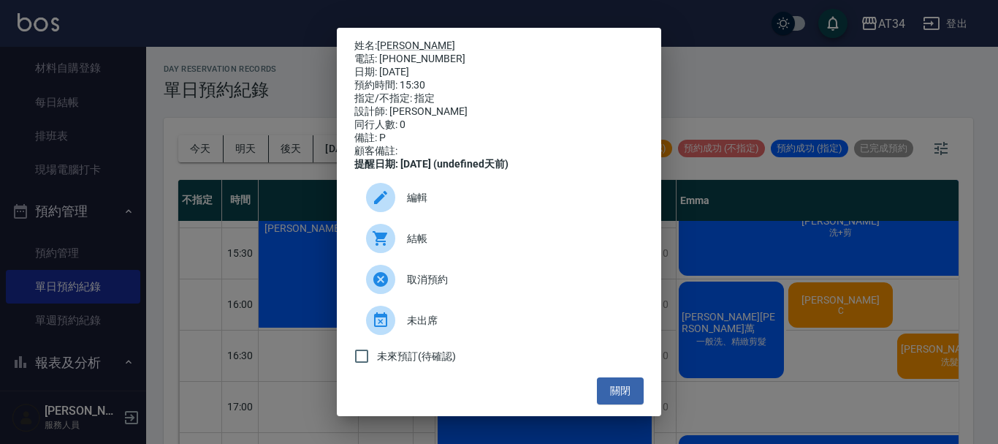
click at [738, 408] on div "姓名: 林靚錞 電話: 0916555820 日期: 2025/09/13 預約時間: 15:30 指定/不指定: 指定 設計師: Hebe 同行人數: 0 …" at bounding box center [499, 222] width 998 height 444
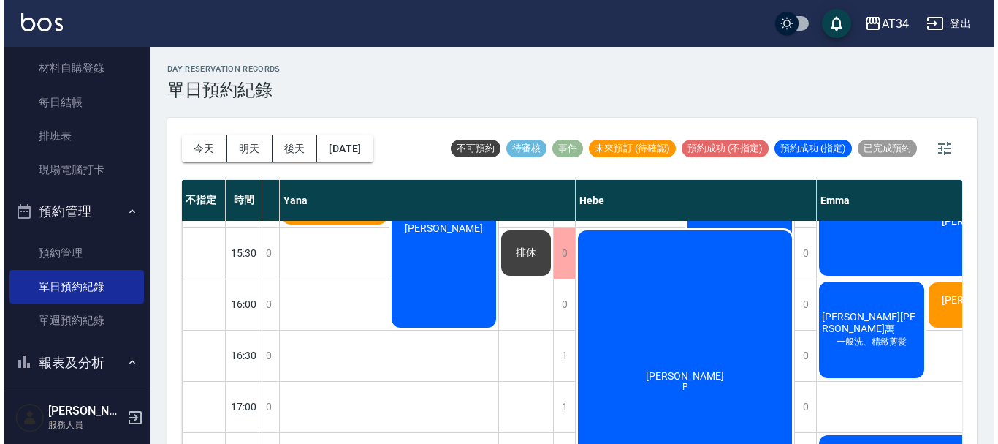
scroll to position [454, 1609]
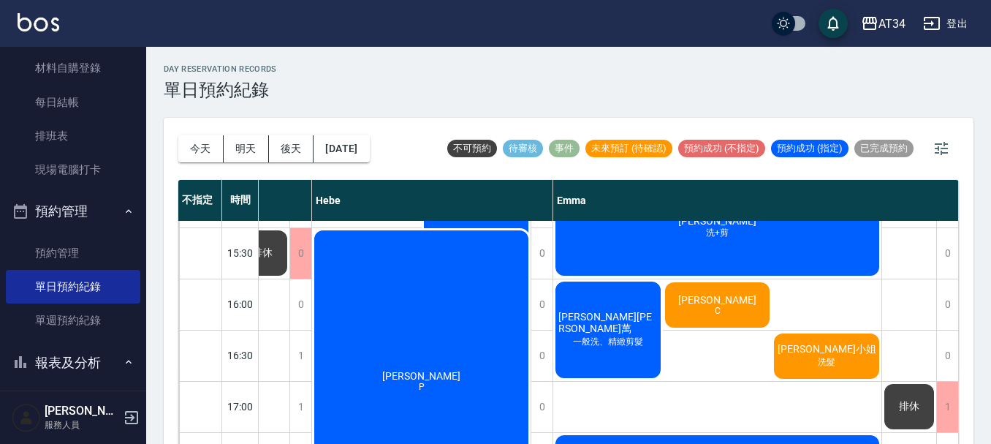
click at [803, 365] on div "柯小姐 洗髮" at bounding box center [827, 356] width 110 height 50
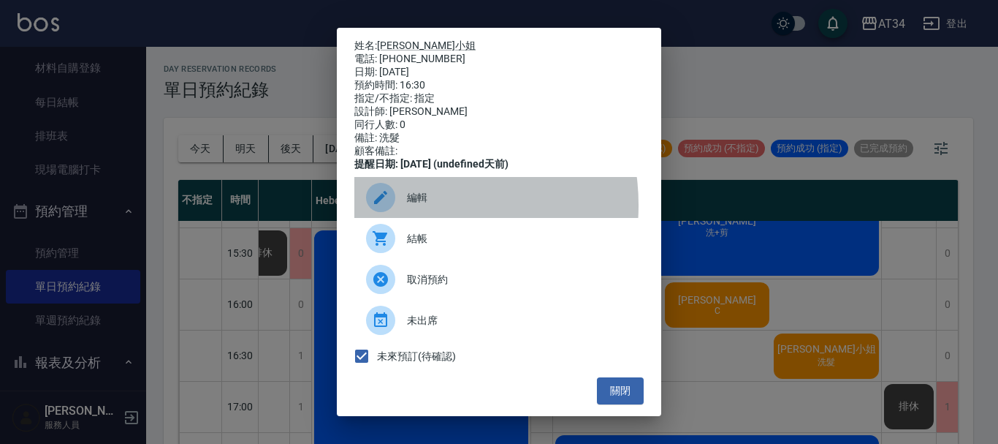
click at [413, 205] on span "編輯" at bounding box center [519, 197] width 225 height 15
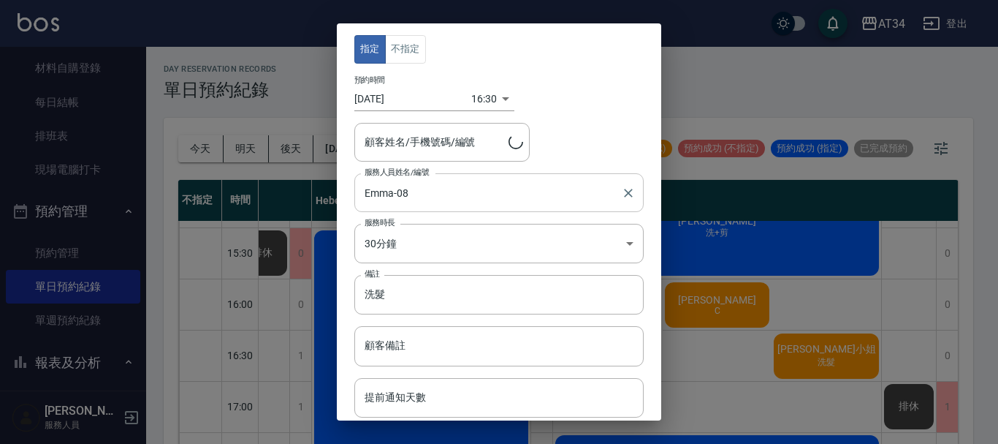
type input "柯小姐/0930228535"
click at [415, 186] on input "Emma-08" at bounding box center [488, 193] width 254 height 26
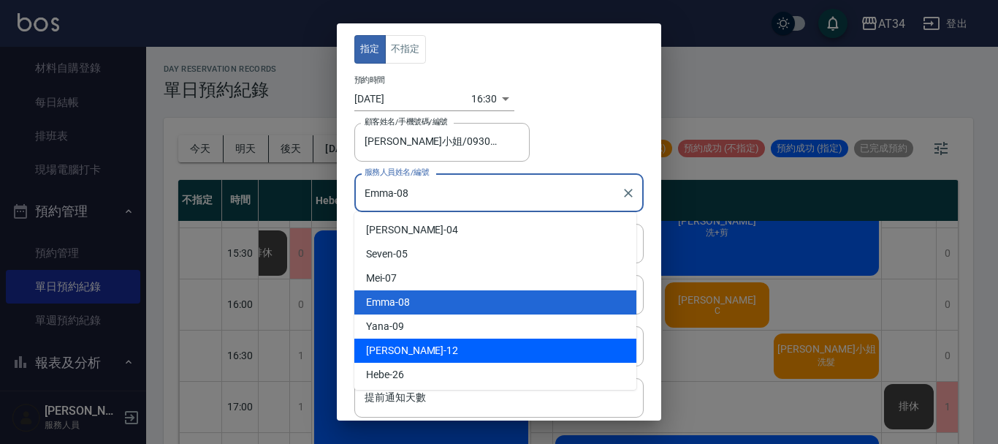
scroll to position [73, 0]
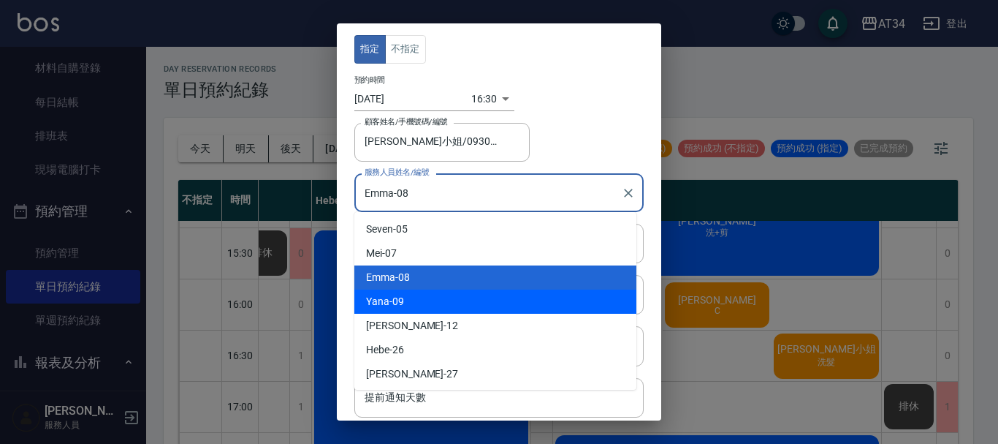
click at [387, 298] on span "Yana" at bounding box center [377, 301] width 23 height 15
type input "Yana-09"
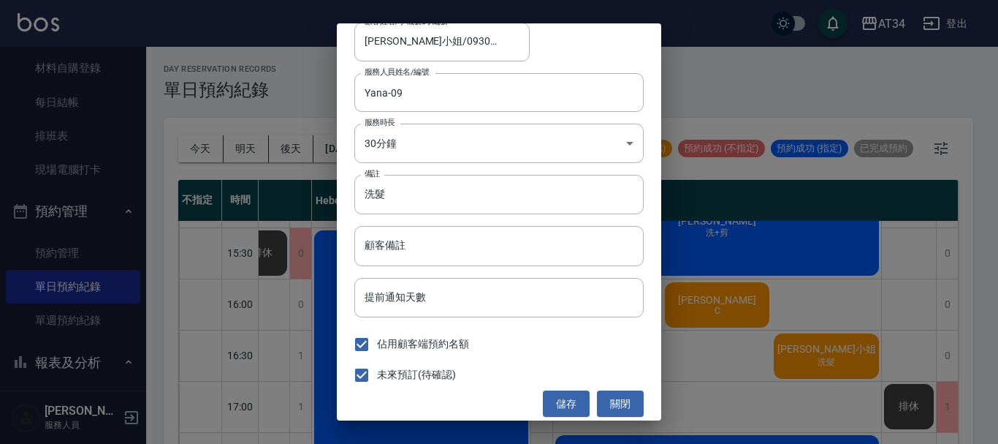
scroll to position [108, 0]
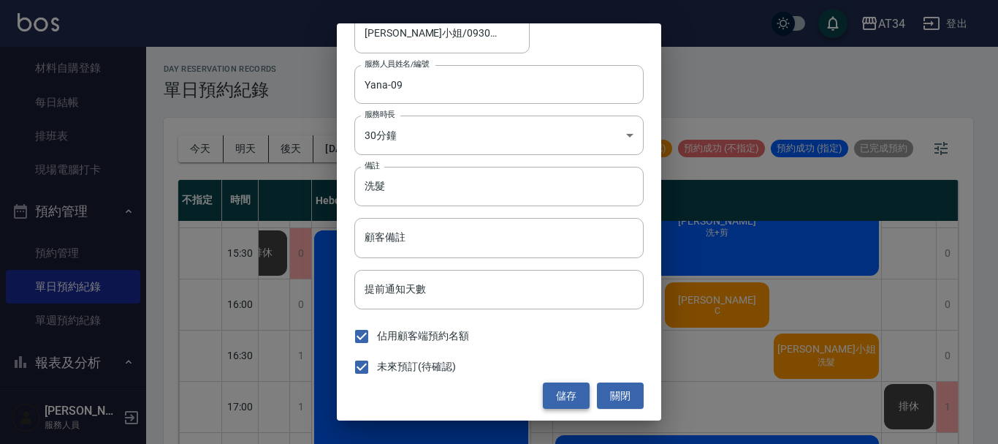
click at [557, 394] on button "儲存" at bounding box center [566, 395] width 47 height 27
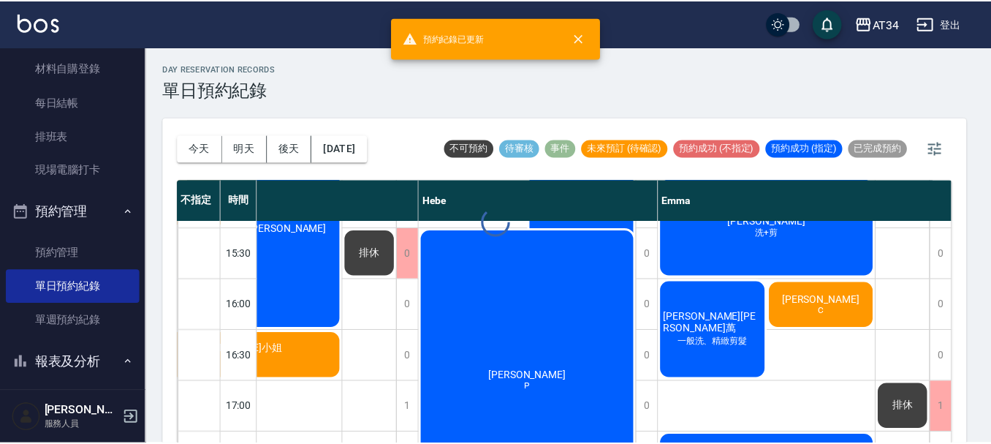
scroll to position [454, 1492]
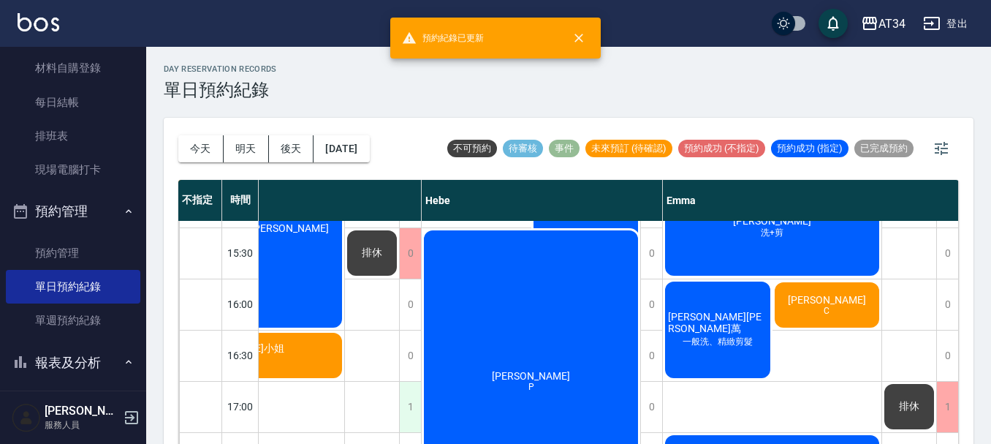
click at [411, 412] on div "1" at bounding box center [410, 406] width 22 height 50
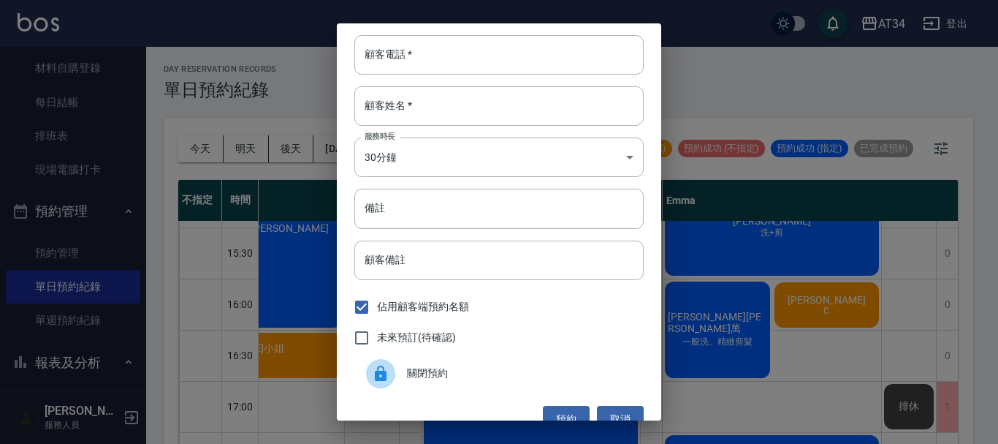
click at [419, 374] on span "關閉預約" at bounding box center [519, 372] width 225 height 15
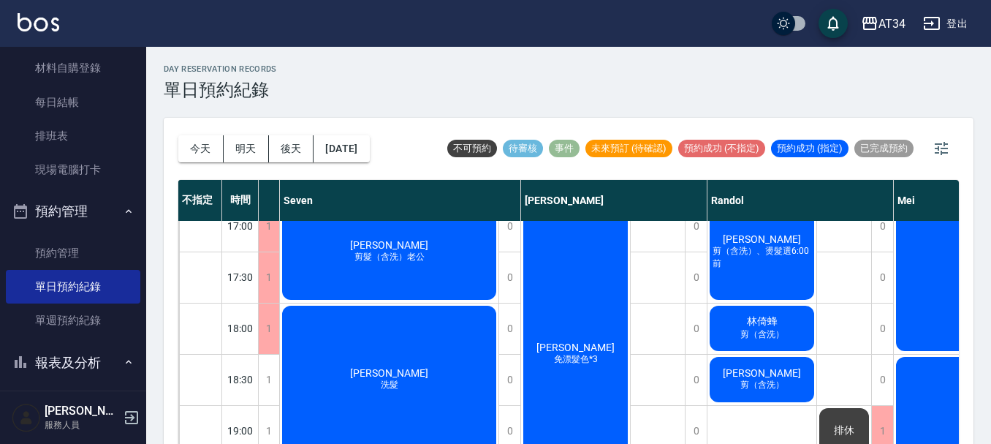
scroll to position [634, 34]
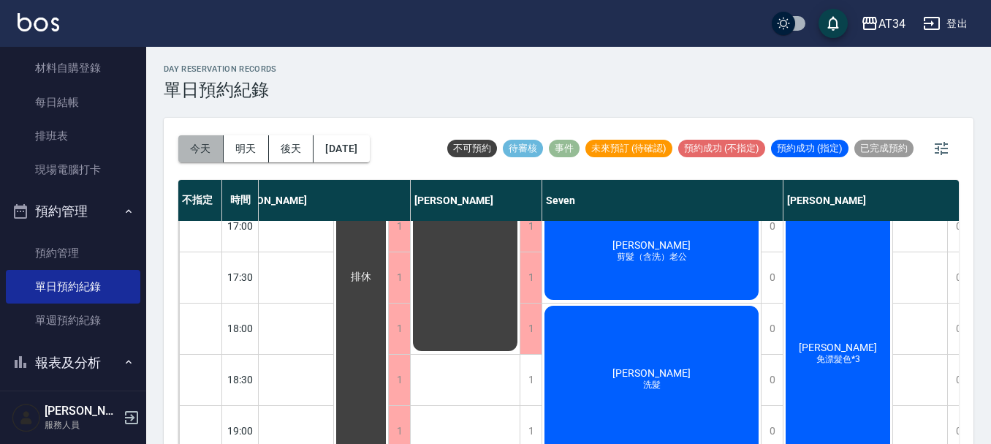
click at [191, 149] on button "今天" at bounding box center [200, 148] width 45 height 27
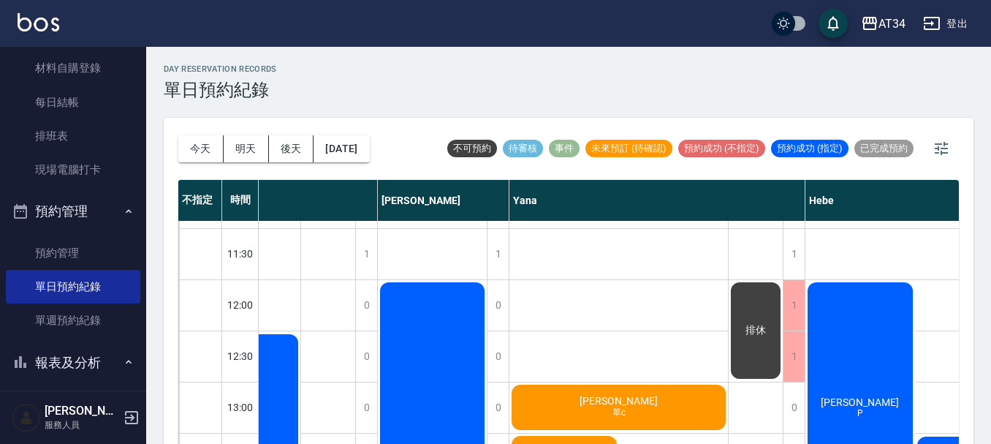
scroll to position [0, 1108]
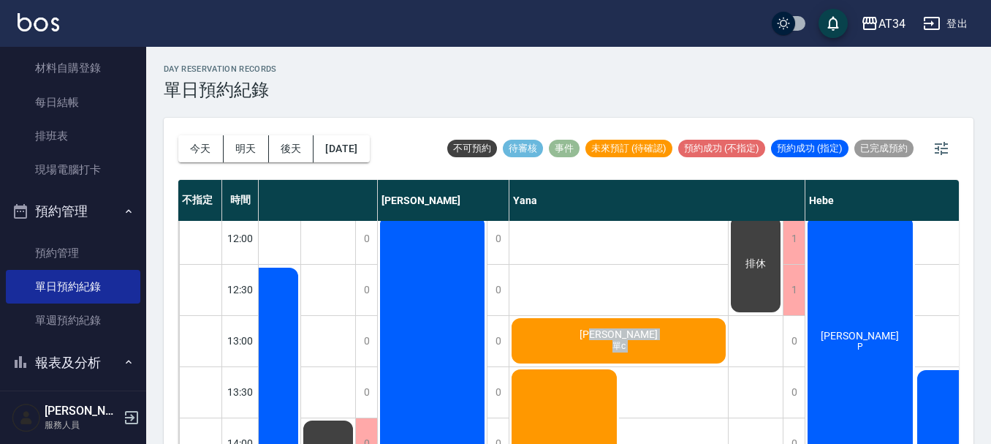
drag, startPoint x: 620, startPoint y: 429, endPoint x: 598, endPoint y: 425, distance: 22.2
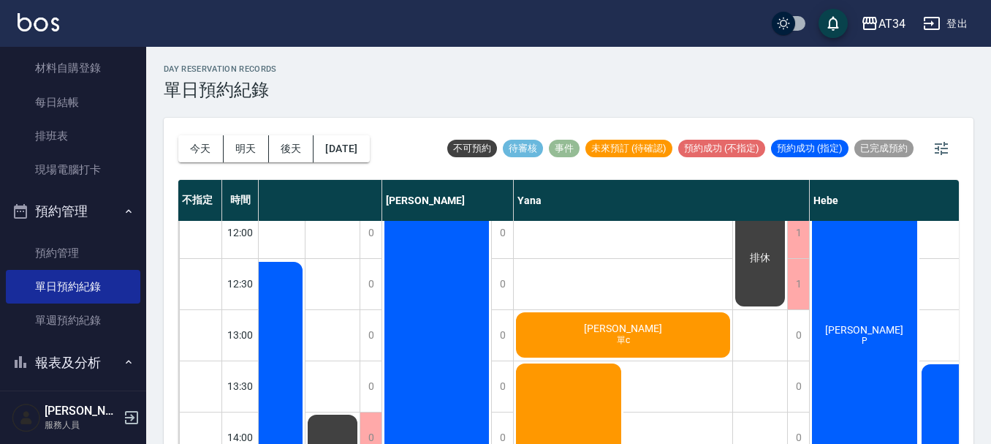
drag, startPoint x: 563, startPoint y: 416, endPoint x: 543, endPoint y: 417, distance: 19.8
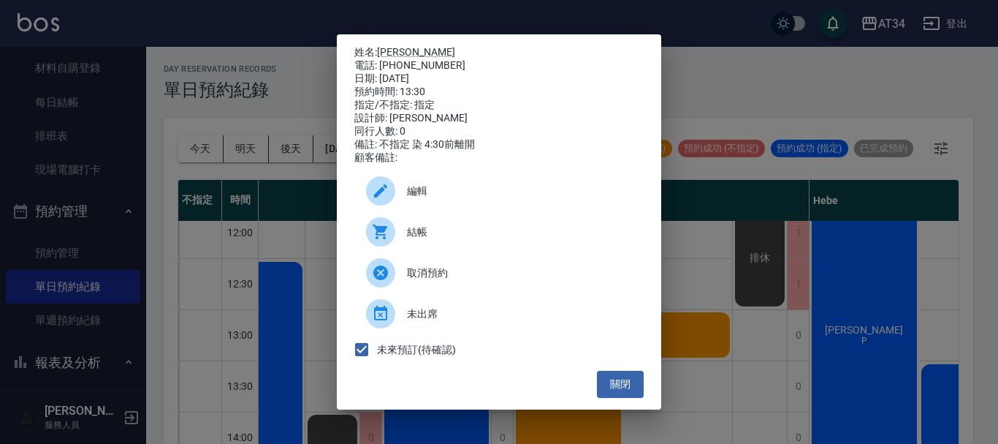
click at [929, 354] on div "姓名: 郭小姐 電話: 0917558535 日期: 2025/09/13 預約時間: 13:30 指定/不指定: 指定 設計師: Yana 同行人數: 0 …" at bounding box center [499, 222] width 998 height 444
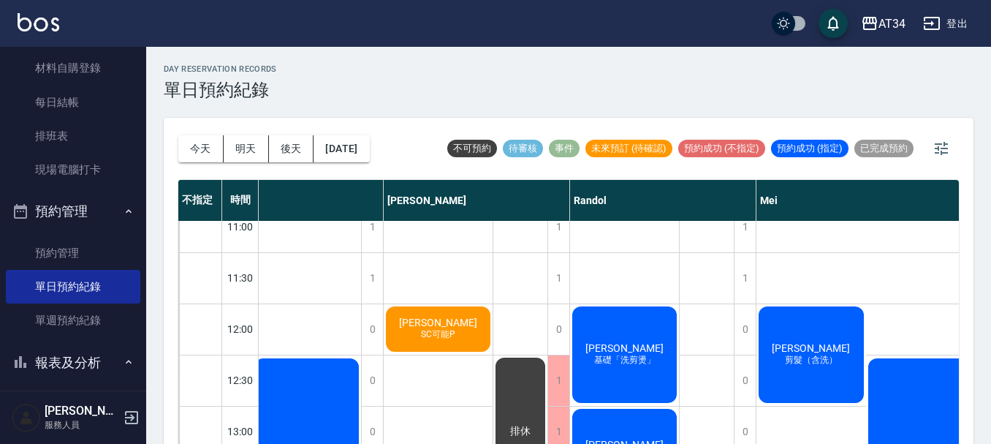
scroll to position [0, 434]
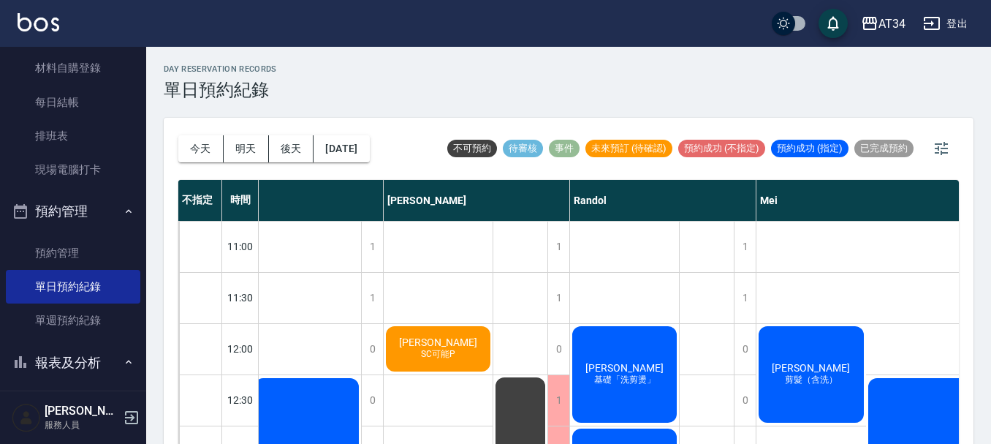
click at [429, 355] on span "SC可能P" at bounding box center [438, 354] width 40 height 12
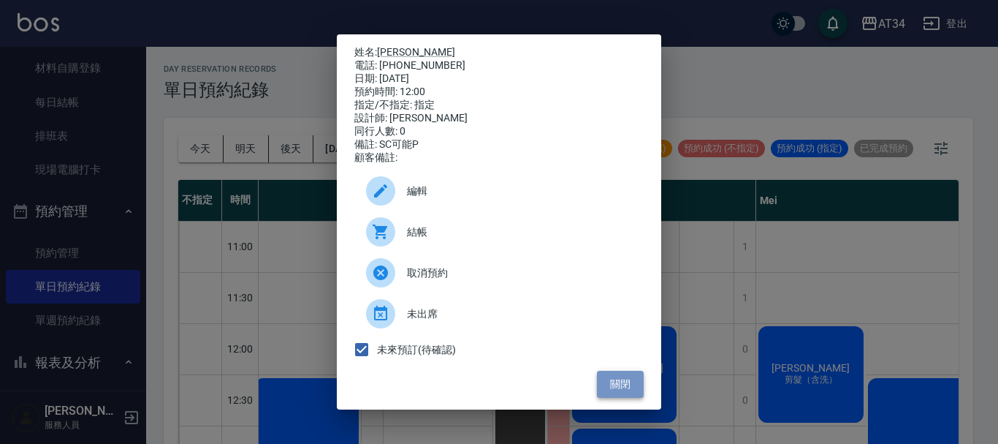
click at [615, 398] on button "關閉" at bounding box center [620, 383] width 47 height 27
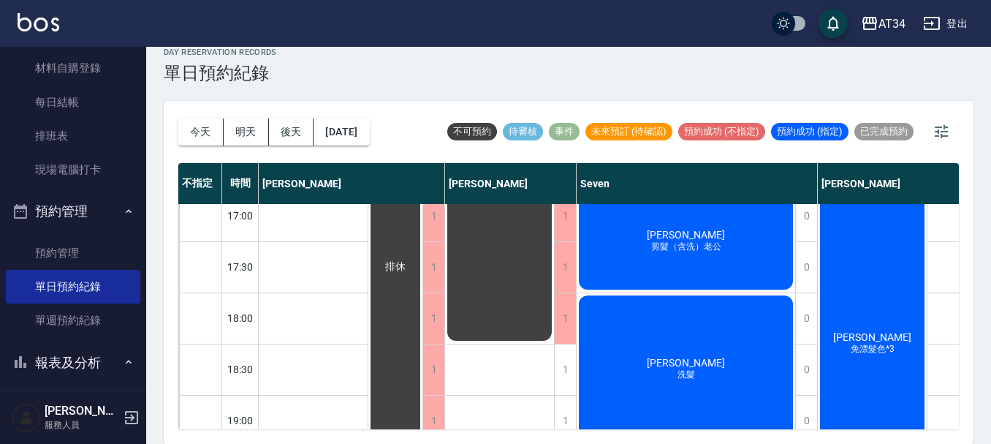
scroll to position [707, 0]
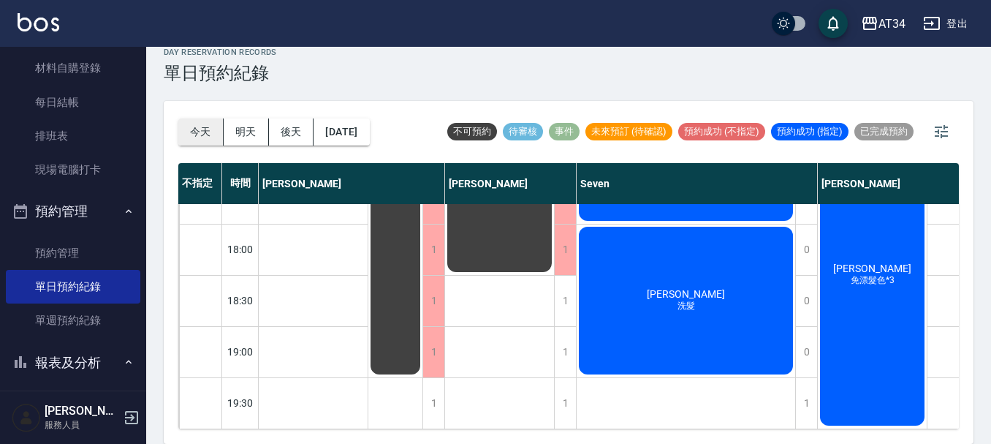
click at [190, 132] on button "今天" at bounding box center [200, 131] width 45 height 27
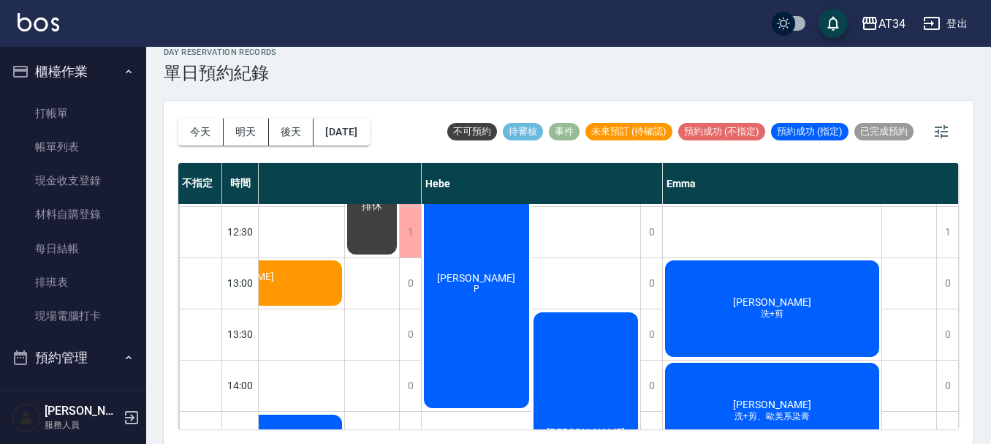
scroll to position [146, 1499]
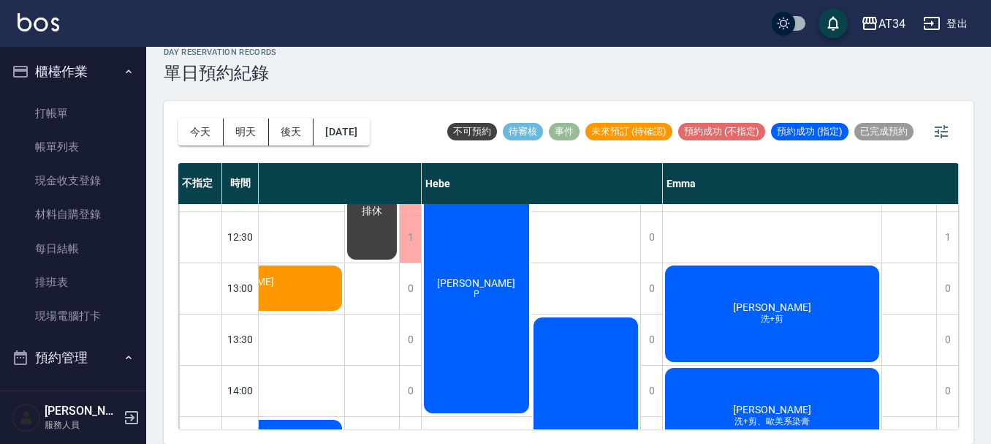
click at [345, 233] on div "排休" at bounding box center [372, 211] width 54 height 101
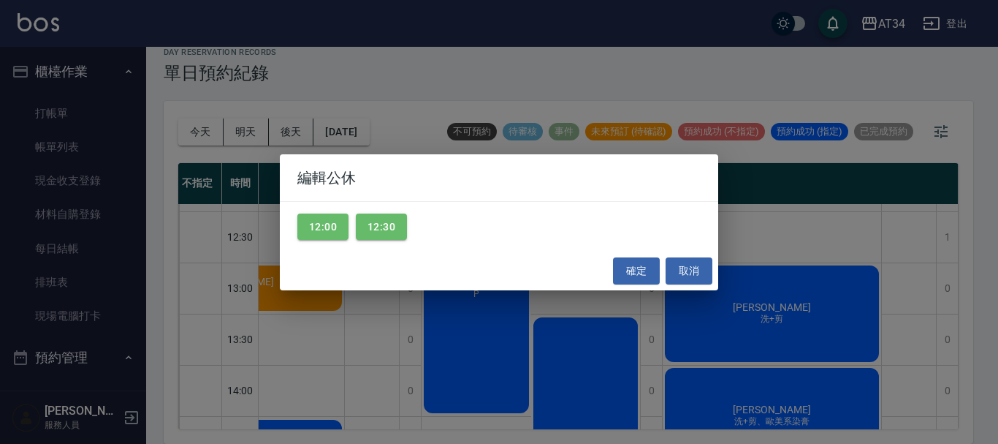
click at [558, 65] on div "編輯公休 12:00 12:30 確定 取消" at bounding box center [499, 222] width 998 height 444
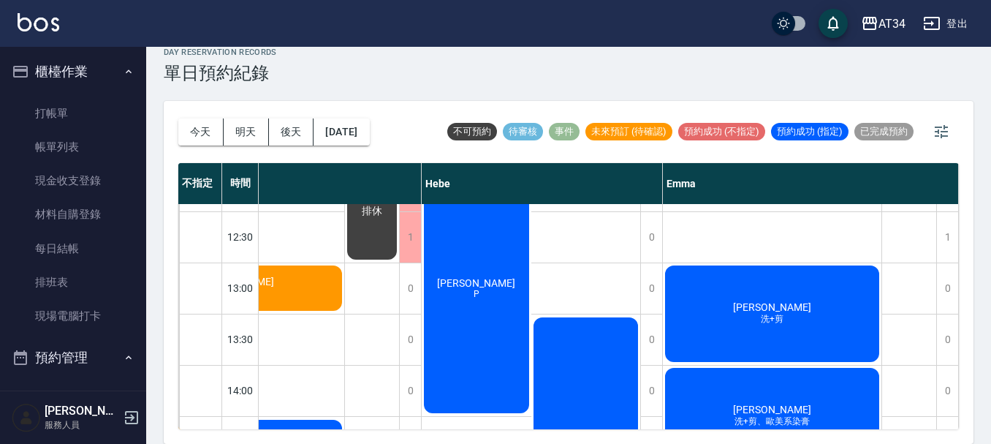
scroll to position [146, 1319]
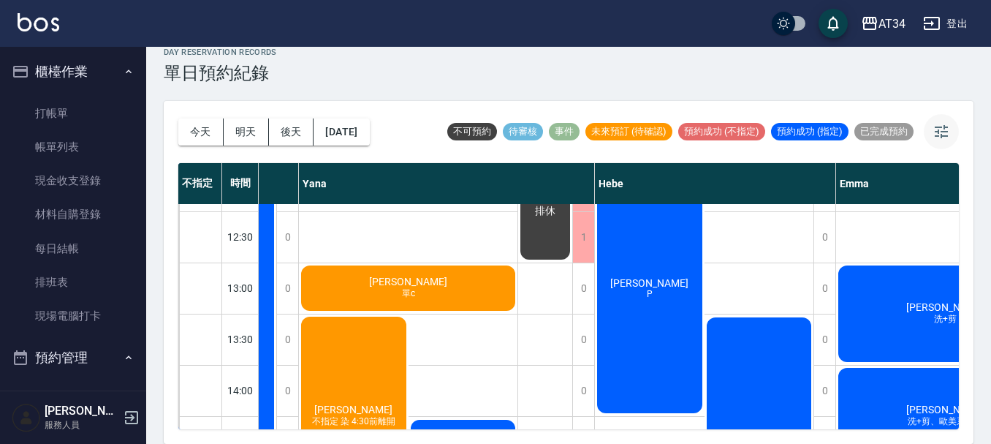
click at [942, 129] on icon "button" at bounding box center [941, 132] width 18 height 18
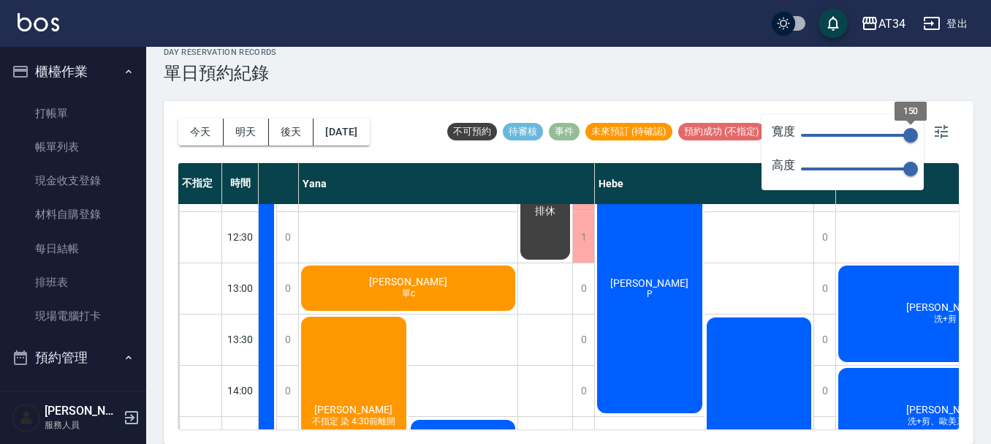
drag, startPoint x: 912, startPoint y: 137, endPoint x: 854, endPoint y: 149, distance: 58.9
click at [903, 142] on span "150" at bounding box center [910, 135] width 15 height 15
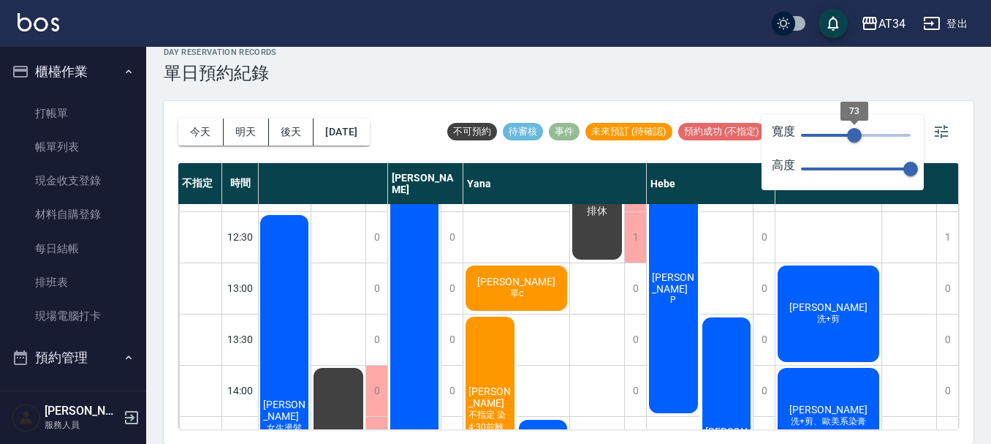
type input "73"
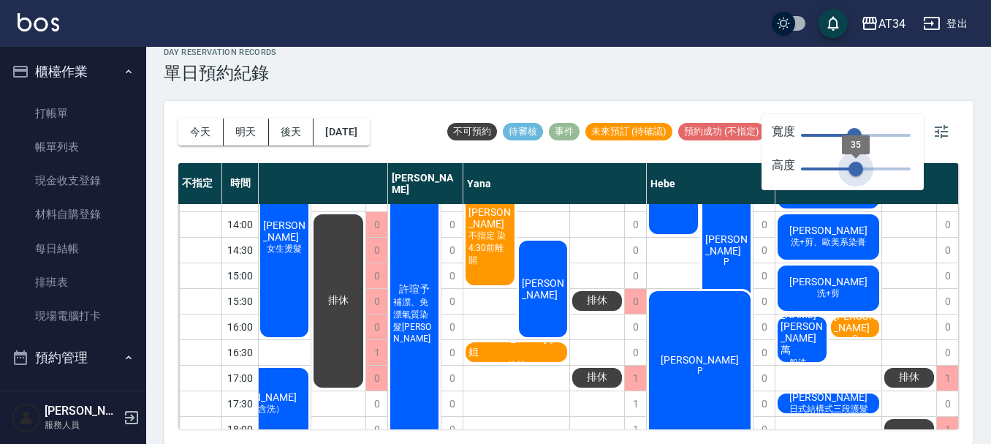
type input "23"
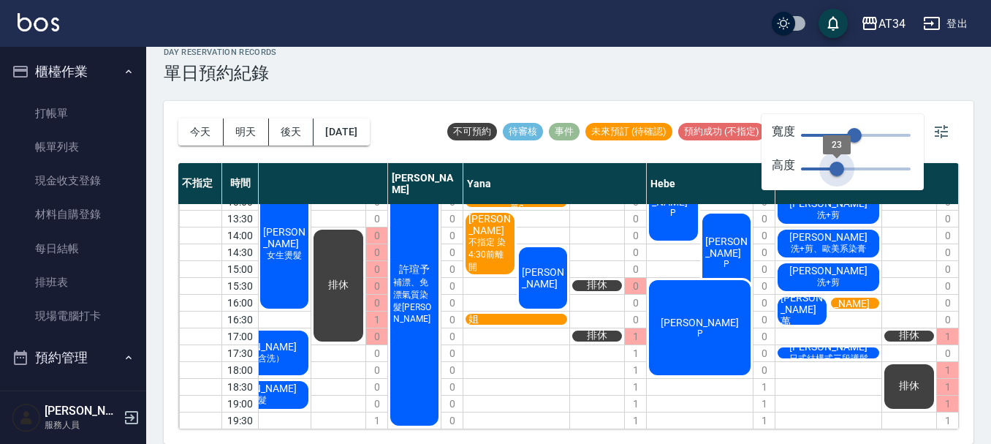
scroll to position [89, 655]
drag, startPoint x: 901, startPoint y: 167, endPoint x: 837, endPoint y: 189, distance: 67.2
click at [837, 189] on div "寬度 73 高度 23" at bounding box center [842, 152] width 162 height 76
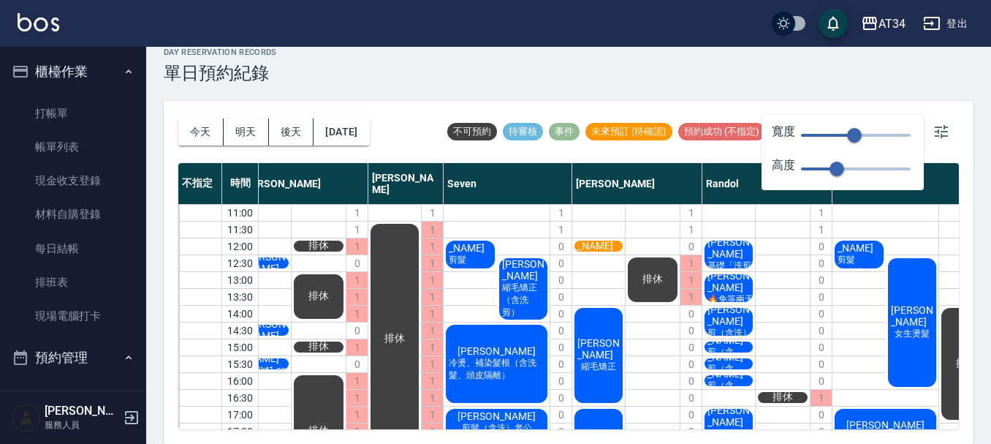
scroll to position [0, 0]
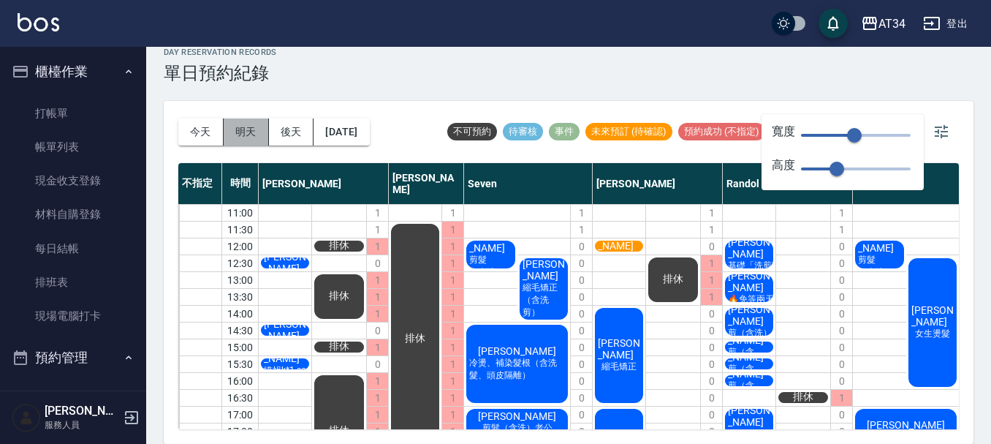
click at [252, 133] on button "明天" at bounding box center [246, 131] width 45 height 27
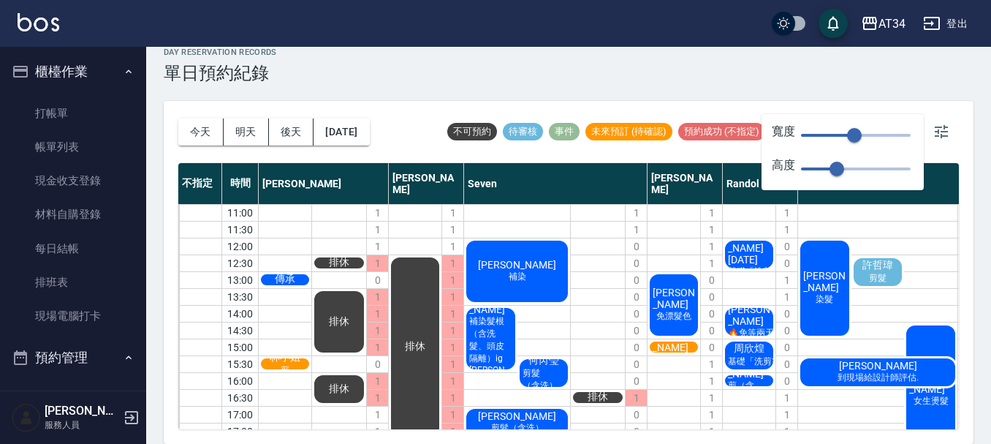
drag, startPoint x: 785, startPoint y: 140, endPoint x: 767, endPoint y: 139, distance: 18.3
click at [785, 140] on span "寬度" at bounding box center [783, 135] width 23 height 22
click at [104, 120] on link "打帳單" at bounding box center [73, 113] width 134 height 34
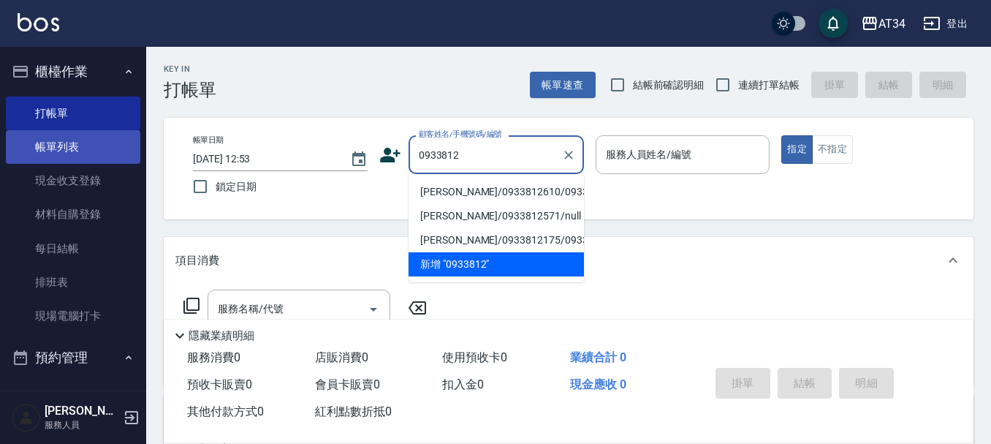
type input "0933812"
click at [98, 151] on link "帳單列表" at bounding box center [73, 147] width 134 height 34
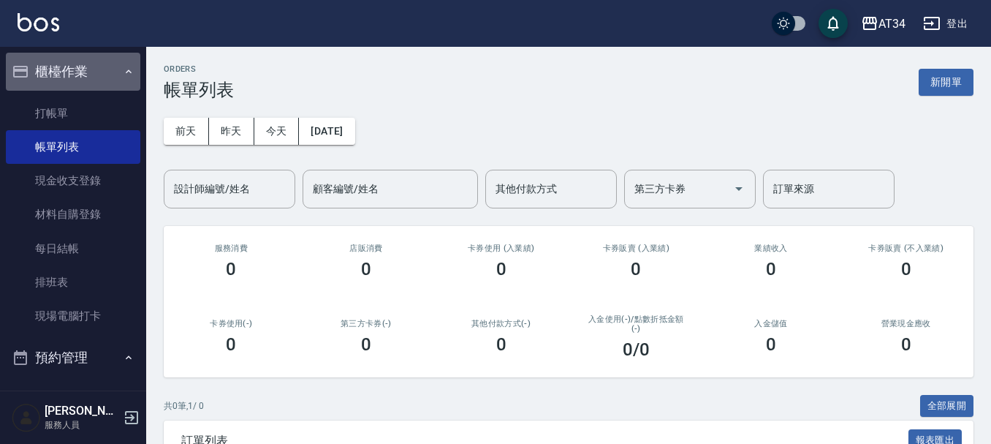
click at [123, 66] on icon "button" at bounding box center [129, 72] width 12 height 12
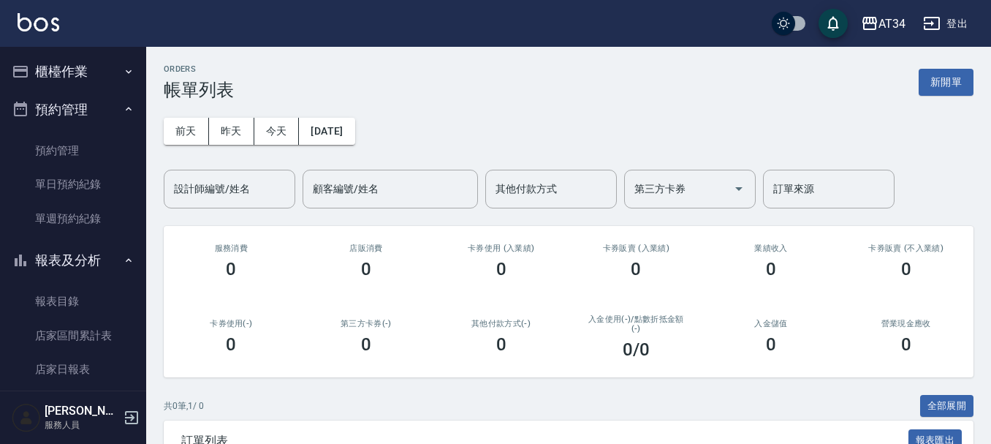
click at [104, 128] on ul "預約管理 單日預約紀錄 單週預約紀錄" at bounding box center [73, 184] width 134 height 113
click at [64, 178] on link "單日預約紀錄" at bounding box center [73, 184] width 134 height 34
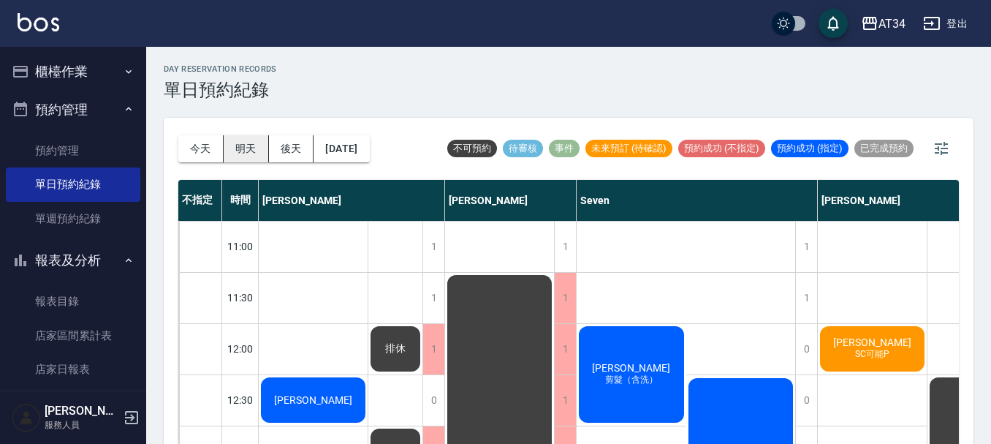
click at [242, 153] on button "明天" at bounding box center [246, 148] width 45 height 27
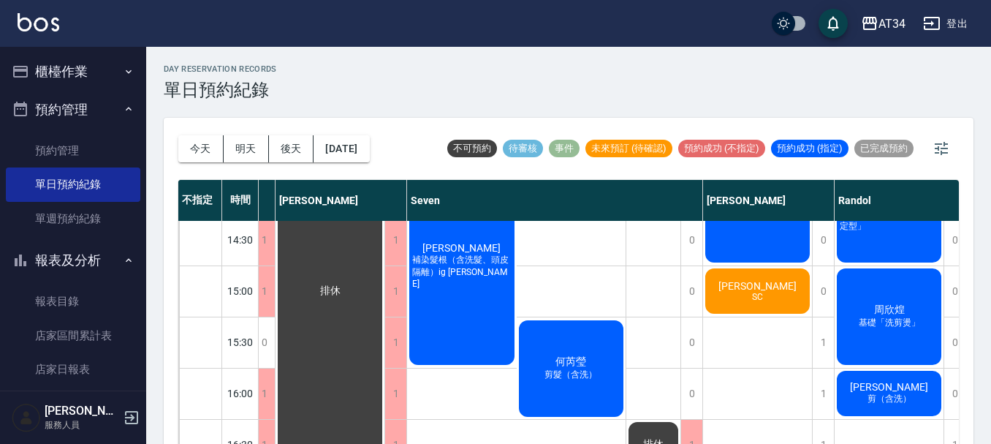
scroll to position [365, 170]
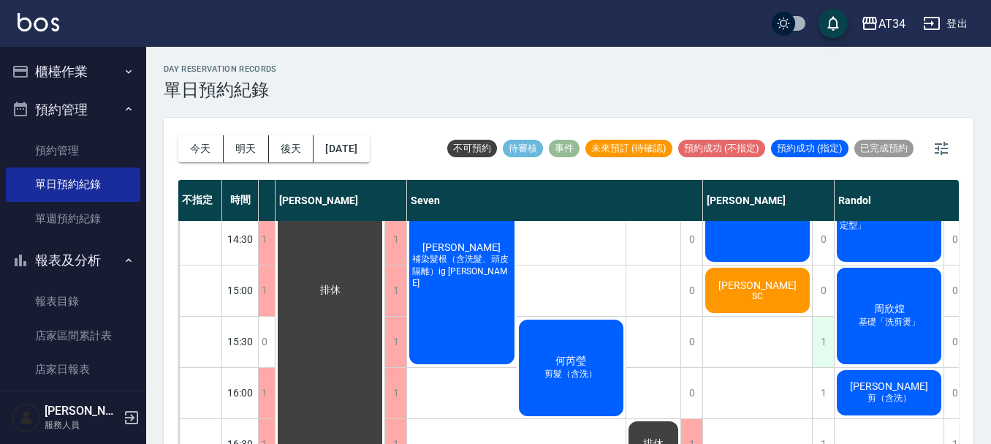
click at [824, 335] on div "1" at bounding box center [823, 341] width 22 height 50
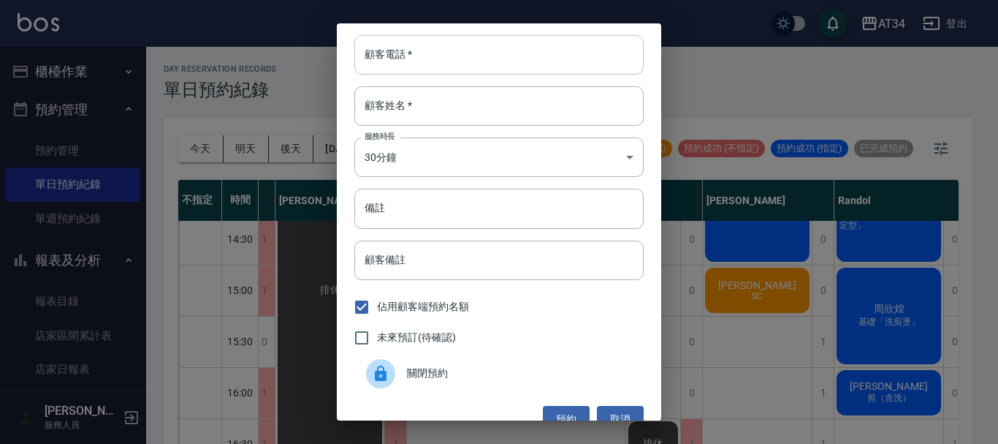
click at [401, 56] on input "顧客電話   *" at bounding box center [498, 54] width 289 height 39
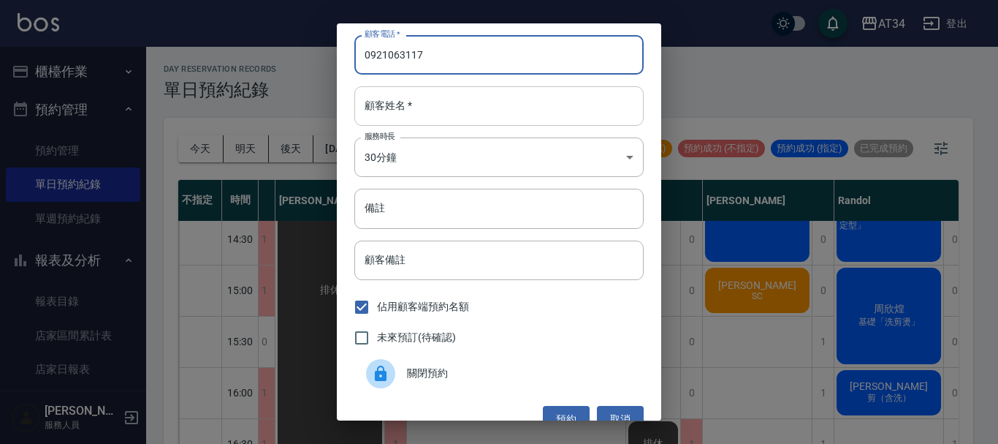
type input "0921063117"
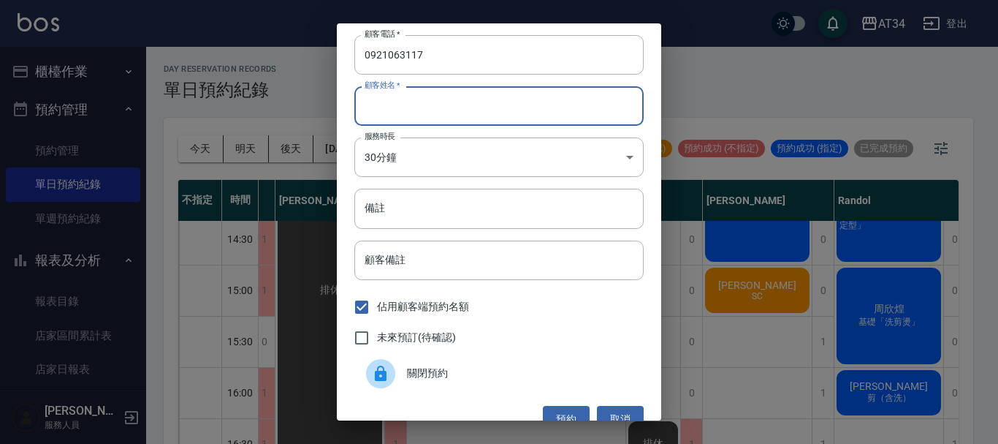
click at [414, 102] on input "顧客姓名   *" at bounding box center [498, 105] width 289 height 39
type input "5"
click at [373, 107] on input "ˋ張" at bounding box center [498, 105] width 289 height 39
type input "張"
click at [416, 216] on input "備註" at bounding box center [498, 208] width 289 height 39
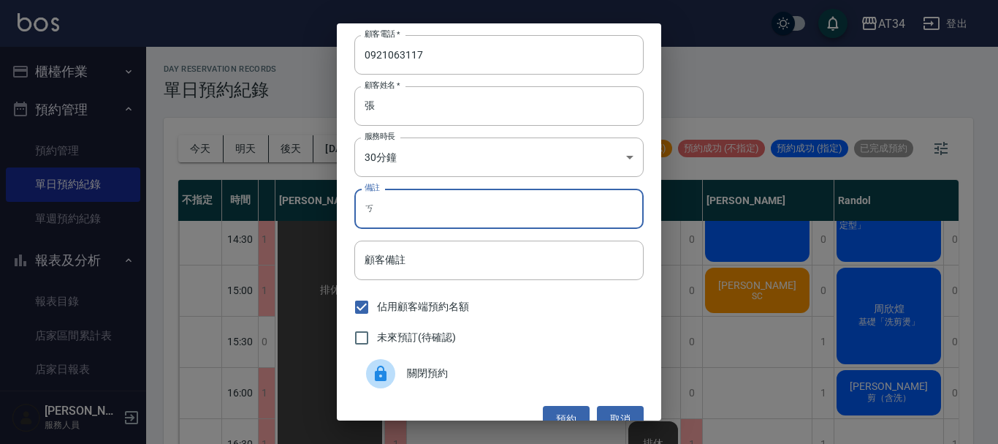
type input "ㄎ"
type input "洗剪"
click at [429, 337] on span "未來預訂(待確認)" at bounding box center [416, 337] width 79 height 15
click at [377, 337] on input "未來預訂(待確認)" at bounding box center [361, 337] width 31 height 31
checkbox input "true"
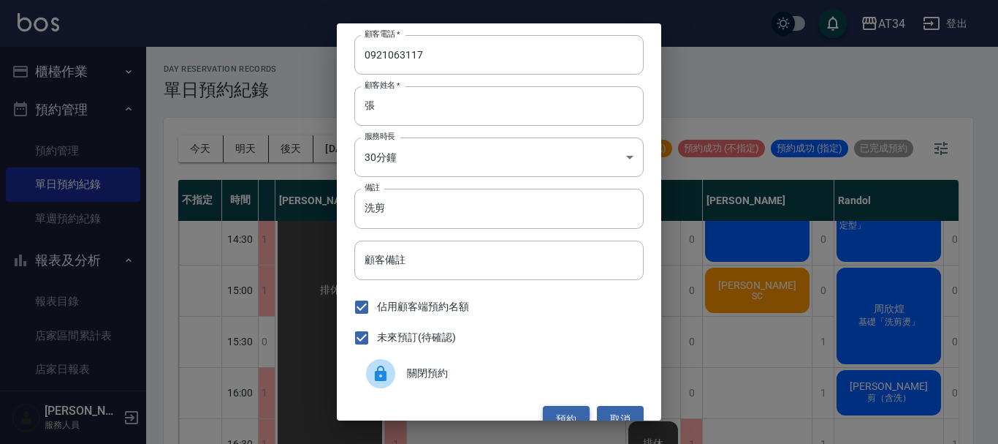
click at [544, 414] on button "預約" at bounding box center [566, 419] width 47 height 27
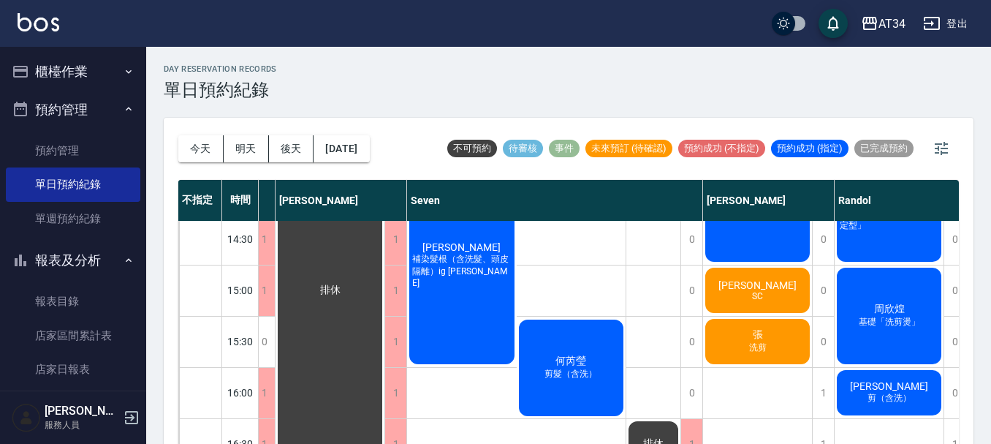
click at [82, 69] on button "櫃檯作業" at bounding box center [73, 72] width 134 height 38
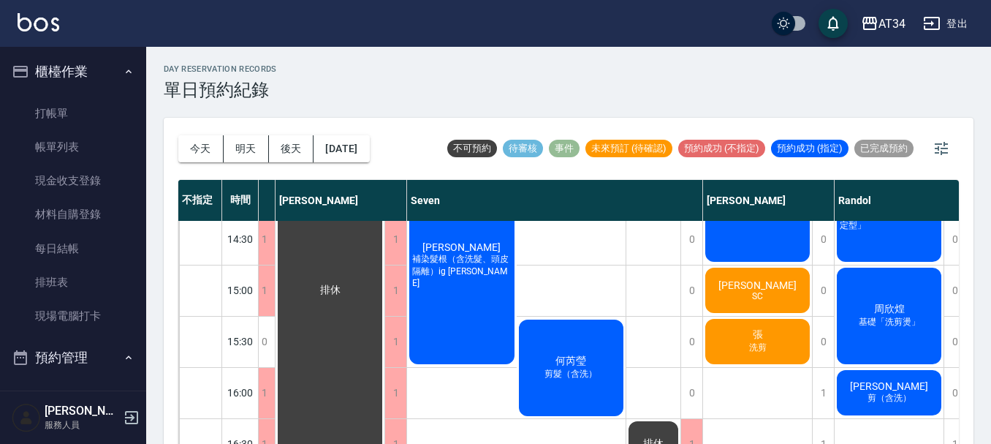
click at [82, 69] on button "櫃檯作業" at bounding box center [73, 72] width 134 height 38
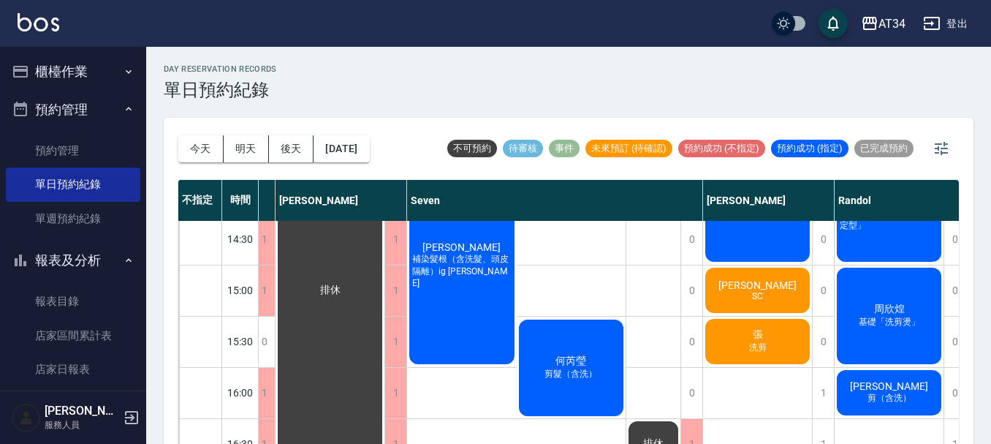
click at [92, 98] on button "預約管理" at bounding box center [73, 110] width 134 height 38
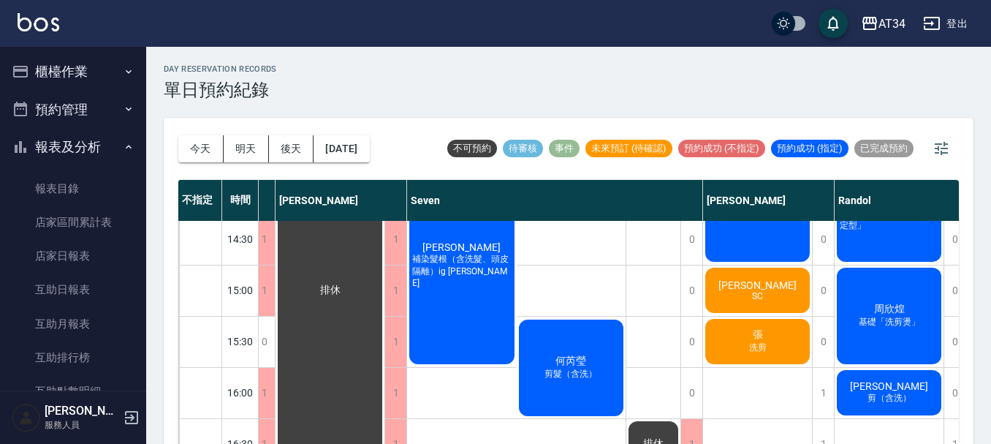
click at [92, 147] on button "報表及分析" at bounding box center [73, 147] width 134 height 38
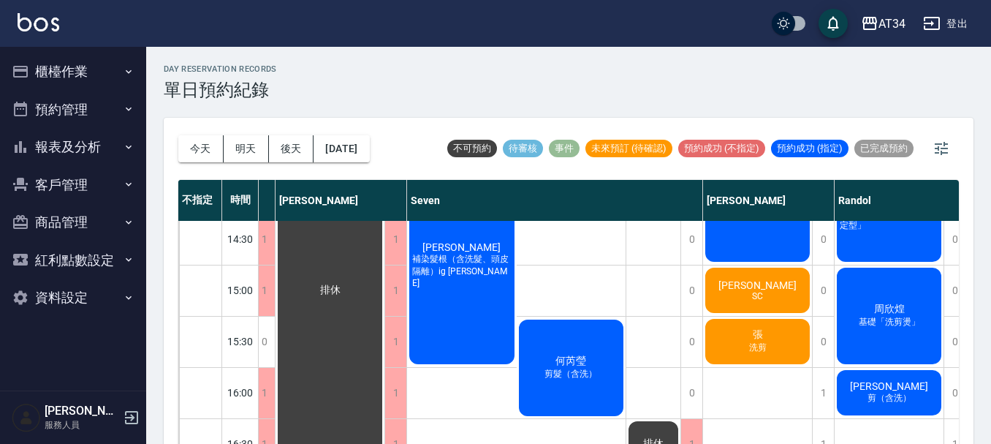
click at [94, 178] on button "客戶管理" at bounding box center [73, 185] width 134 height 38
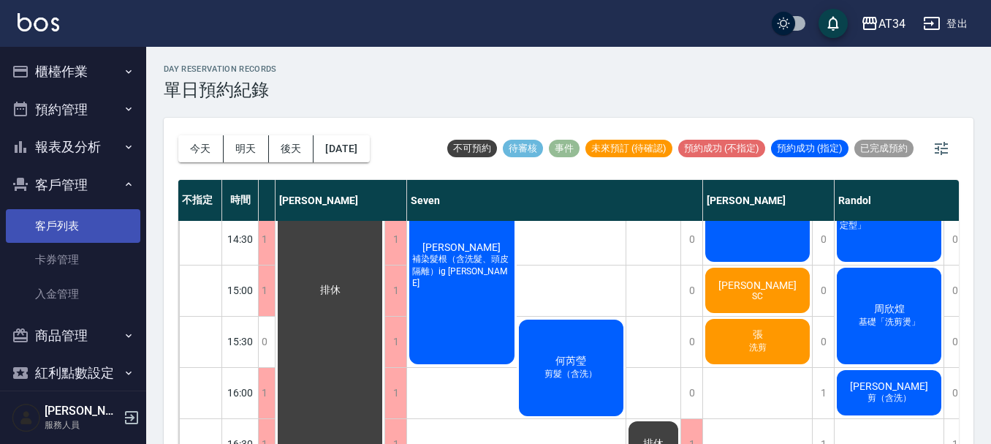
click at [88, 227] on link "客戶列表" at bounding box center [73, 226] width 134 height 34
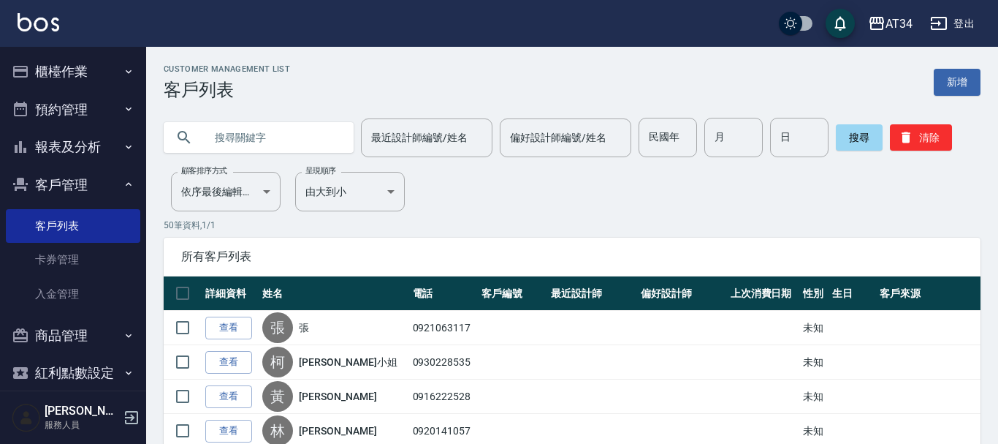
click at [330, 132] on input "text" at bounding box center [273, 137] width 137 height 39
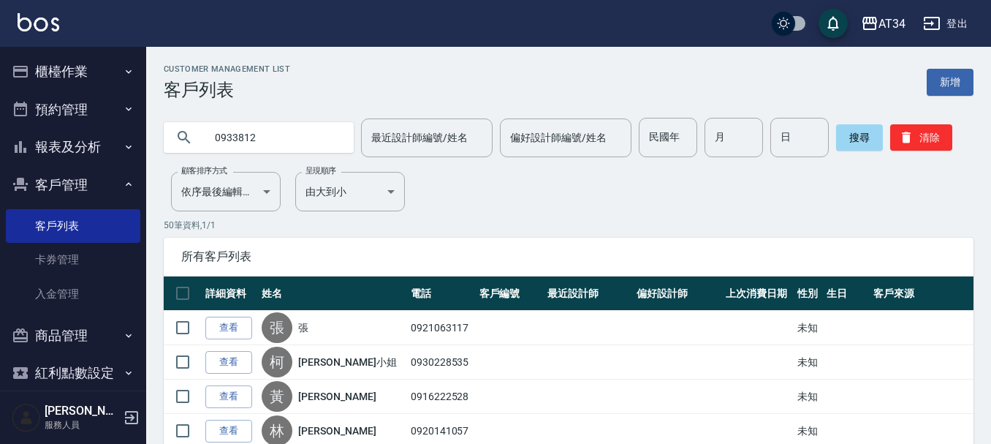
type input "0933812"
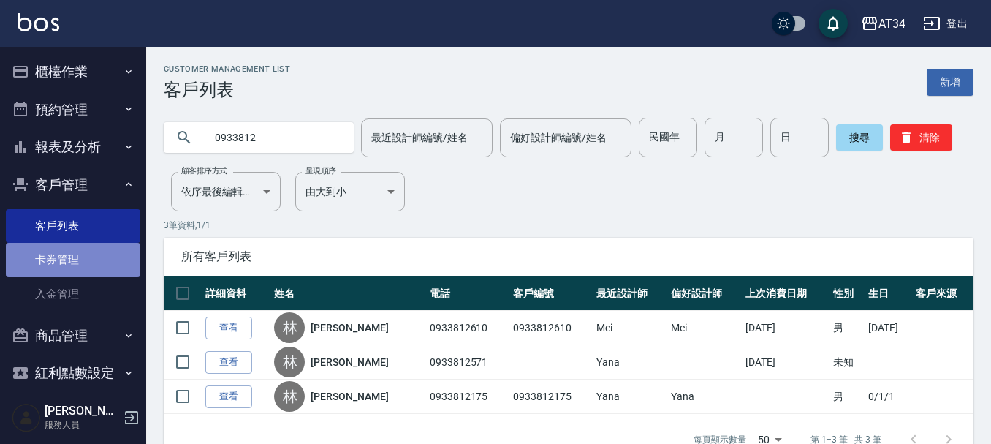
click at [75, 257] on link "卡券管理" at bounding box center [73, 260] width 134 height 34
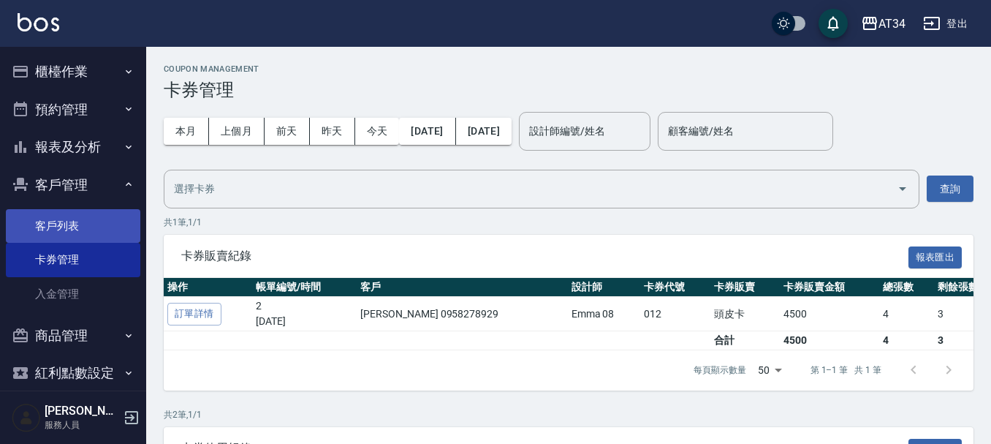
click at [73, 223] on link "客戶列表" at bounding box center [73, 226] width 134 height 34
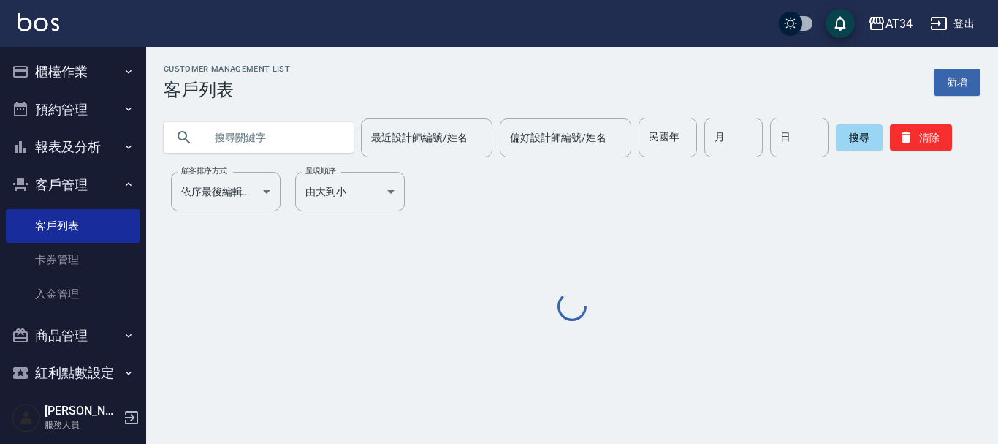
click at [294, 138] on input "text" at bounding box center [273, 137] width 137 height 39
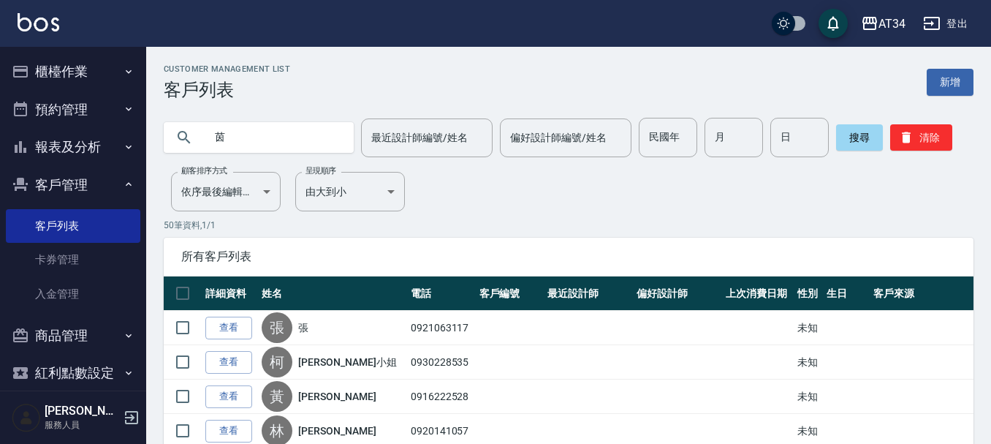
type input "茵"
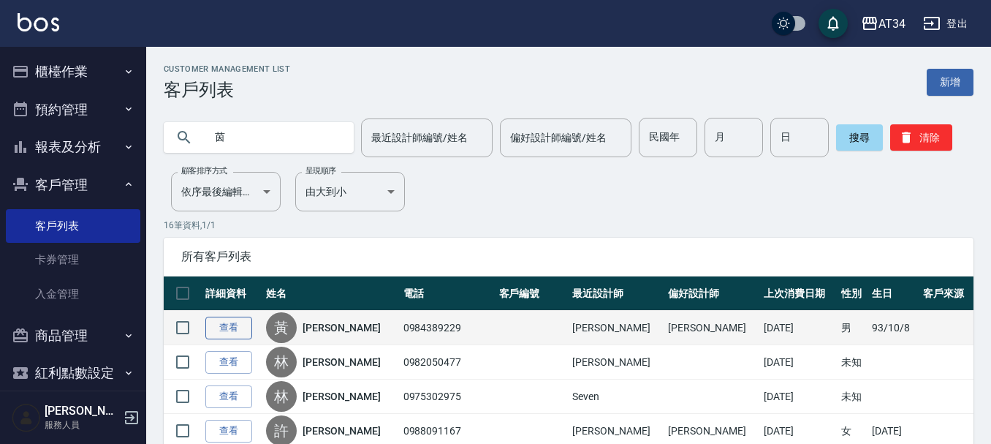
click at [224, 330] on link "查看" at bounding box center [228, 327] width 47 height 23
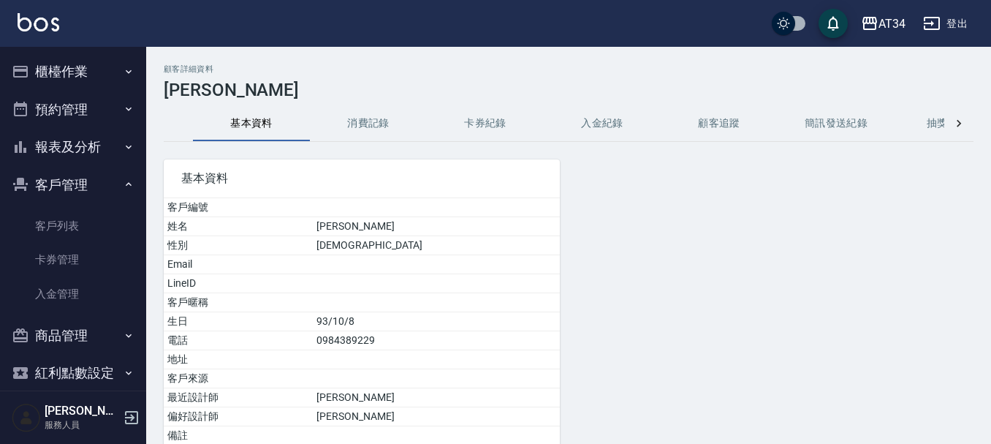
click at [339, 111] on button "消費記錄" at bounding box center [368, 123] width 117 height 35
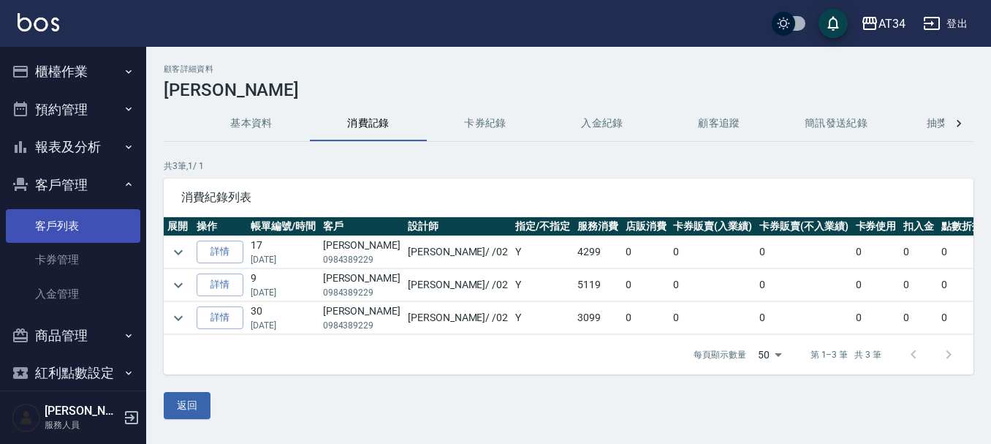
click at [102, 224] on link "客戶列表" at bounding box center [73, 226] width 134 height 34
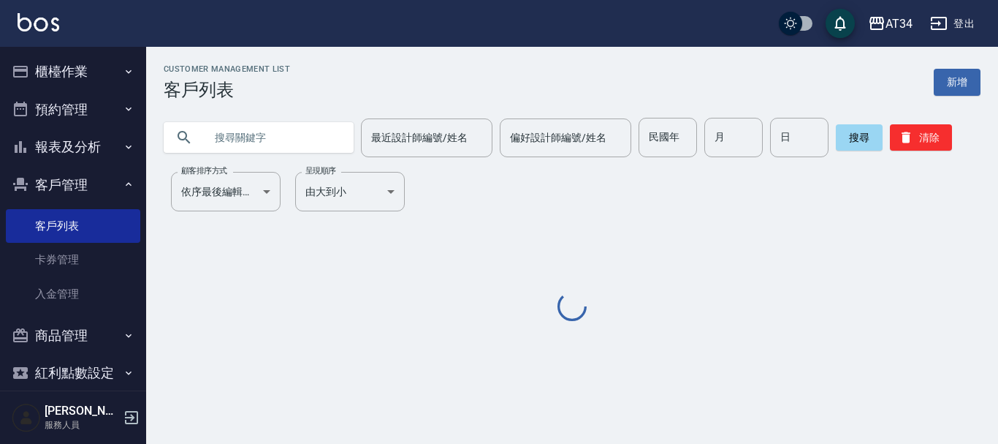
click at [282, 148] on input "text" at bounding box center [273, 137] width 137 height 39
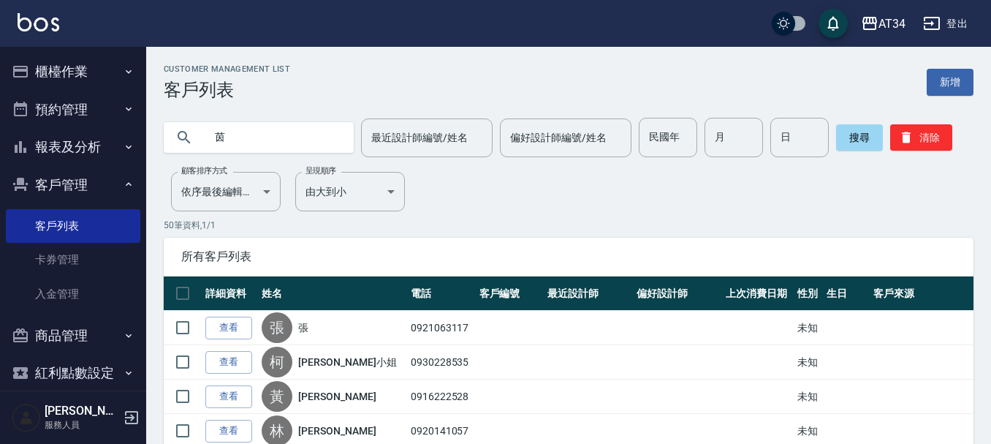
type input "茵"
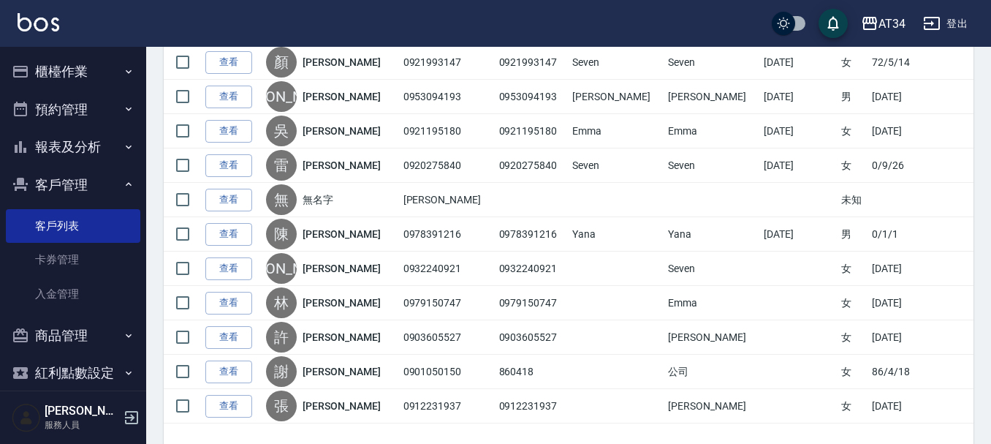
scroll to position [412, 0]
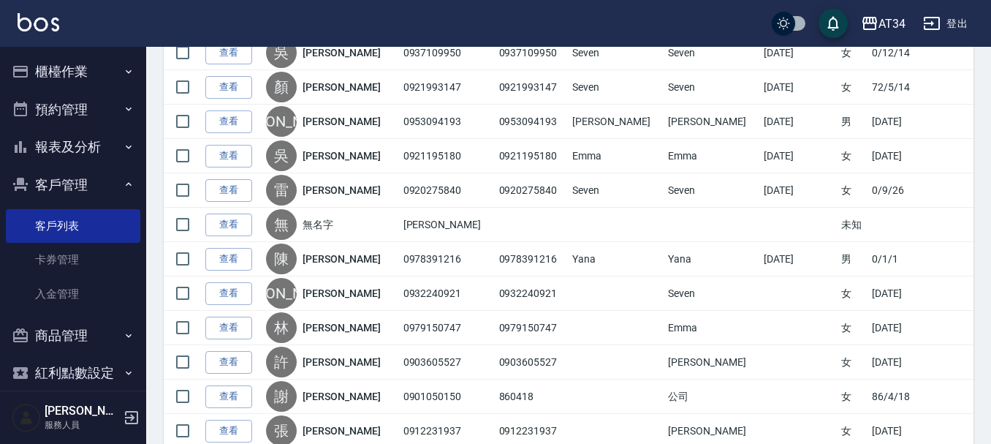
click at [69, 80] on button "櫃檯作業" at bounding box center [73, 72] width 134 height 38
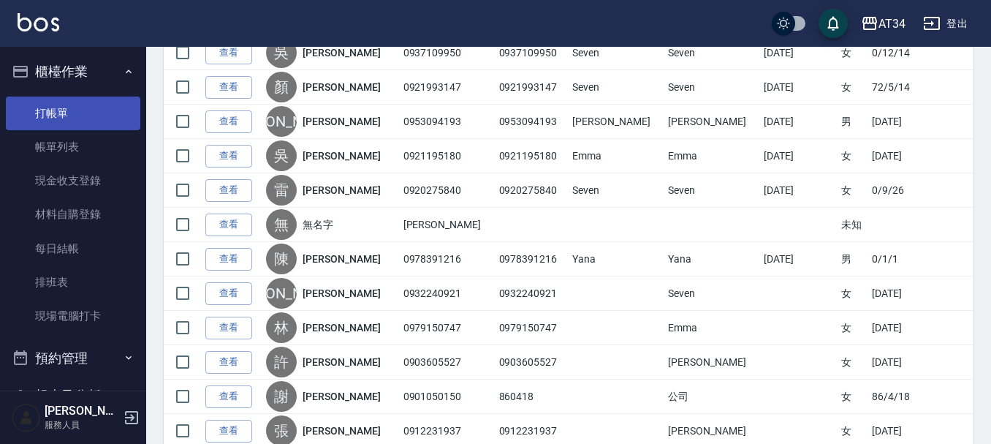
click at [72, 118] on link "打帳單" at bounding box center [73, 113] width 134 height 34
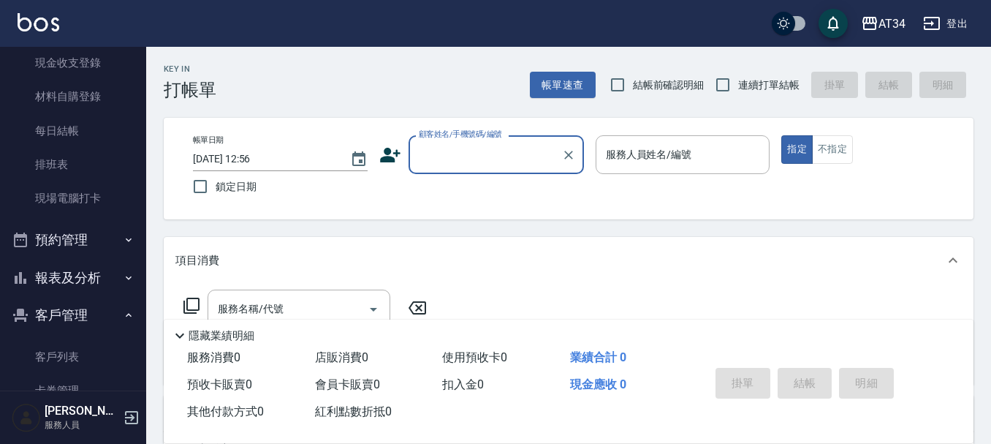
scroll to position [146, 0]
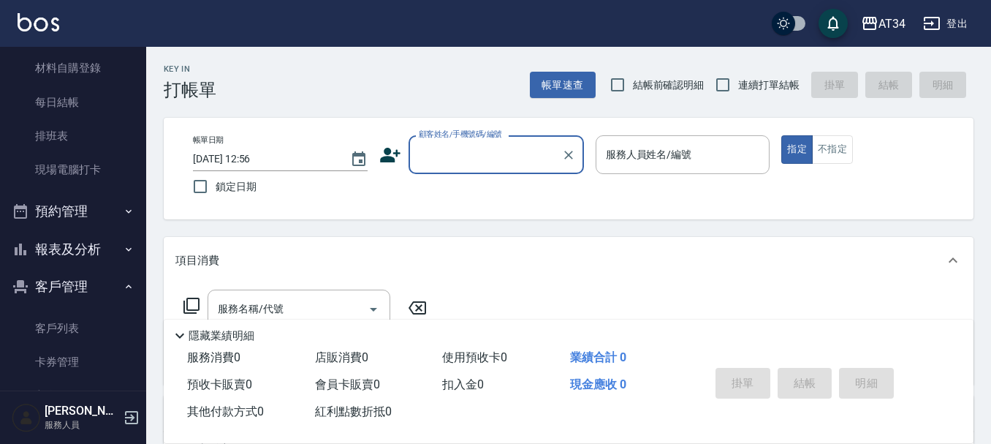
click at [91, 206] on button "預約管理" at bounding box center [73, 211] width 134 height 38
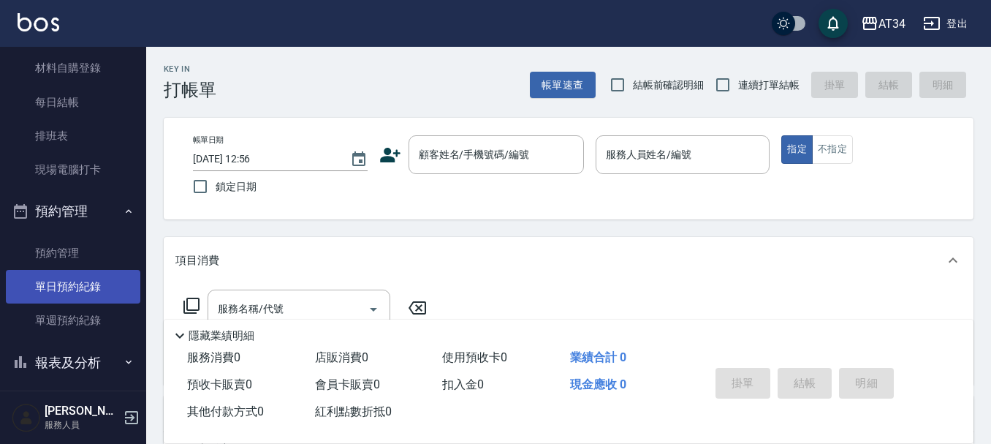
click at [76, 279] on link "單日預約紀錄" at bounding box center [73, 287] width 134 height 34
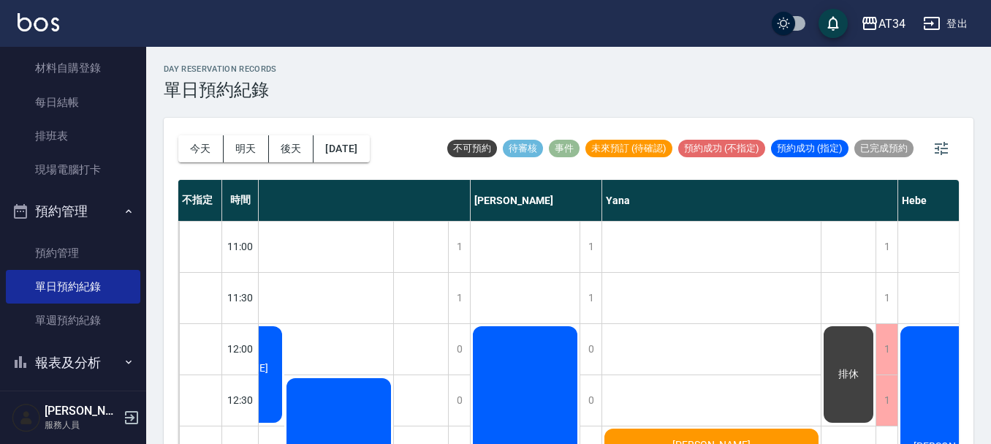
scroll to position [146, 1016]
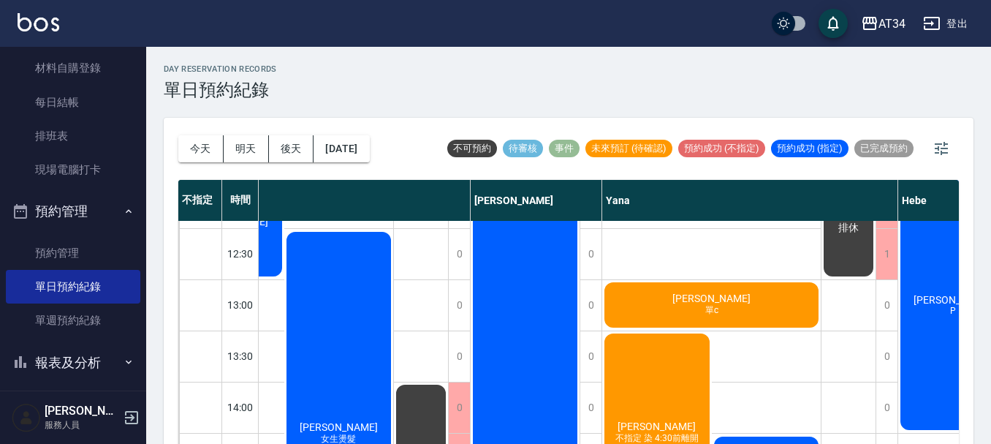
click at [153, 74] on div "day Reservation records 單日預約紀錄 今天 明天 後天 2025/09/13 不可預約 待審核 事件 未來預訂 (待確認) 預約成功 …" at bounding box center [568, 254] width 845 height 414
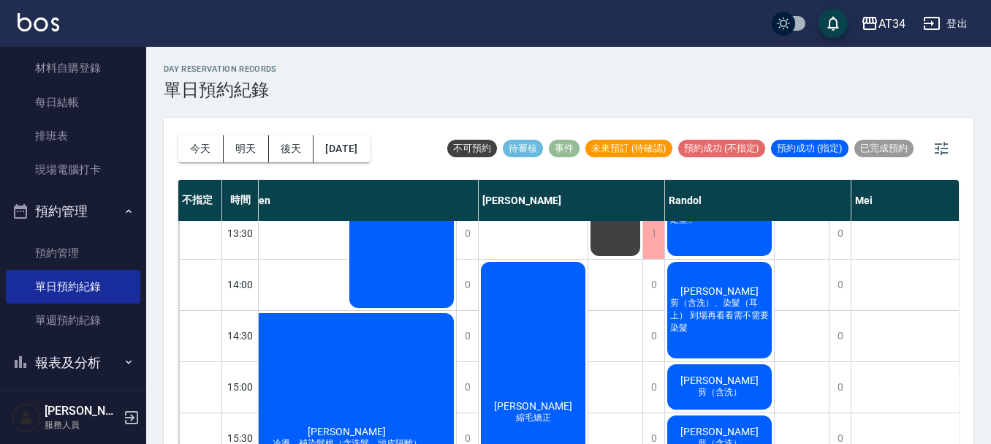
scroll to position [0, 339]
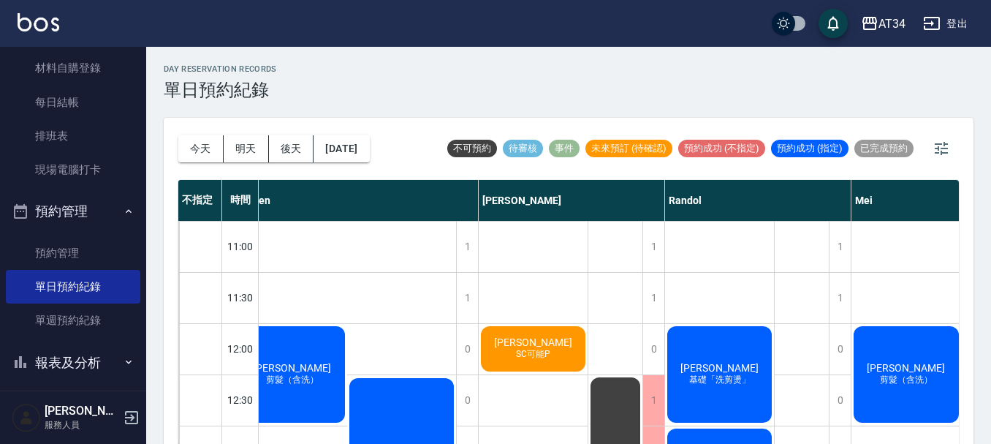
click at [293, 378] on span "剪髮（含洗）" at bounding box center [292, 379] width 58 height 12
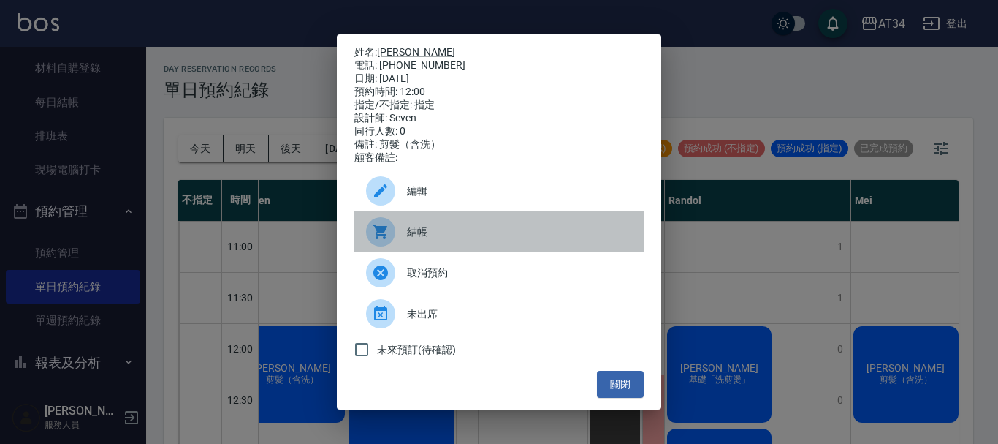
click at [436, 231] on span "結帳" at bounding box center [519, 231] width 225 height 15
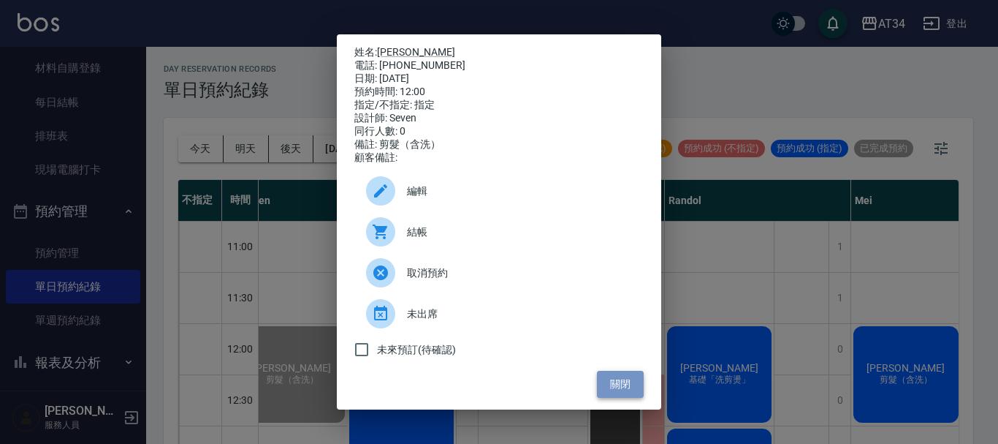
click at [628, 381] on button "關閉" at bounding box center [620, 383] width 47 height 27
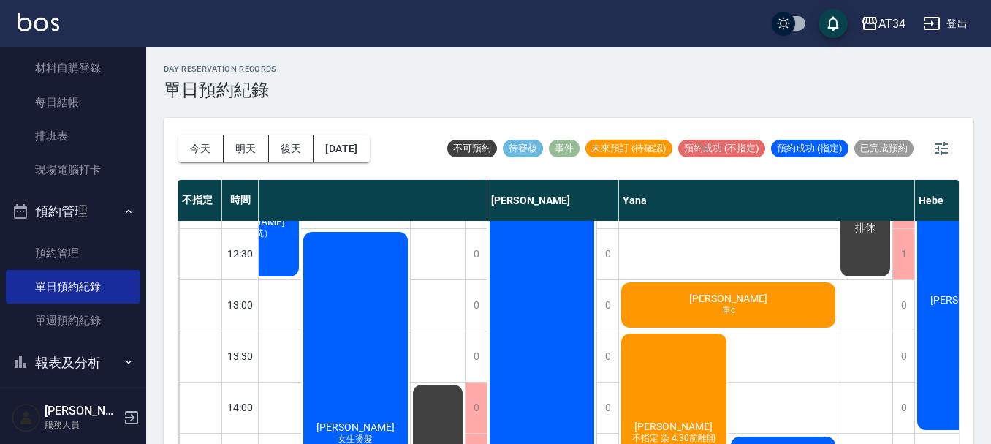
scroll to position [219, 999]
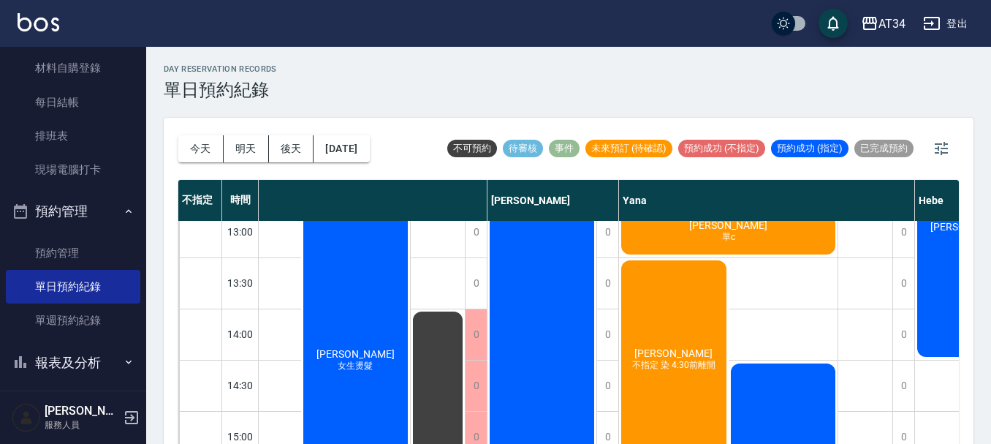
click at [666, 325] on div "郭小姐 不指定 染 4:30前離開" at bounding box center [674, 359] width 110 height 203
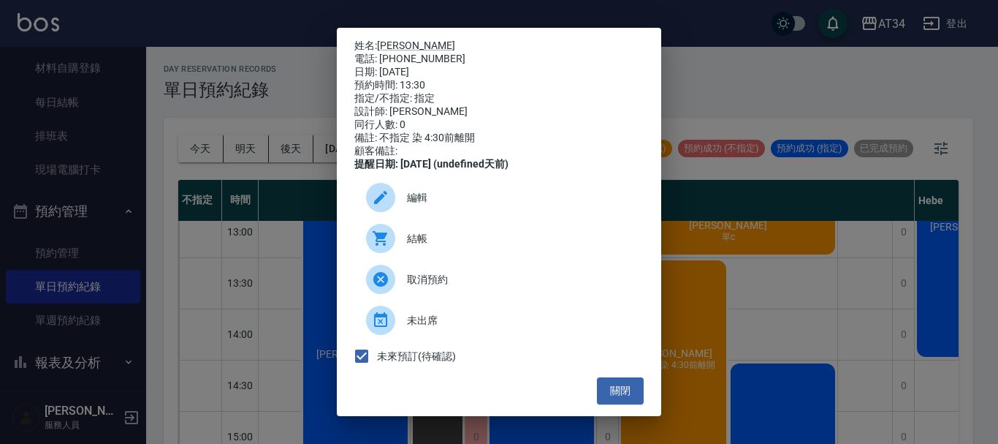
click at [753, 97] on div "姓名: 郭小姐 電話: 0917558535 日期: 2025/09/13 預約時間: 13:30 指定/不指定: 指定 設計師: Yana 同行人數: 0 …" at bounding box center [499, 222] width 998 height 444
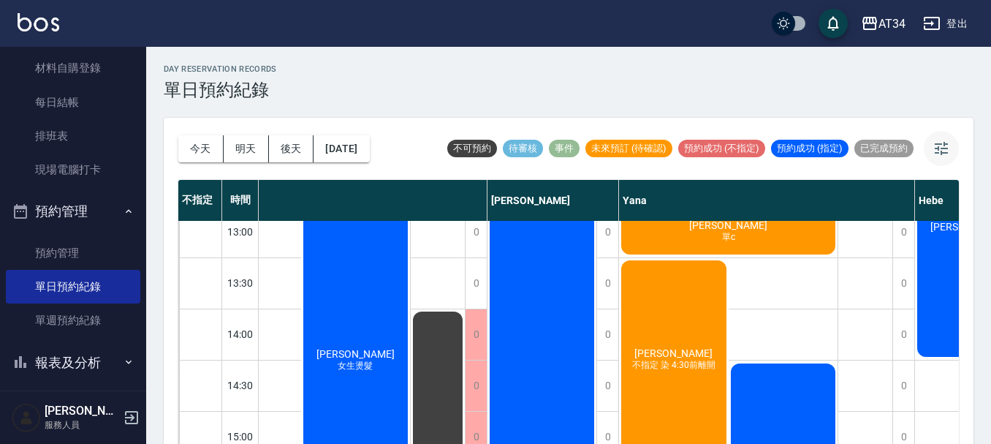
click at [948, 148] on icon "button" at bounding box center [941, 148] width 13 height 13
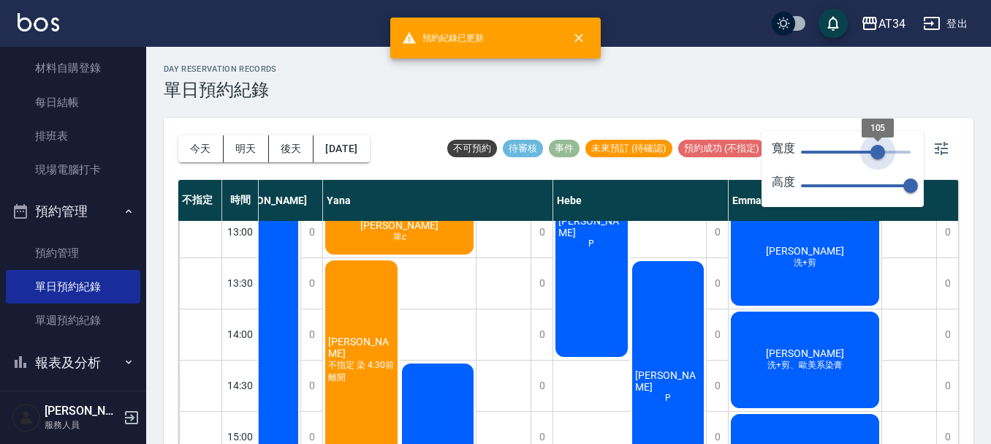
type input "82"
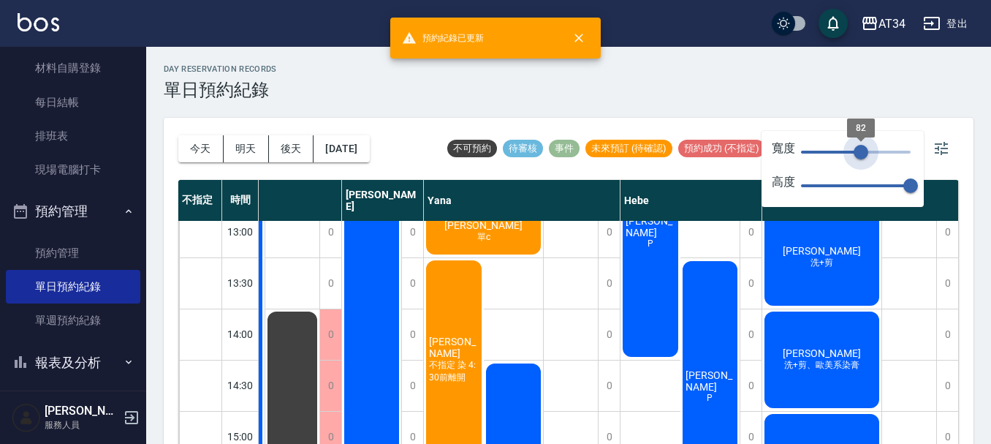
drag, startPoint x: 910, startPoint y: 159, endPoint x: 861, endPoint y: 164, distance: 49.2
click at [861, 159] on span "82" at bounding box center [860, 152] width 15 height 15
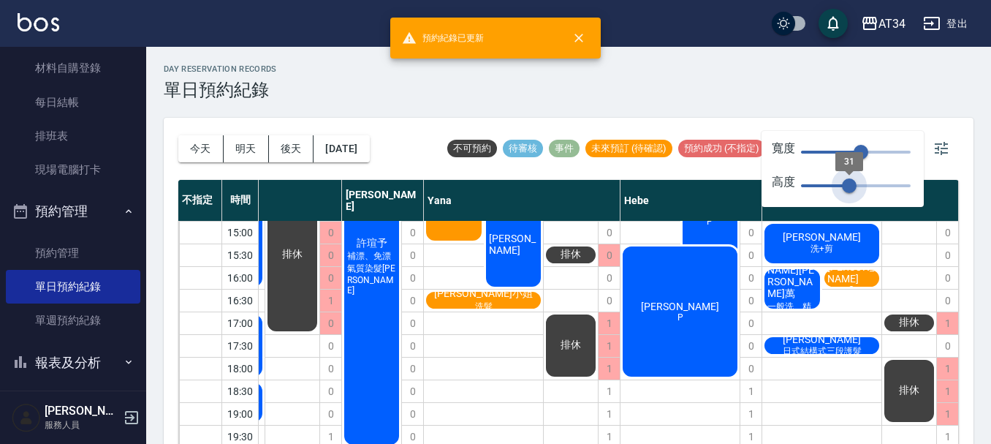
scroll to position [181, 754]
type input "34"
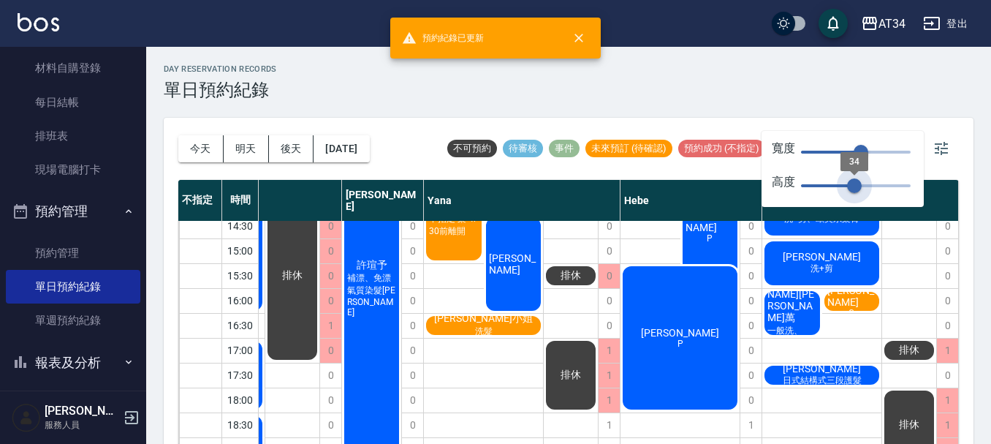
drag, startPoint x: 915, startPoint y: 182, endPoint x: 854, endPoint y: 195, distance: 62.1
click at [854, 193] on span "34" at bounding box center [854, 185] width 15 height 15
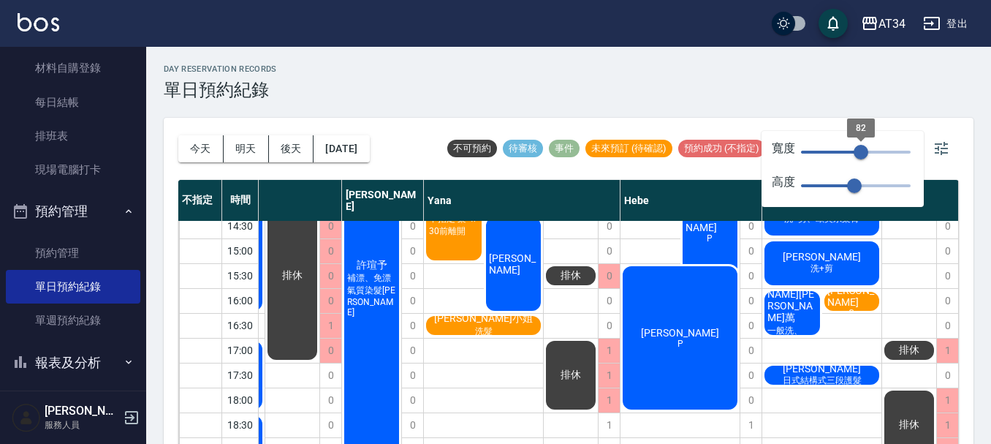
type input "70"
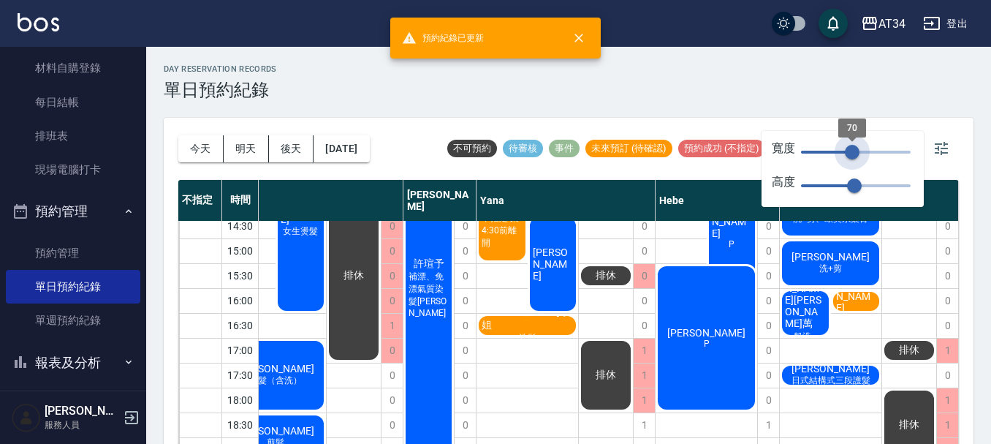
scroll to position [181, 623]
drag, startPoint x: 867, startPoint y: 148, endPoint x: 852, endPoint y: 152, distance: 15.8
click at [852, 152] on span "70" at bounding box center [852, 152] width 15 height 15
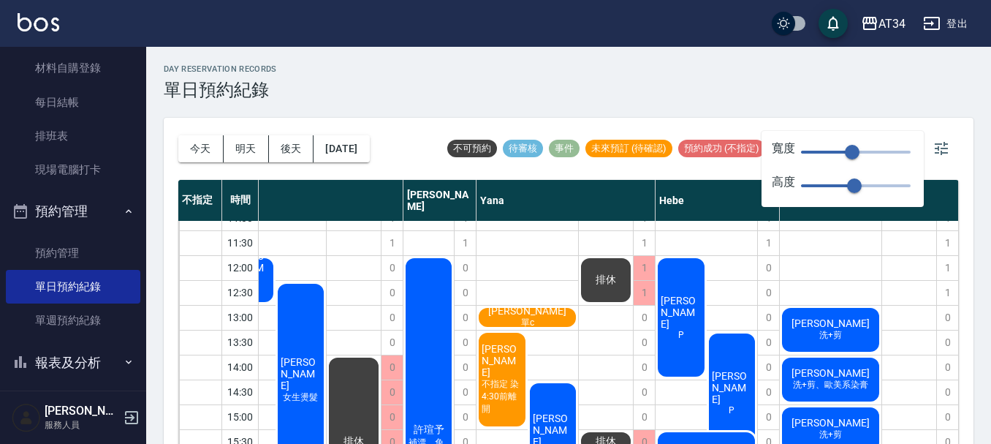
scroll to position [0, 623]
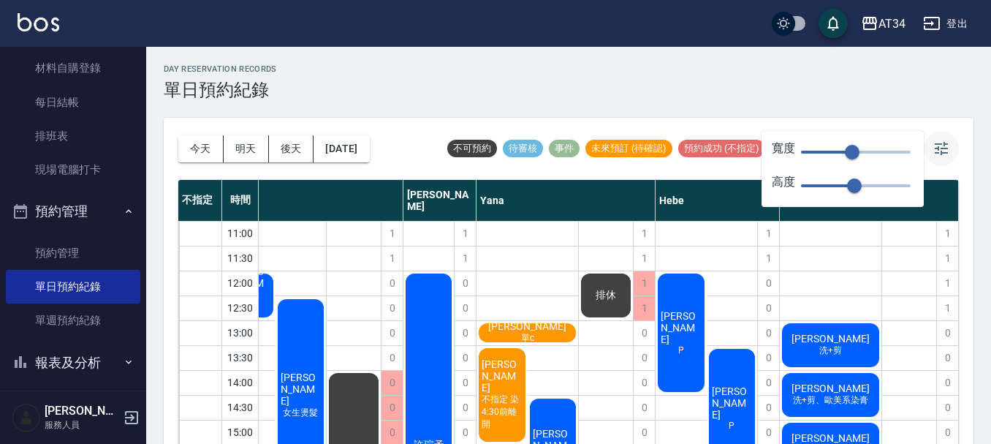
click at [951, 146] on button "button" at bounding box center [941, 148] width 35 height 35
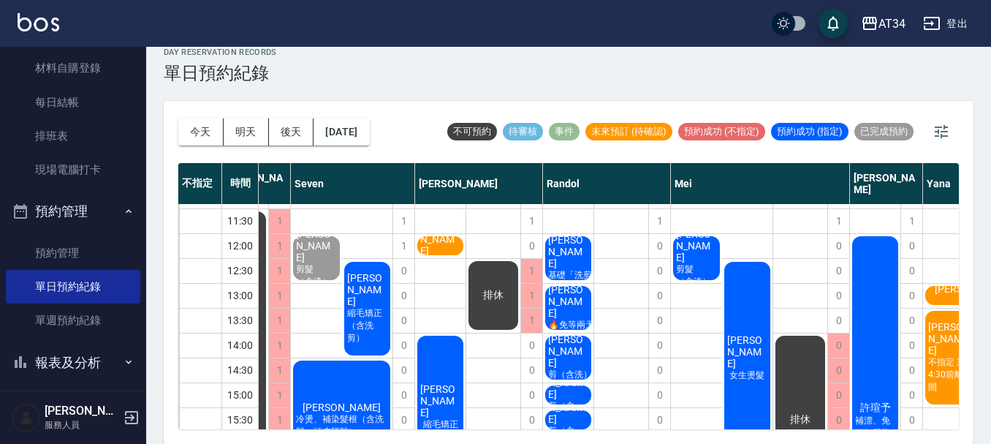
scroll to position [0, 169]
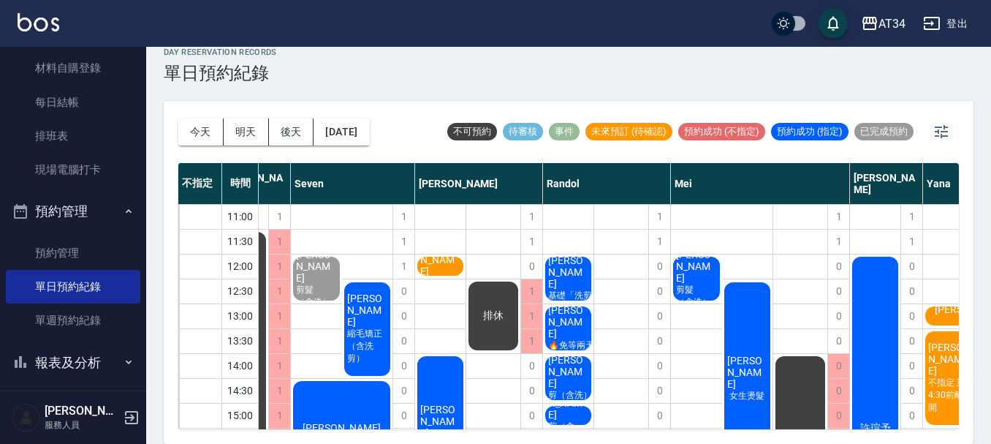
click at [443, 258] on span "蘇世昕" at bounding box center [440, 259] width 46 height 35
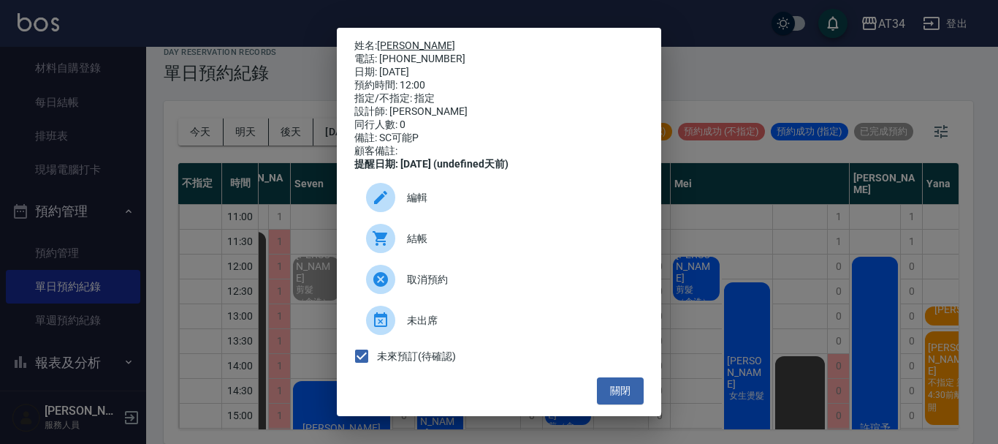
click at [387, 42] on link "蘇世昕" at bounding box center [416, 45] width 78 height 12
click at [600, 398] on button "關閉" at bounding box center [620, 390] width 47 height 27
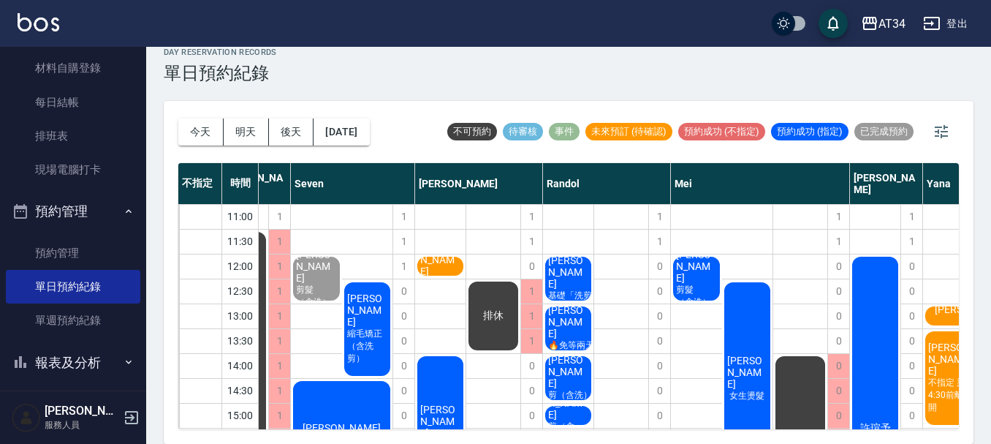
scroll to position [0, 623]
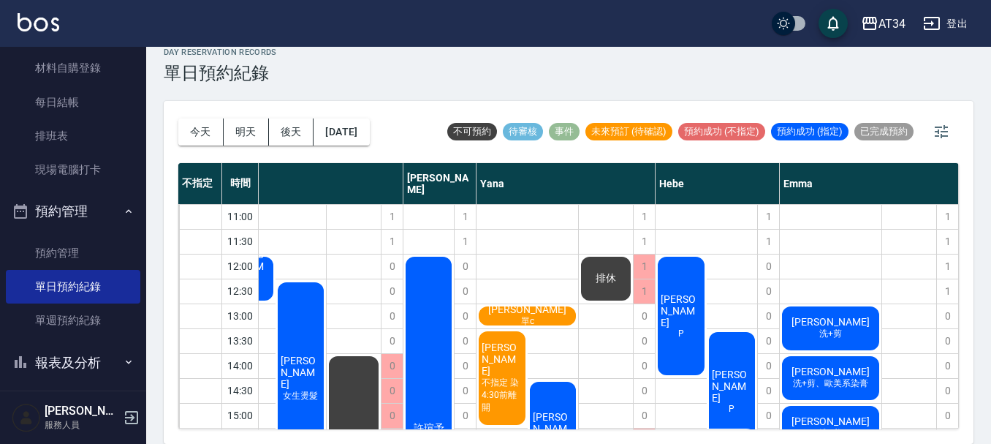
click at [825, 322] on span "[PERSON_NAME]" at bounding box center [830, 322] width 84 height 12
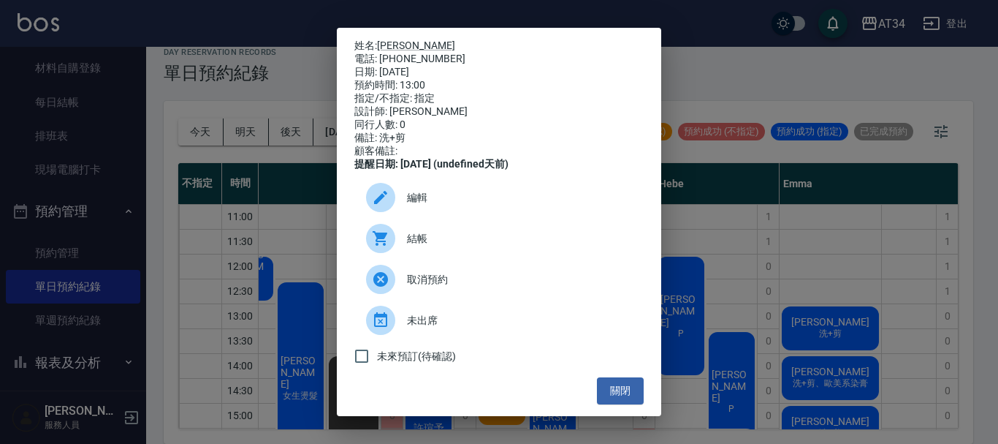
click at [439, 245] on span "結帳" at bounding box center [519, 238] width 225 height 15
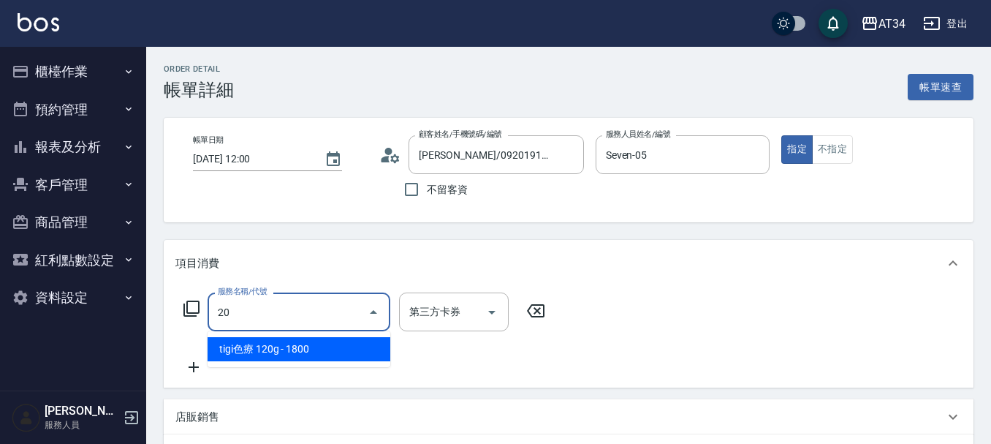
type input "201"
type input "30"
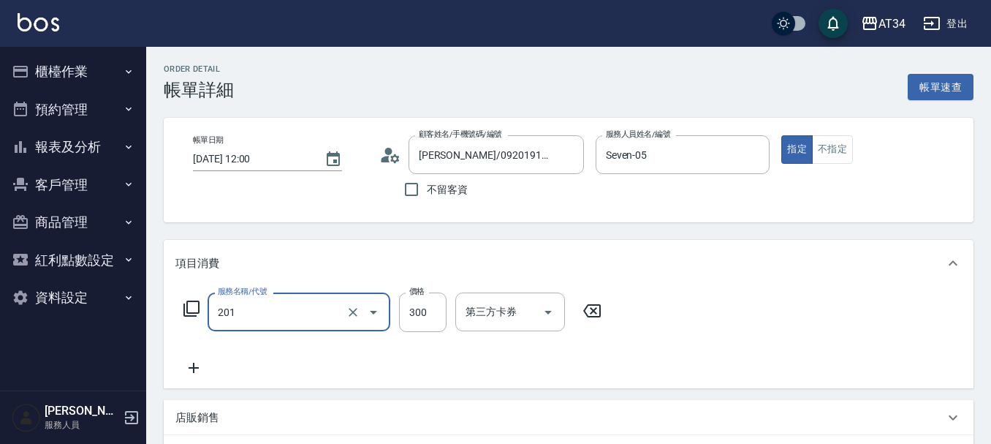
type input "洗髮(201)"
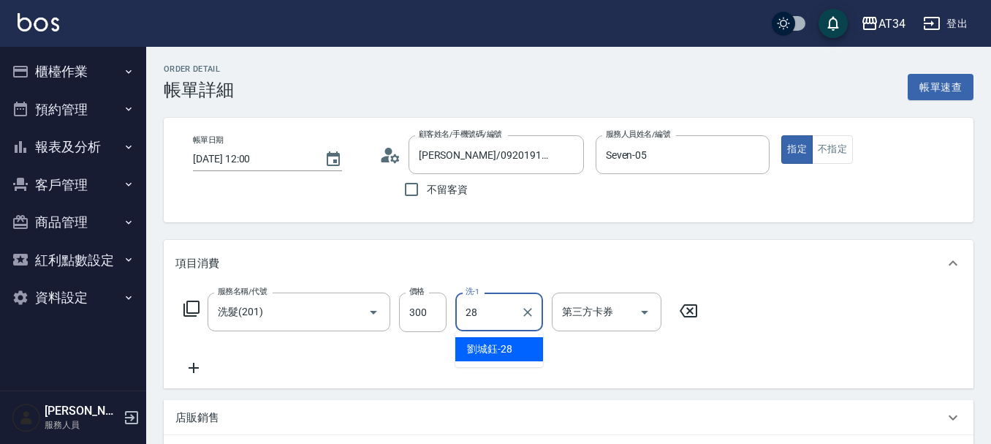
type input "[PERSON_NAME]-28"
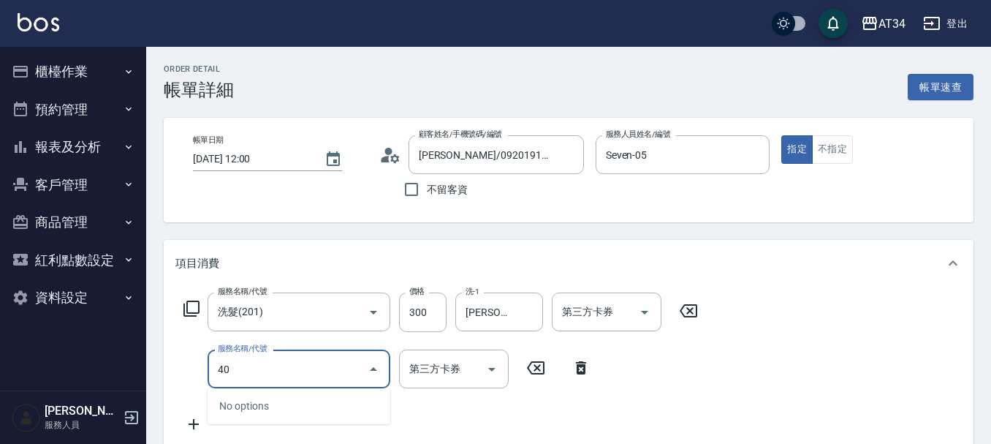
type input "401"
type input "50"
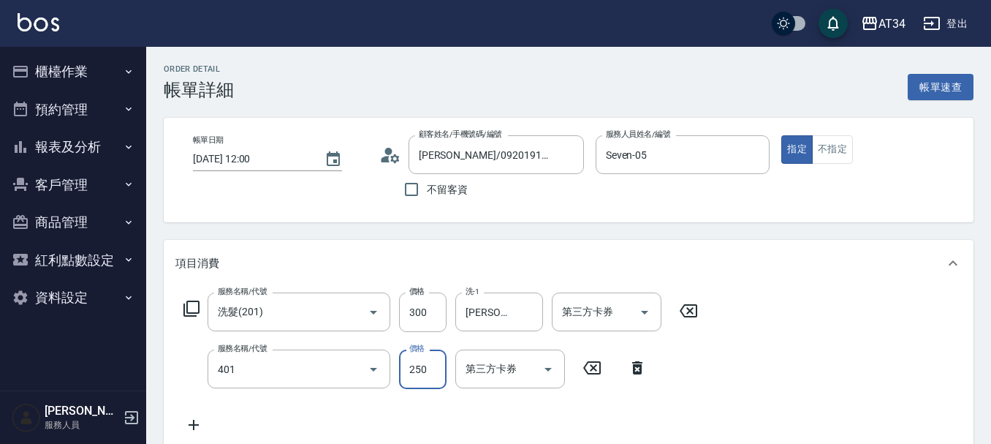
type input "剪髮(401)"
type input "30"
type input "600"
type input "90"
type input "600"
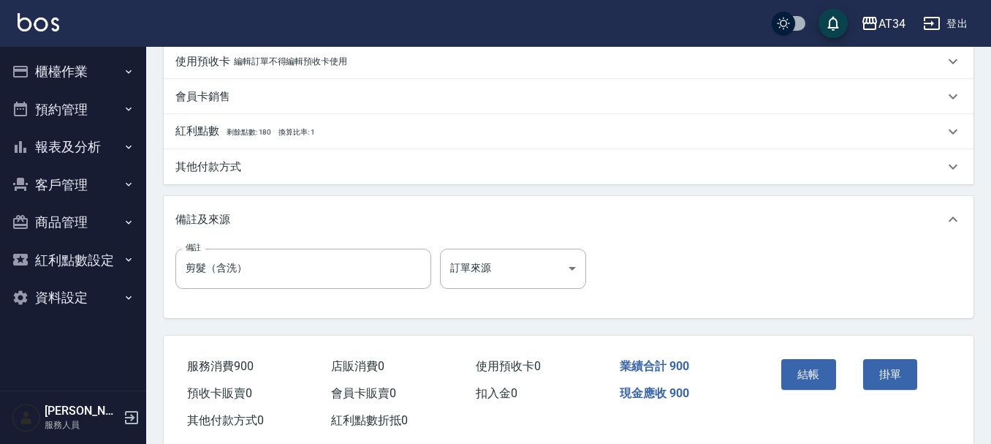
scroll to position [512, 0]
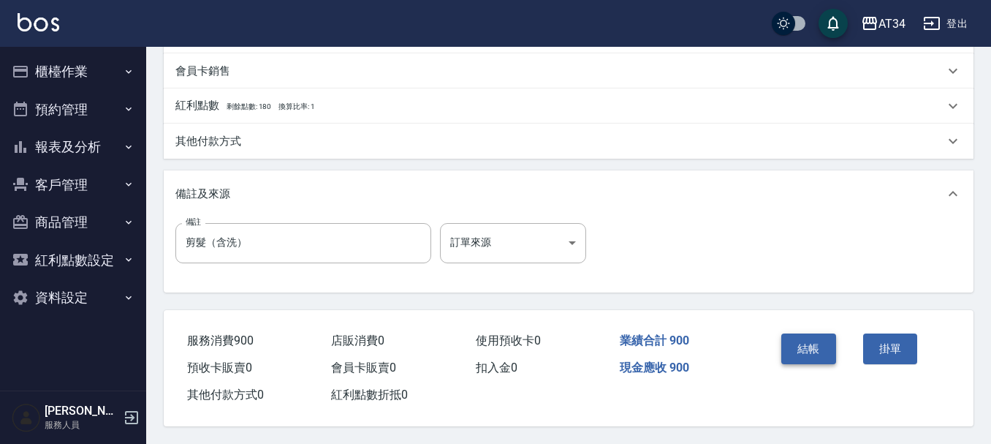
click at [807, 348] on button "結帳" at bounding box center [808, 348] width 55 height 31
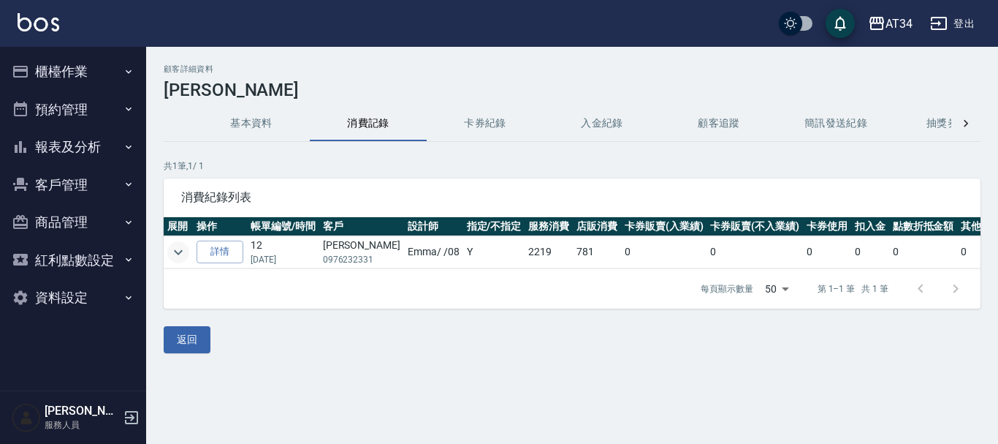
click at [178, 251] on icon "expand row" at bounding box center [179, 252] width 18 height 18
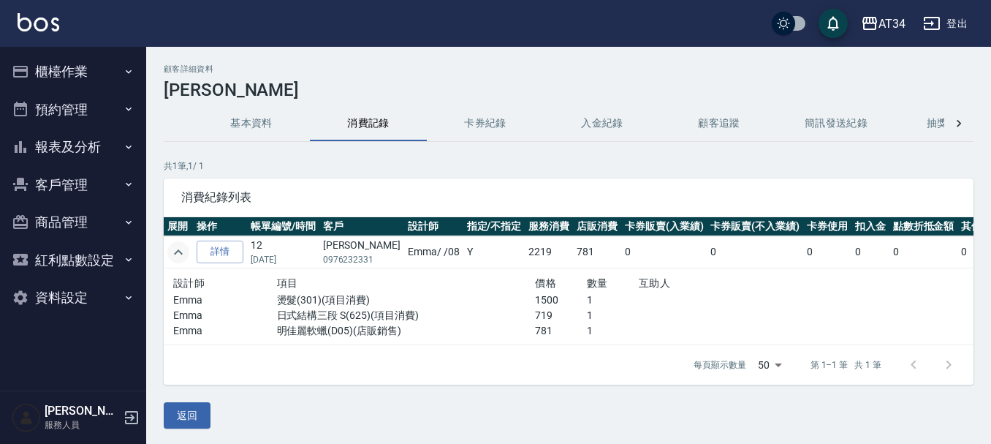
click at [178, 251] on icon "expand row" at bounding box center [179, 252] width 18 height 18
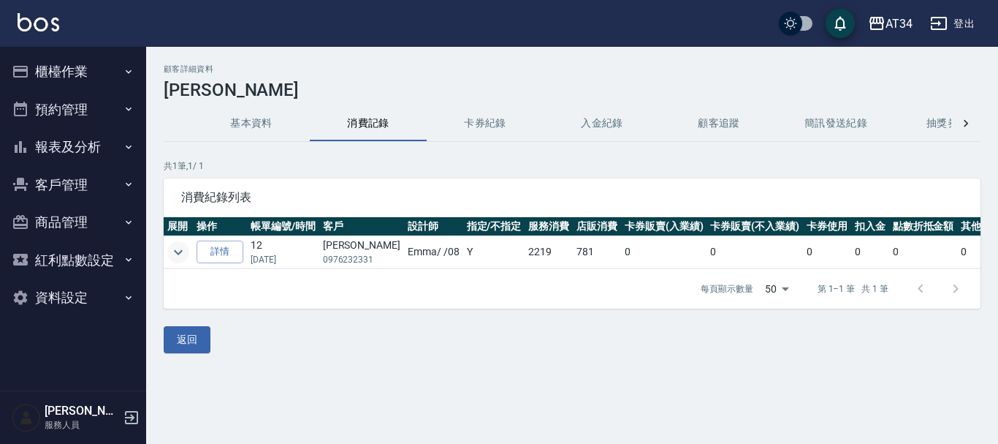
click at [77, 69] on button "櫃檯作業" at bounding box center [73, 72] width 134 height 38
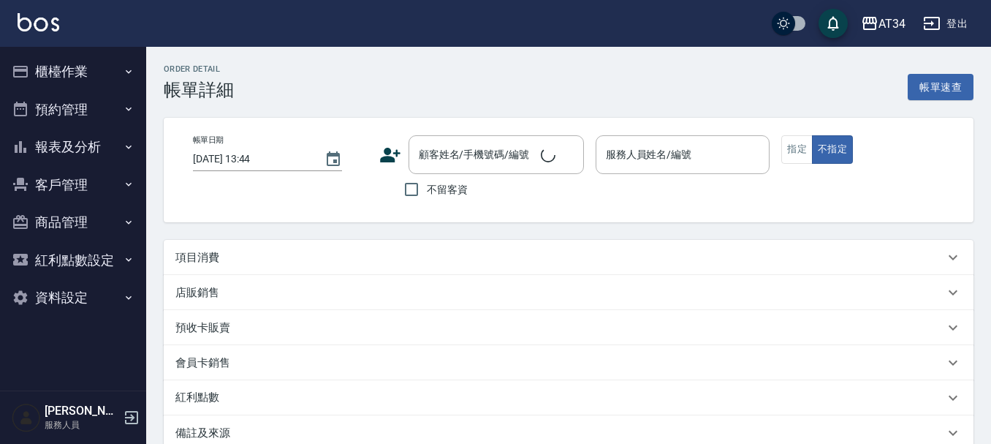
type input "[DATE] 13:00"
type input "Emma-08"
type input "洗+剪"
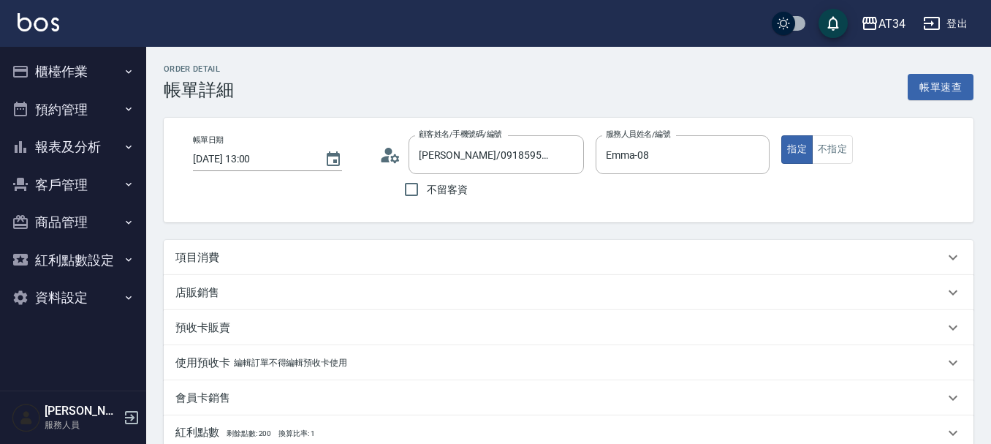
type input "[PERSON_NAME]/0918595752/0918595752"
click at [254, 258] on div "項目消費" at bounding box center [559, 257] width 769 height 15
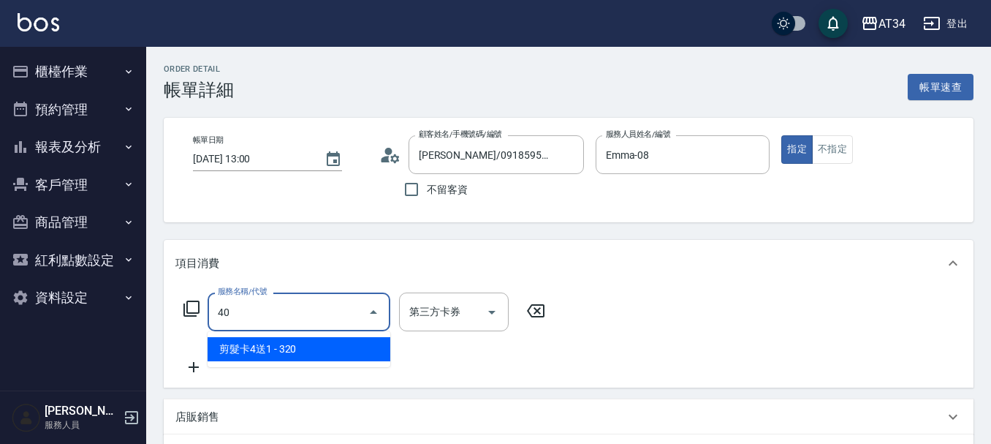
type input "401"
type input "20"
type input "剪髮(401)"
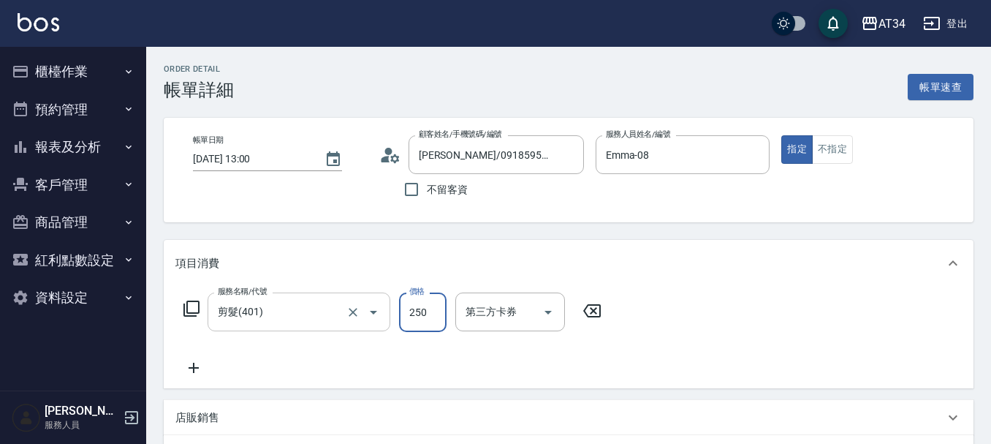
type input "5"
type input "0"
type input "50"
type input "500"
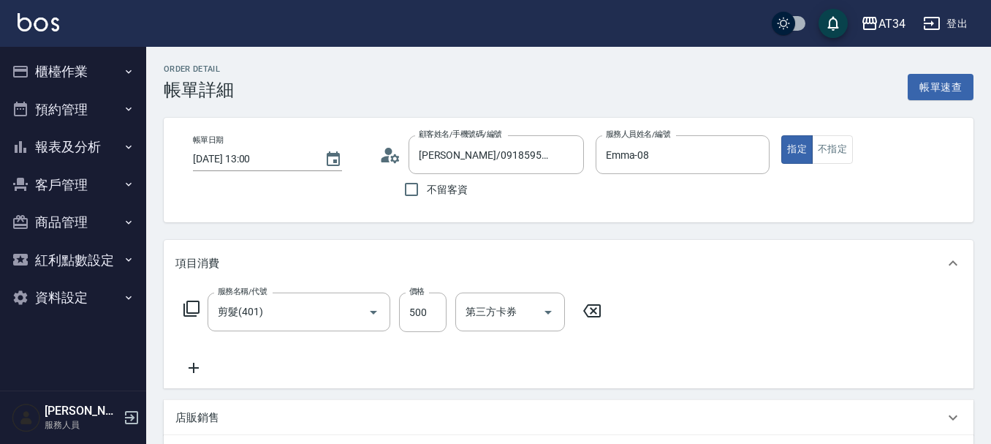
click at [190, 360] on icon at bounding box center [193, 368] width 37 height 18
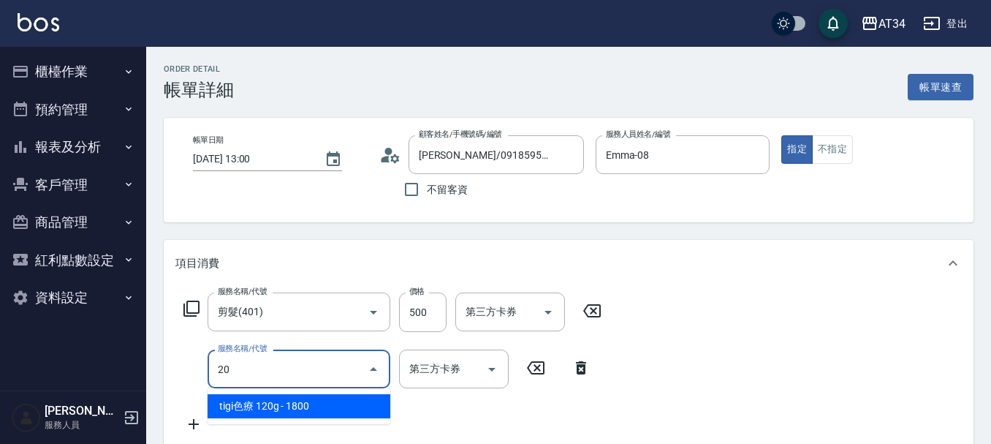
type input "201"
type input "80"
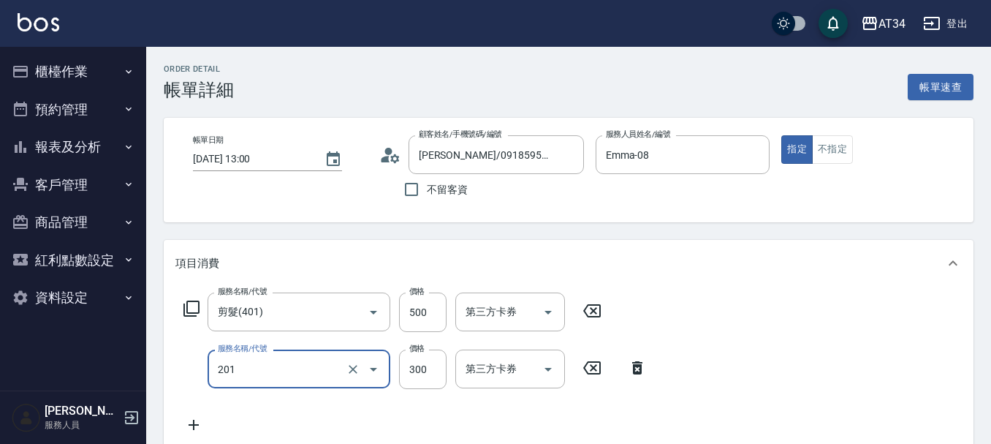
type input "洗髮(201)"
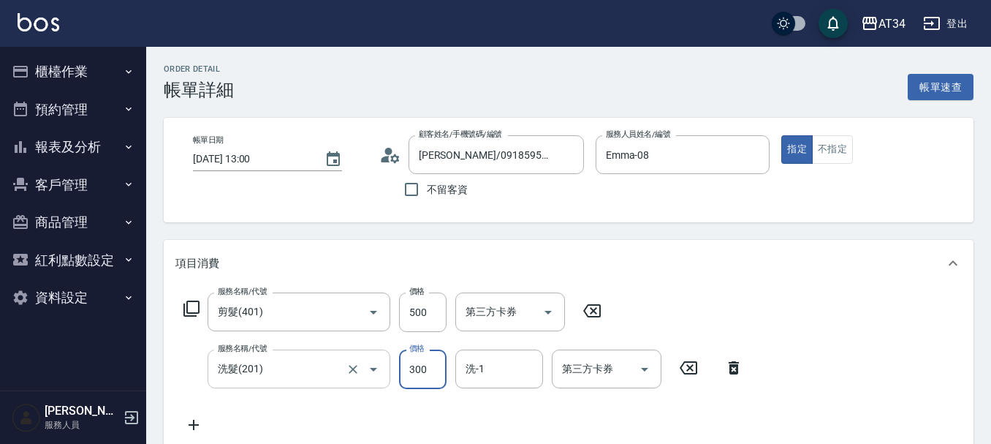
type input "2"
type input "50"
type input "200"
type input "70"
type input "200"
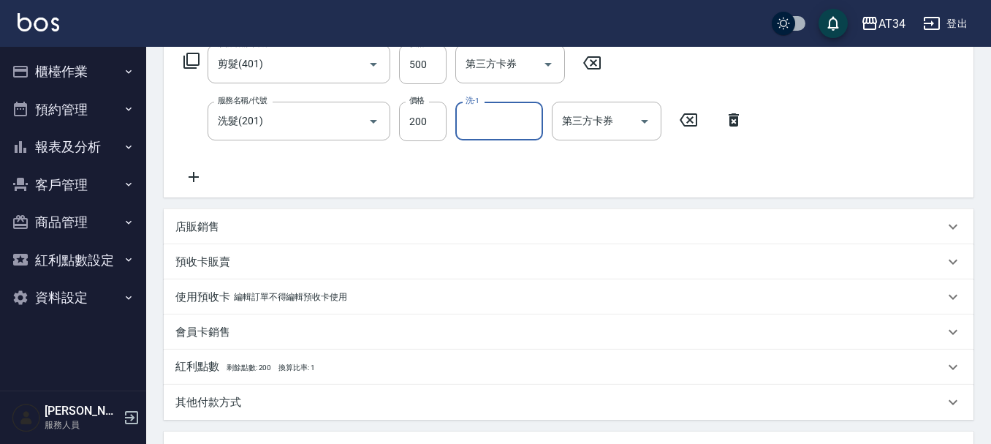
scroll to position [512, 0]
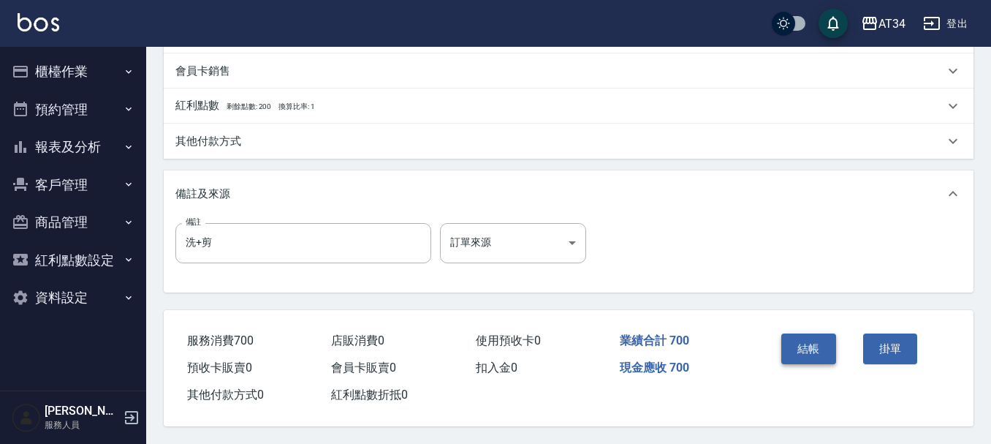
click at [811, 360] on button "結帳" at bounding box center [808, 348] width 55 height 31
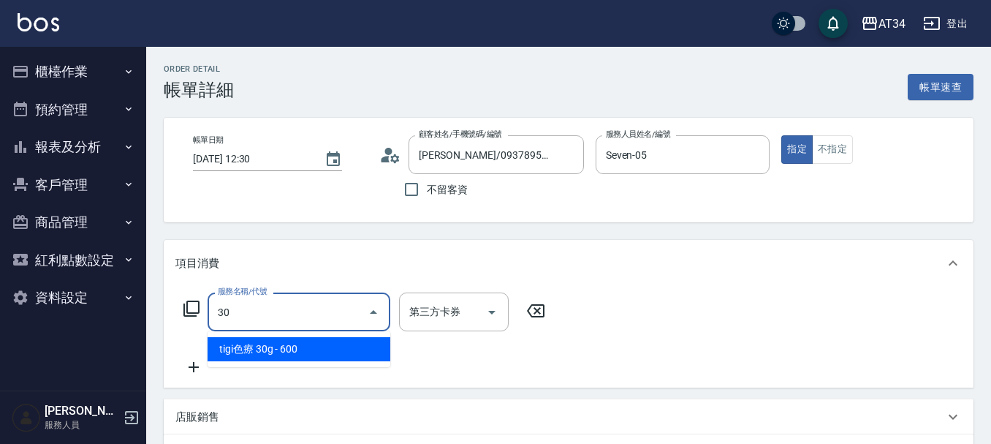
type input "301"
type input "150"
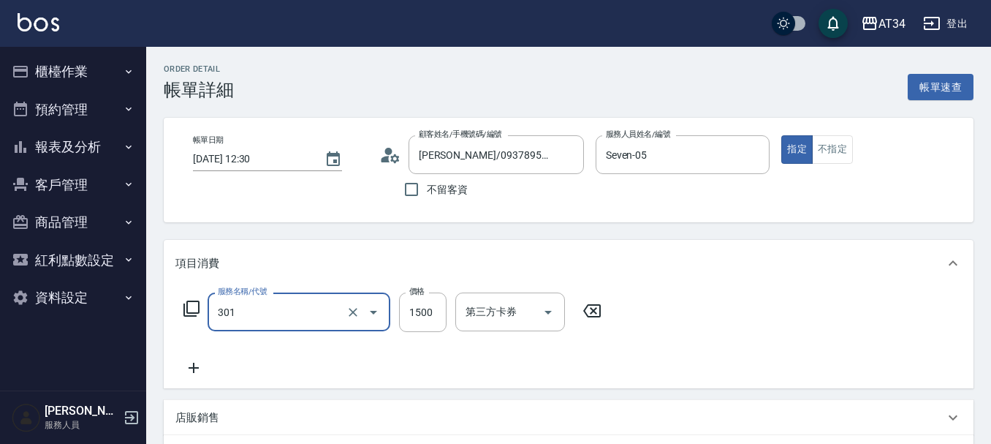
type input "燙髮(301)"
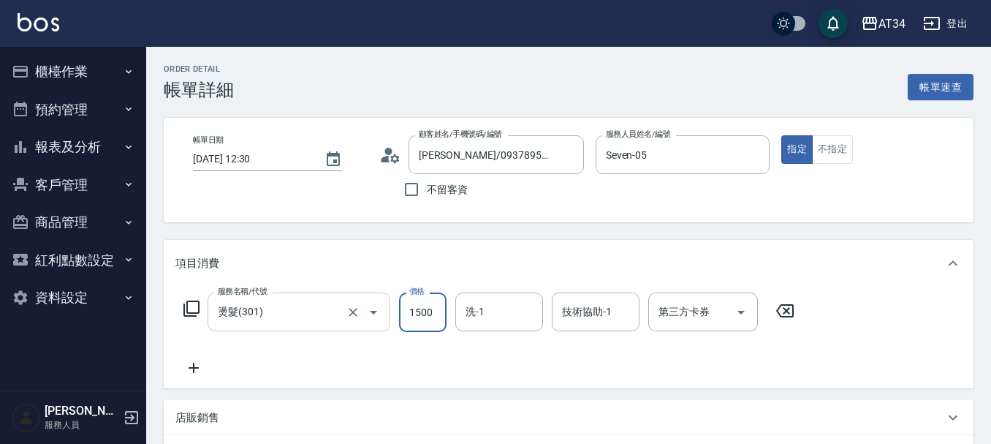
type input "2"
type input "0"
type input "25"
type input "20"
type input "252"
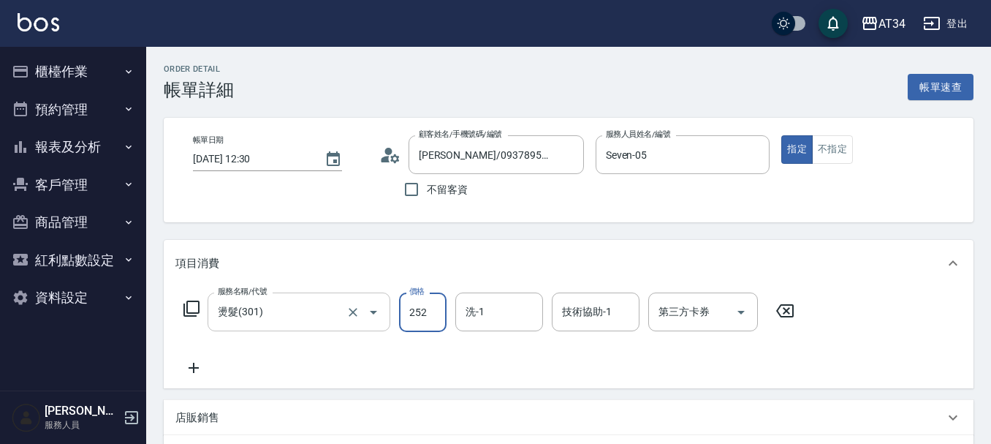
type input "250"
type input "2525"
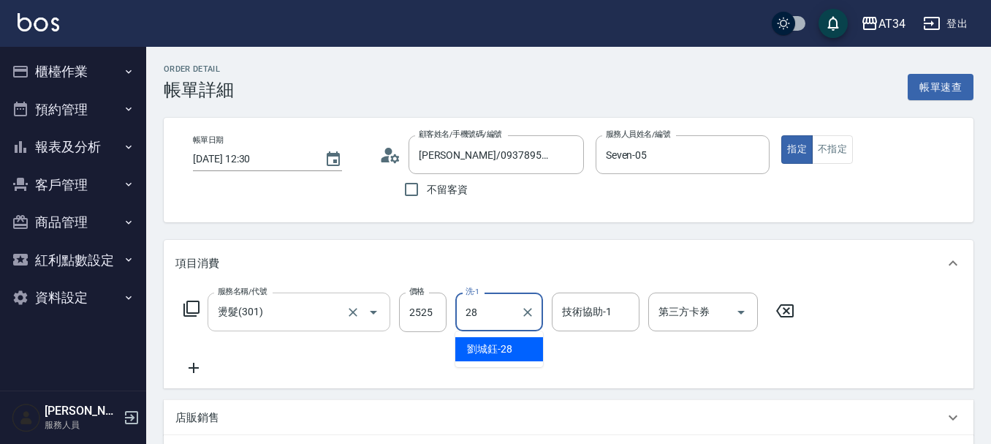
type input "[PERSON_NAME]-28"
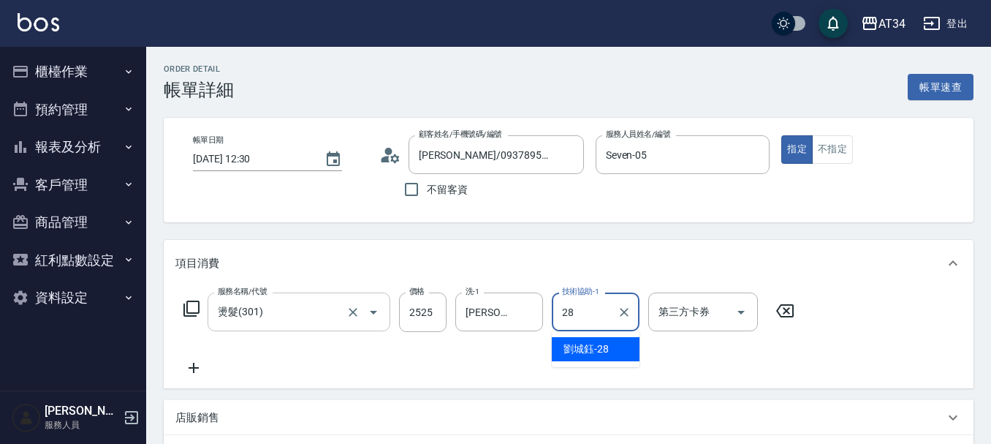
type input "[PERSON_NAME]-28"
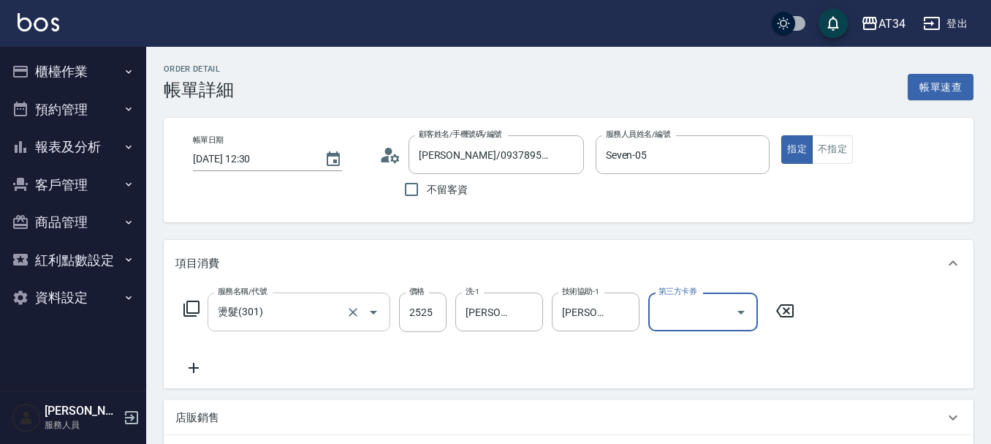
click at [269, 318] on input "燙髮(301)" at bounding box center [278, 312] width 129 height 26
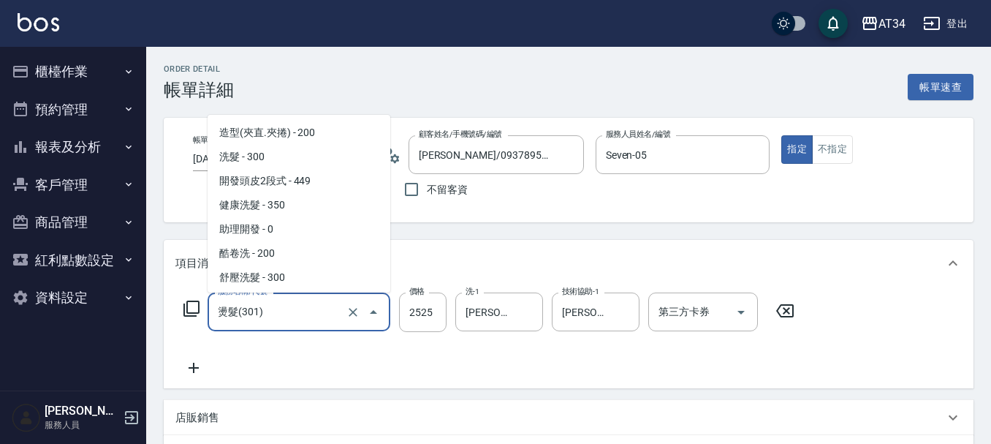
scroll to position [94, 0]
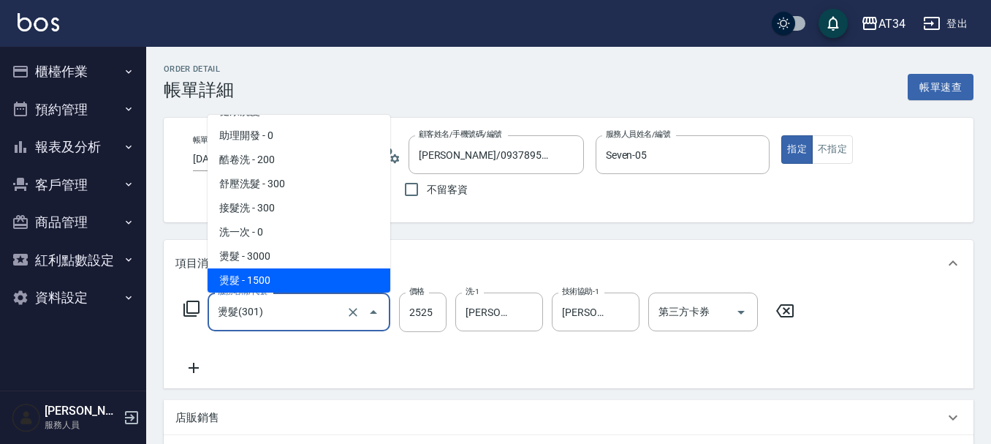
type input "3"
type input "0"
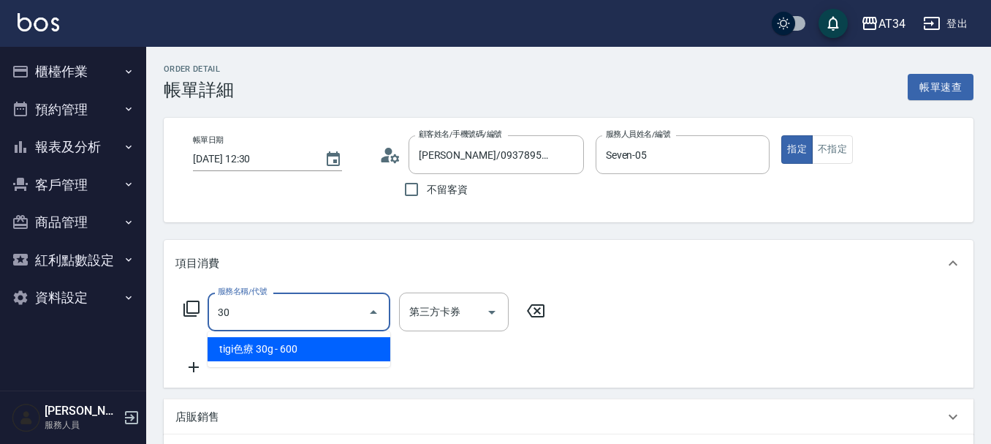
scroll to position [0, 0]
type input "303"
type input "90"
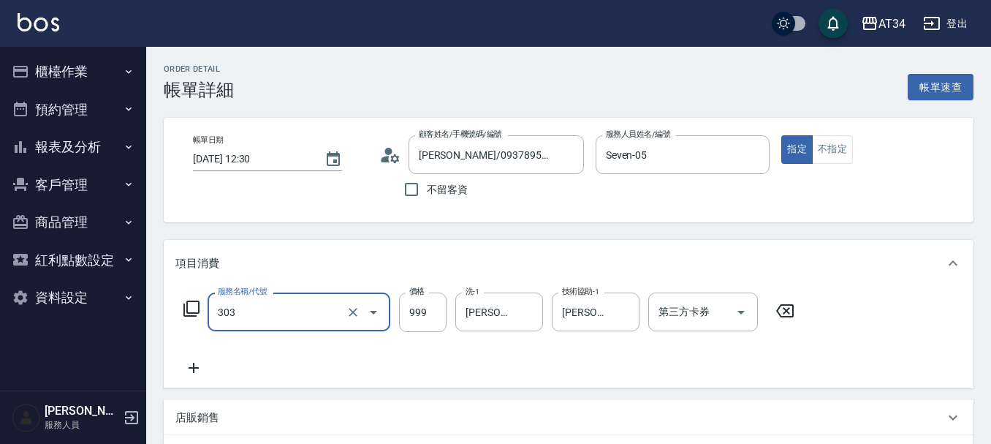
type input "局部燙(303)"
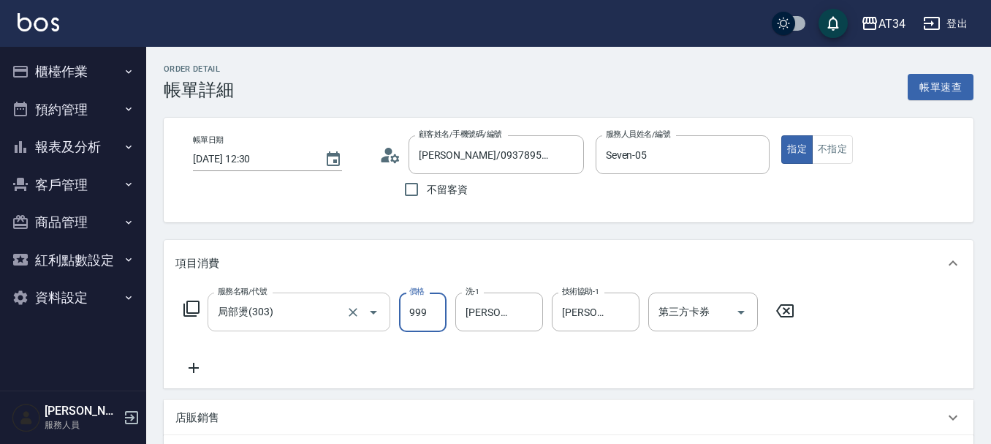
type input "0"
type input "21"
type input "20"
type input "212"
type input "210"
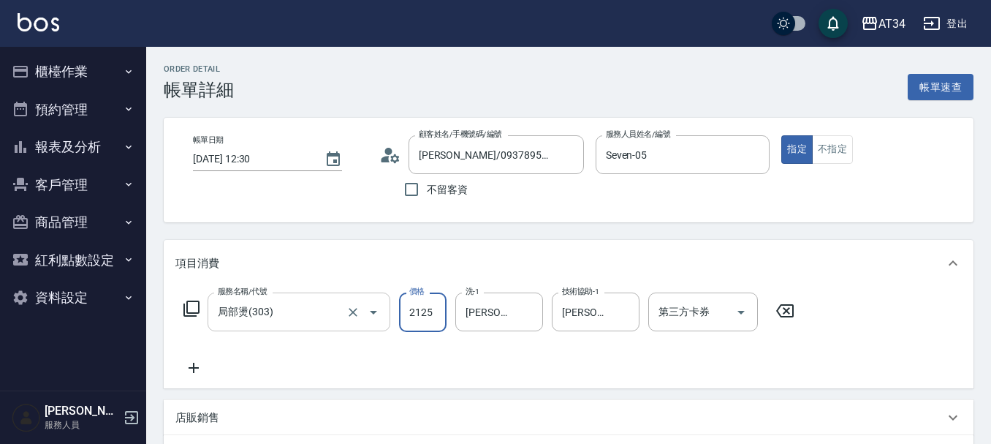
type input "2125"
click at [868, 306] on div "服務名稱/代號 局部燙(303) 服務名稱/代號 價格 2125 價格 洗-1 [PERSON_NAME]-28 洗-1 技術協助-1 [PERSON_NAM…" at bounding box center [569, 337] width 810 height 102
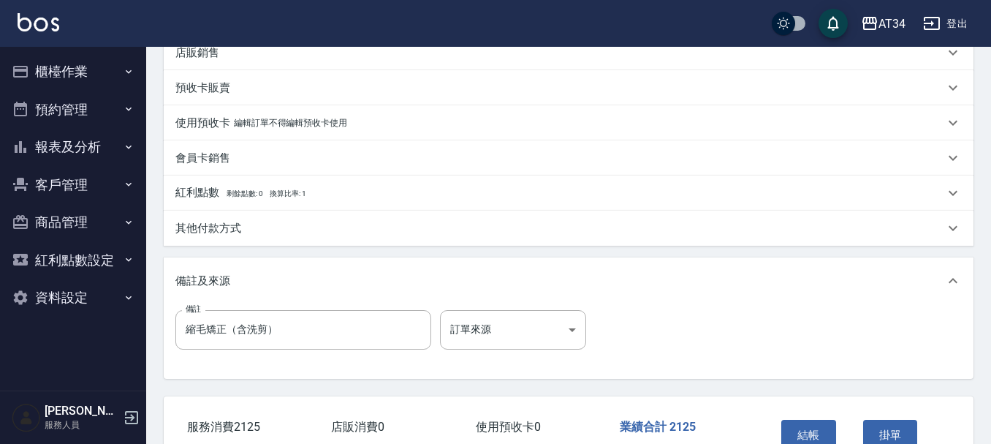
scroll to position [457, 0]
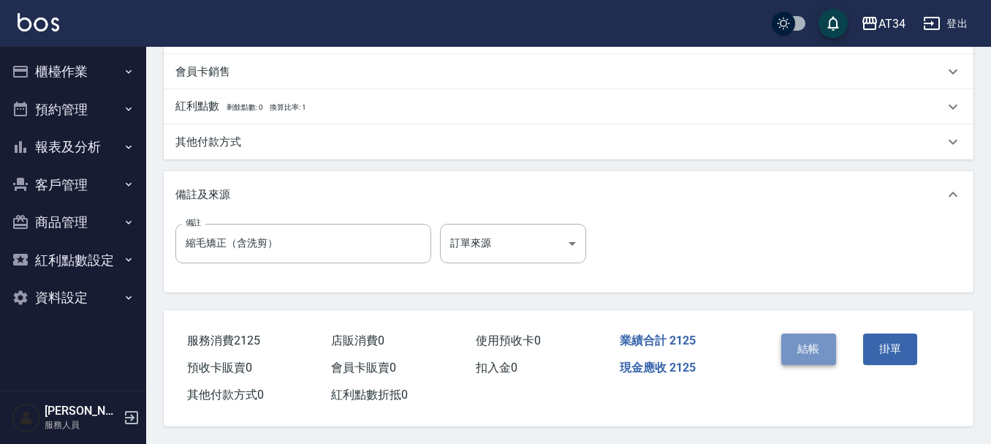
click at [815, 335] on button "結帳" at bounding box center [808, 348] width 55 height 31
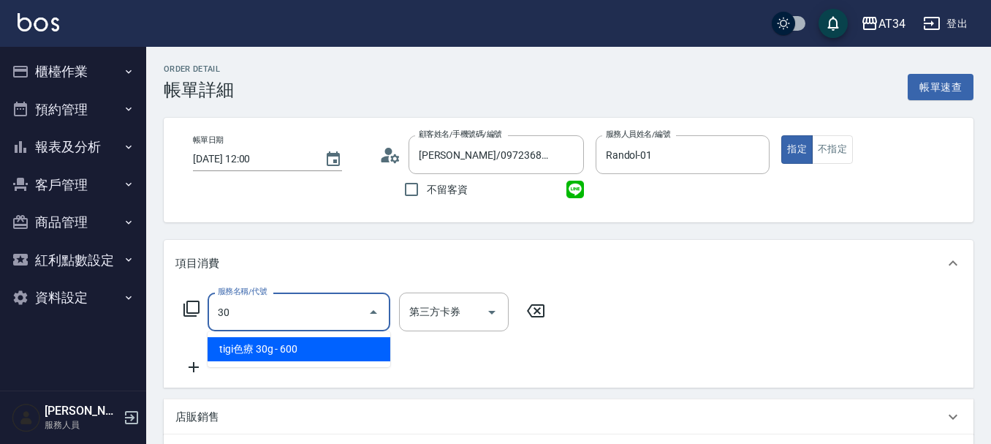
type input "300"
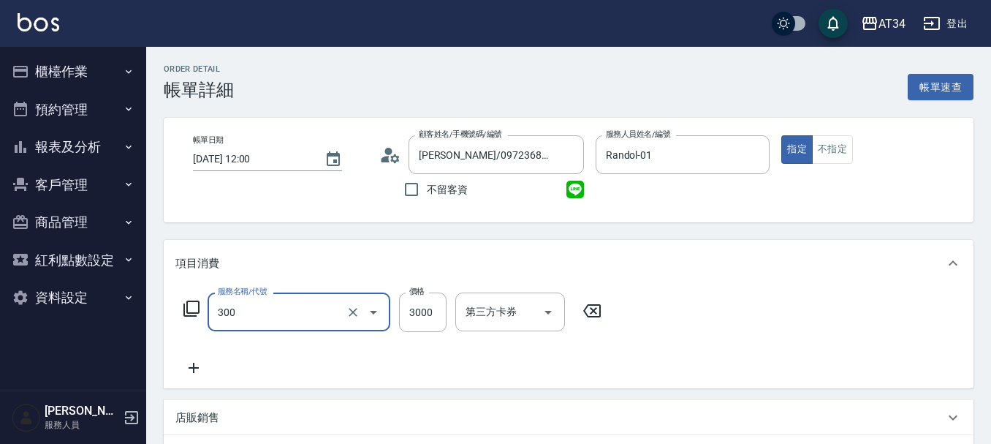
type input "300"
type input "燙髮(300)"
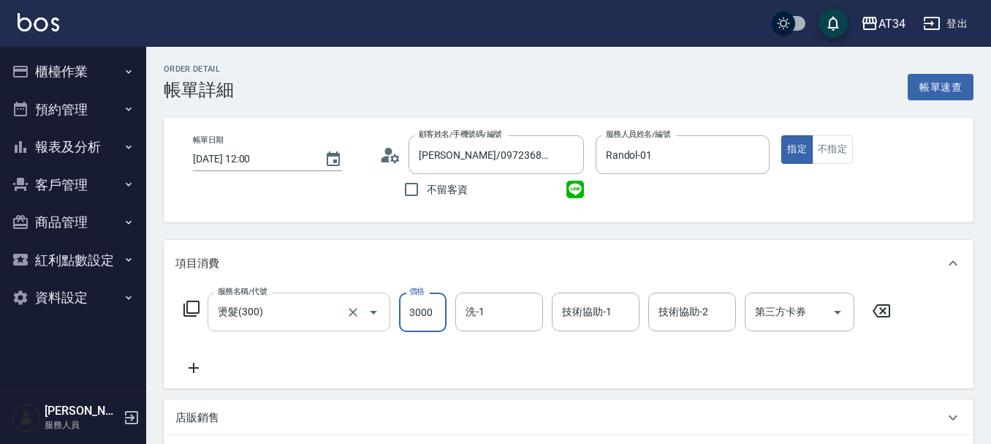
type input "2"
type input "0"
type input "280"
type input "2800"
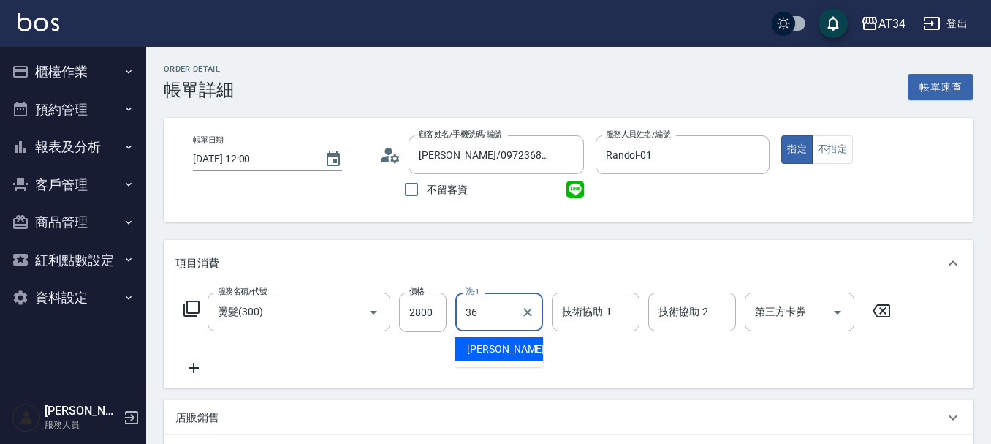
type input "[PERSON_NAME]-36"
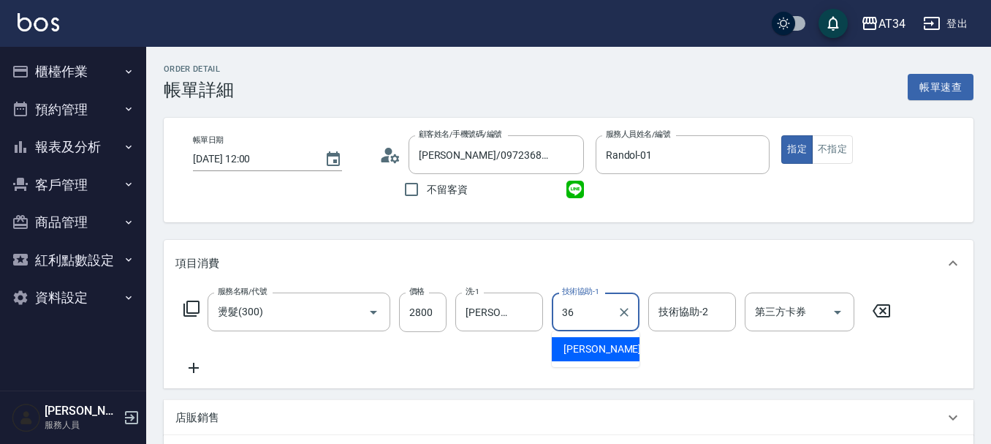
type input "[PERSON_NAME]-36"
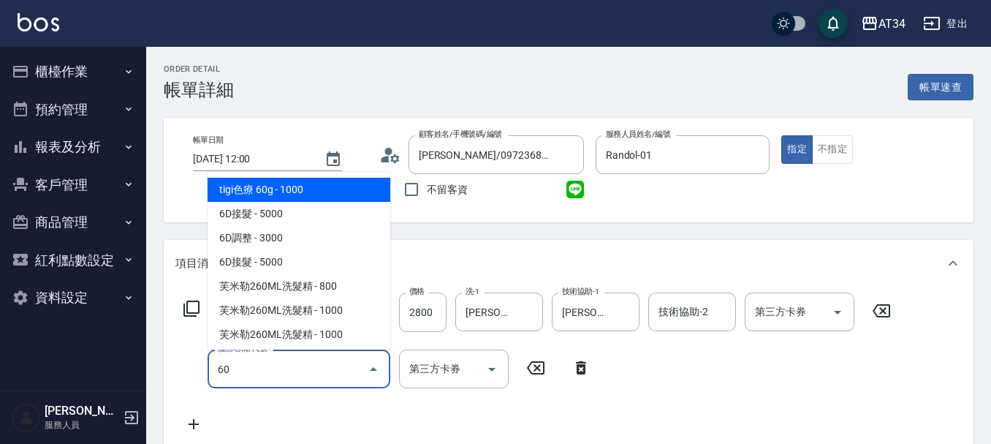
type input "602"
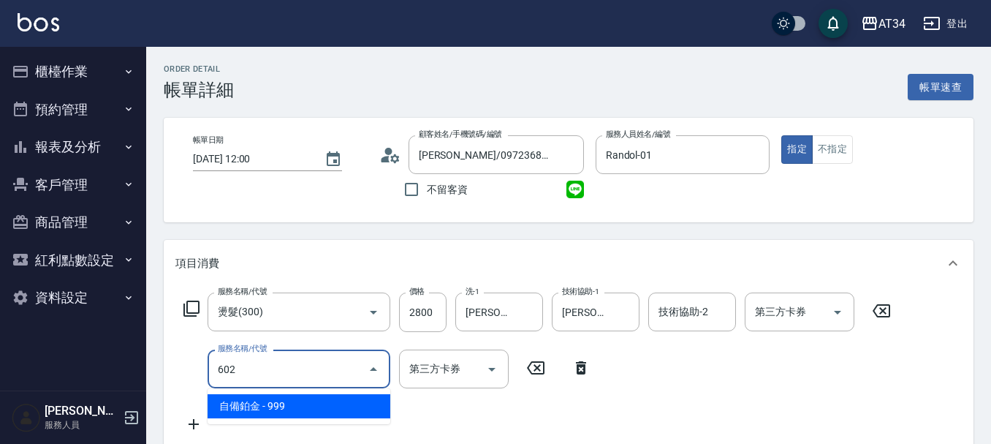
type input "370"
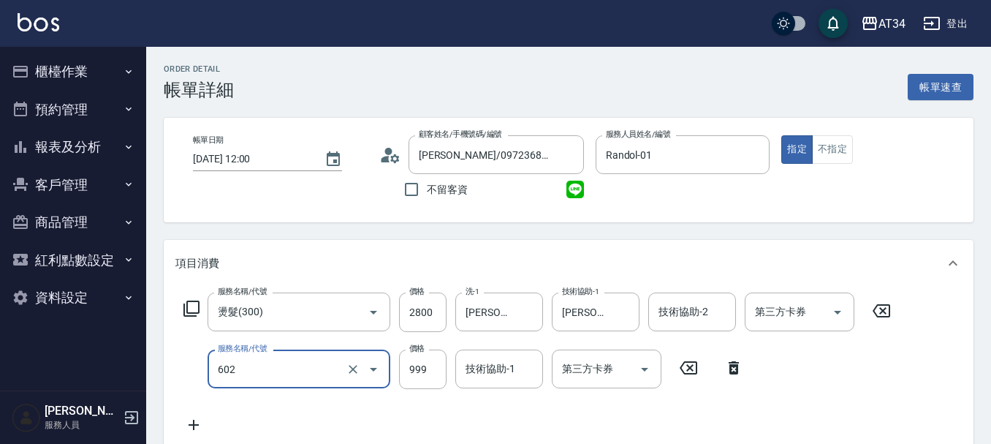
type input "自備鉑金(602)"
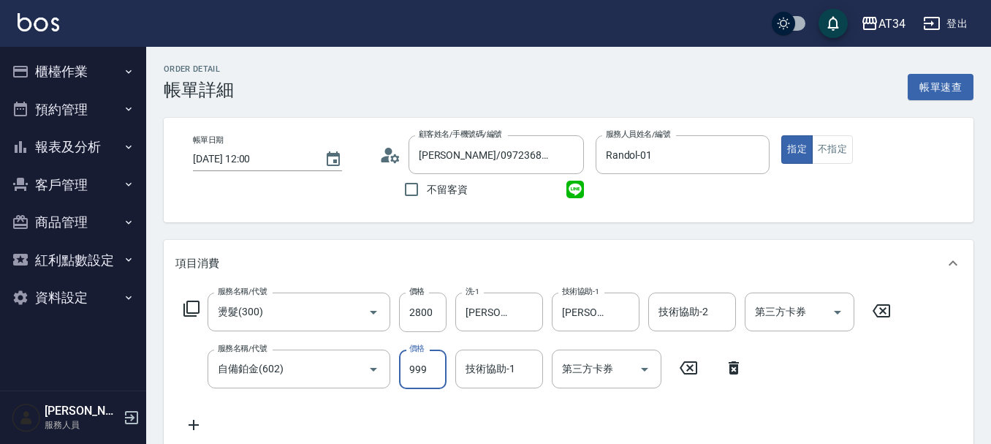
type input "280"
type input "59"
type input "3"
click at [430, 376] on input "59" at bounding box center [422, 368] width 47 height 39
type input "330"
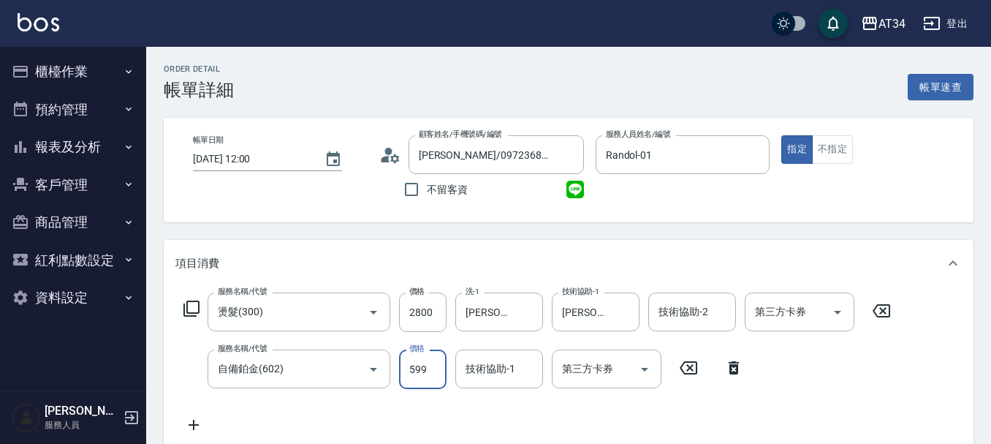
type input "599"
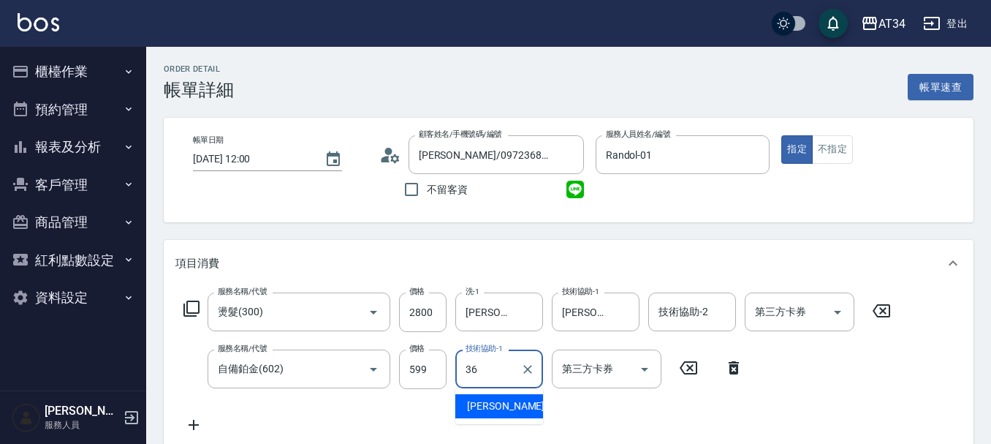
type input "[PERSON_NAME]-36"
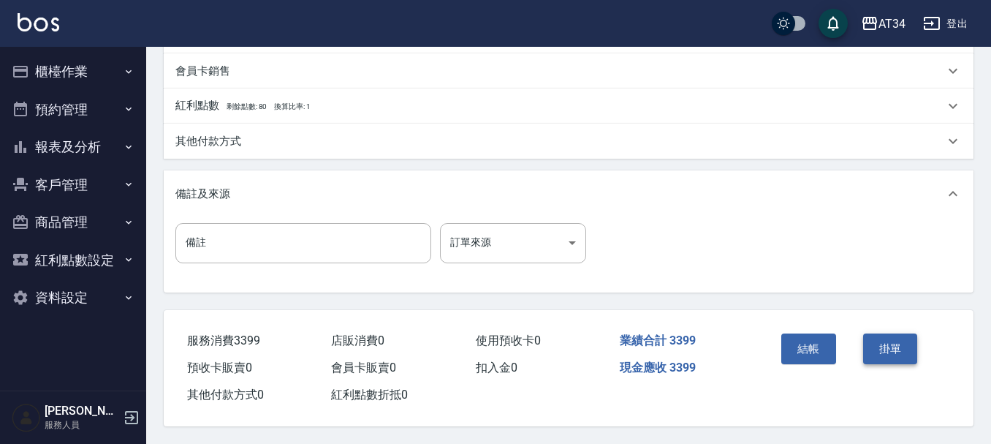
scroll to position [515, 0]
click at [793, 382] on div "結帳" at bounding box center [816, 359] width 82 height 64
click at [796, 356] on button "結帳" at bounding box center [808, 348] width 55 height 31
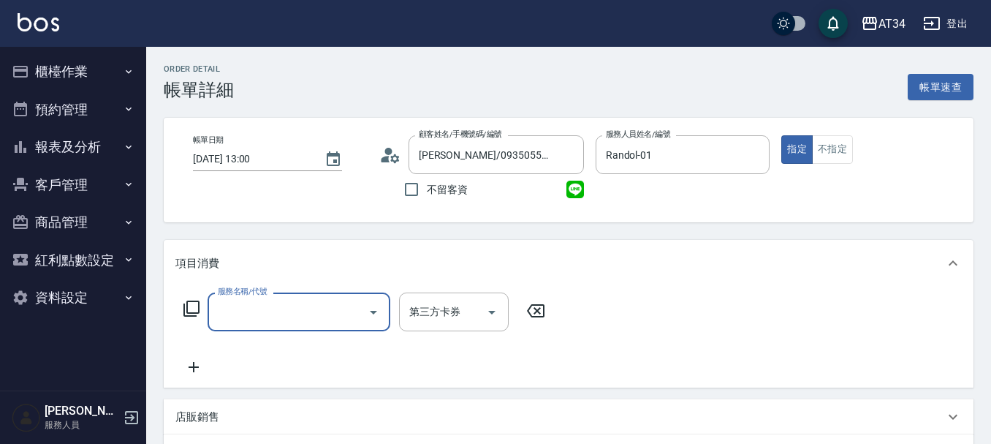
click at [325, 322] on input "服務名稱/代號" at bounding box center [288, 312] width 148 height 26
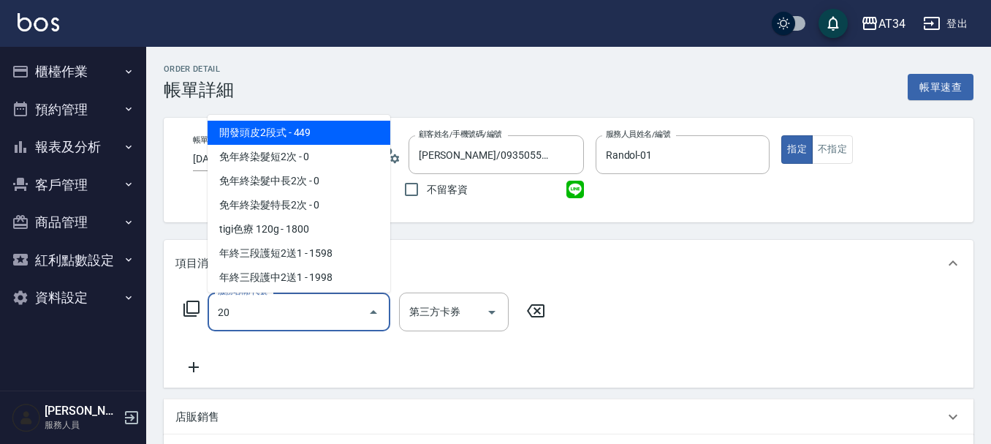
type input "201"
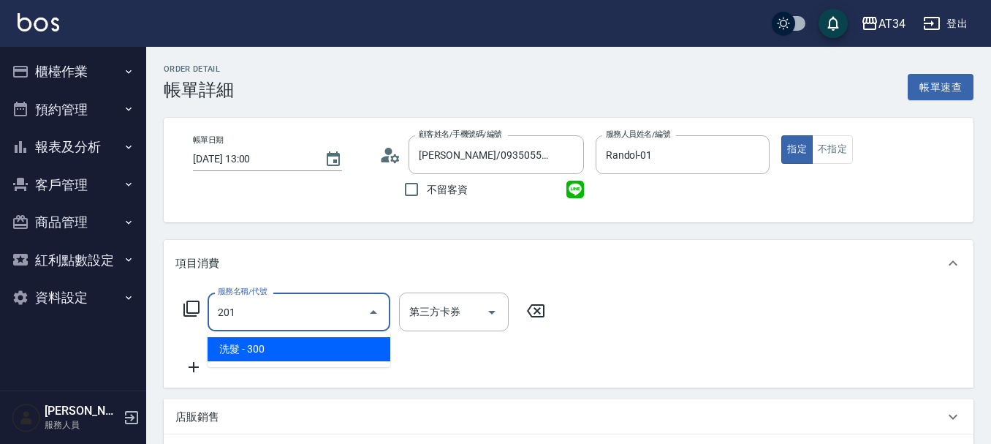
type input "30"
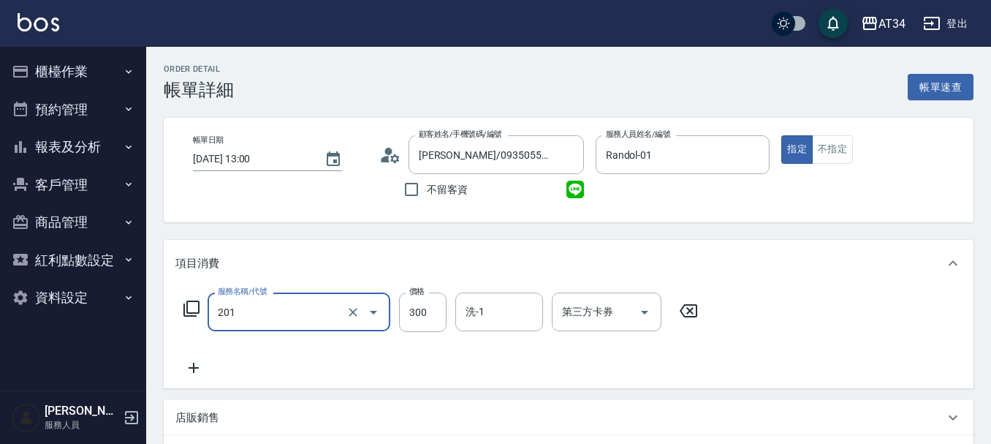
type input "洗髮(201)"
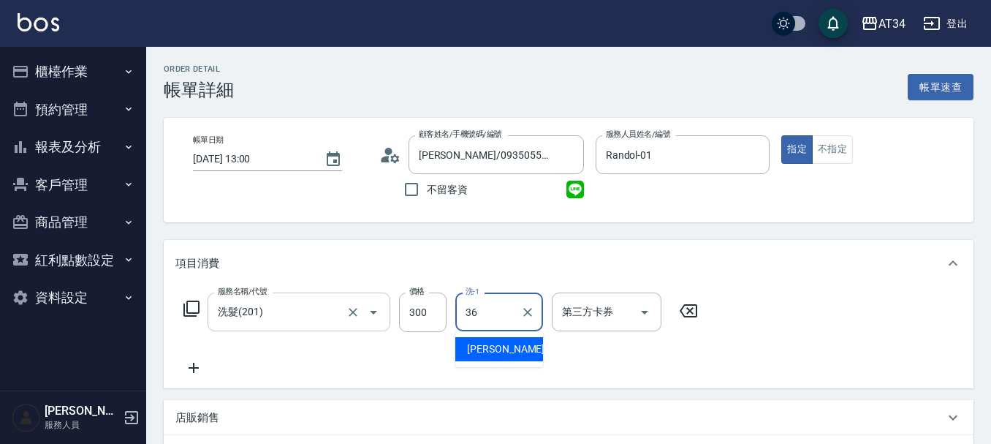
type input "[PERSON_NAME]-36"
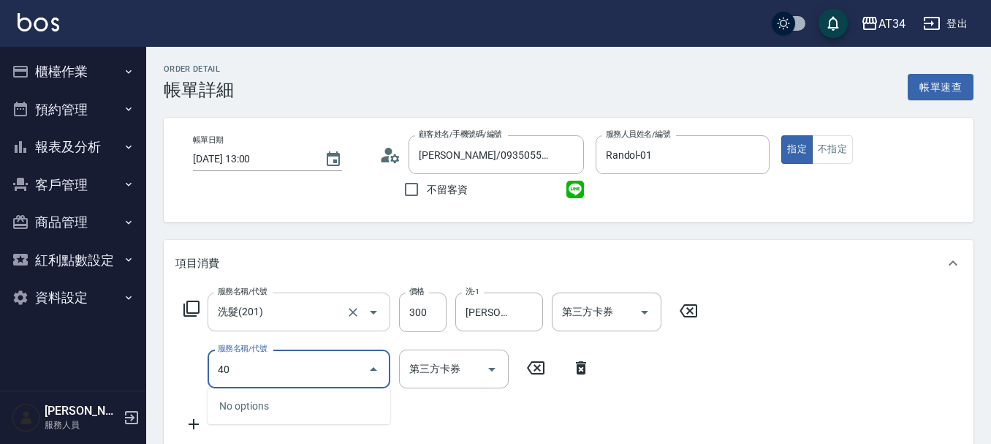
type input "401"
type input "50"
type input "剪髮(401)"
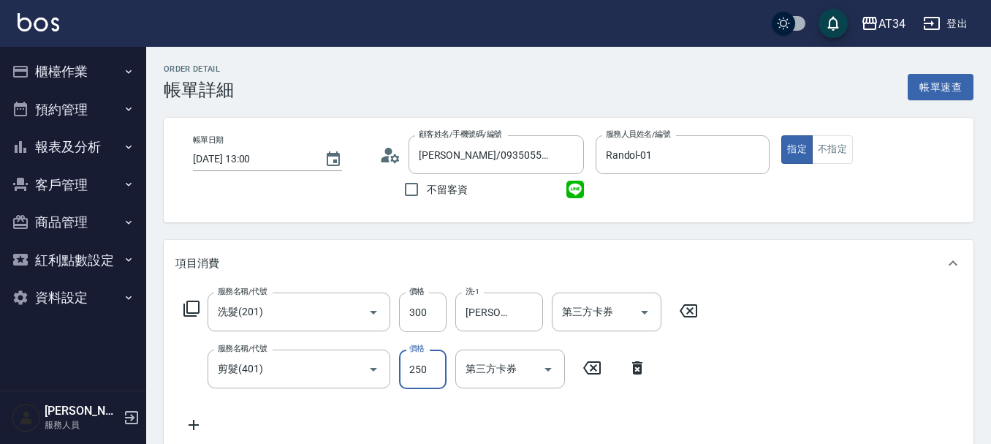
click at [425, 370] on input "250" at bounding box center [422, 368] width 47 height 39
type input "30"
type input "50"
type input "80"
type input "500"
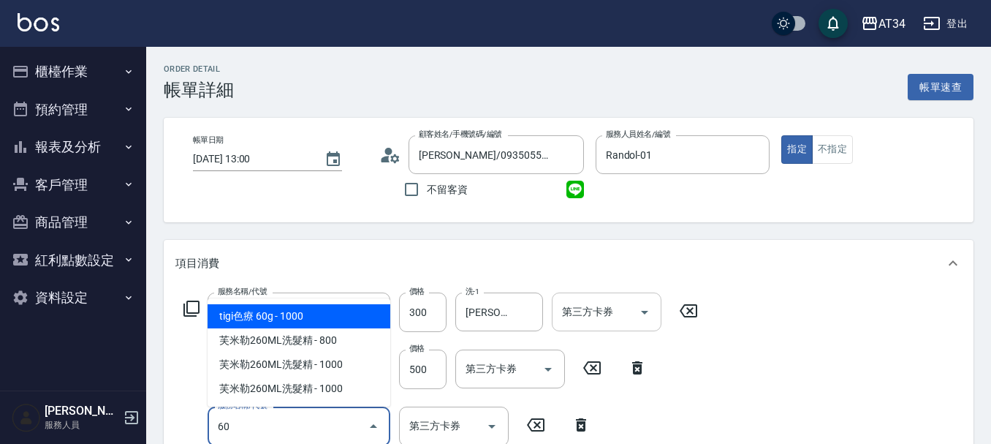
type input "602"
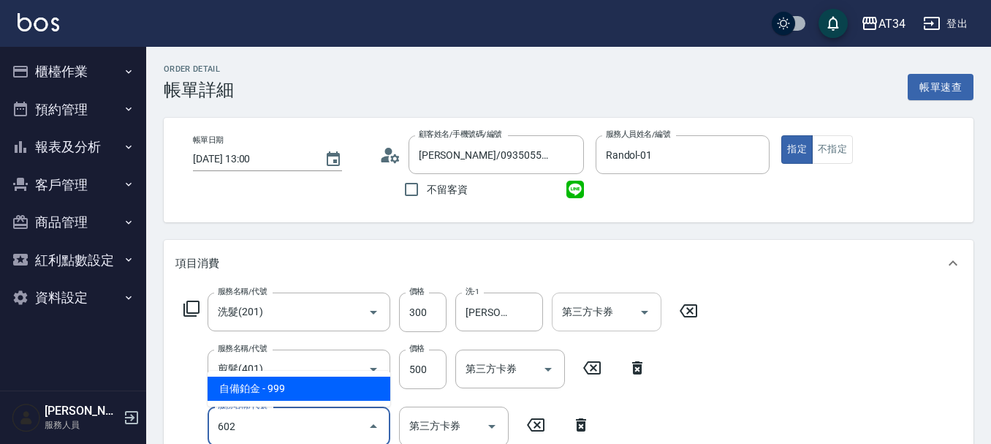
type input "170"
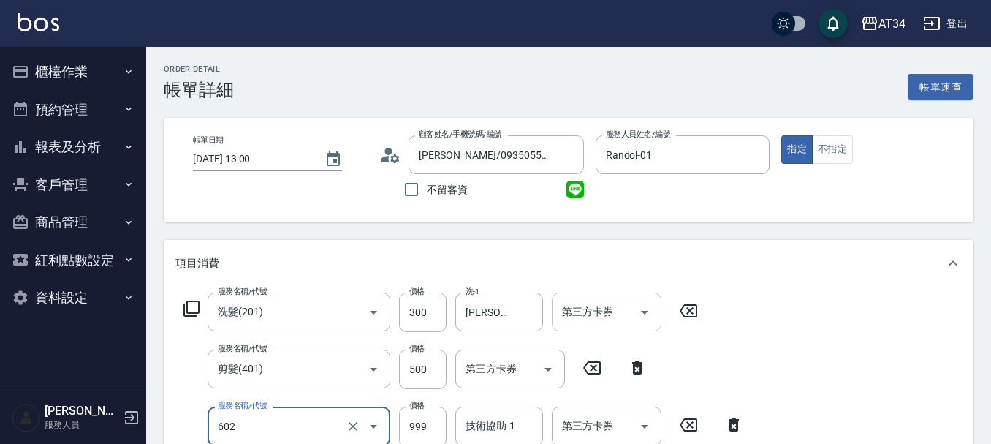
type input "自備鉑金(602)"
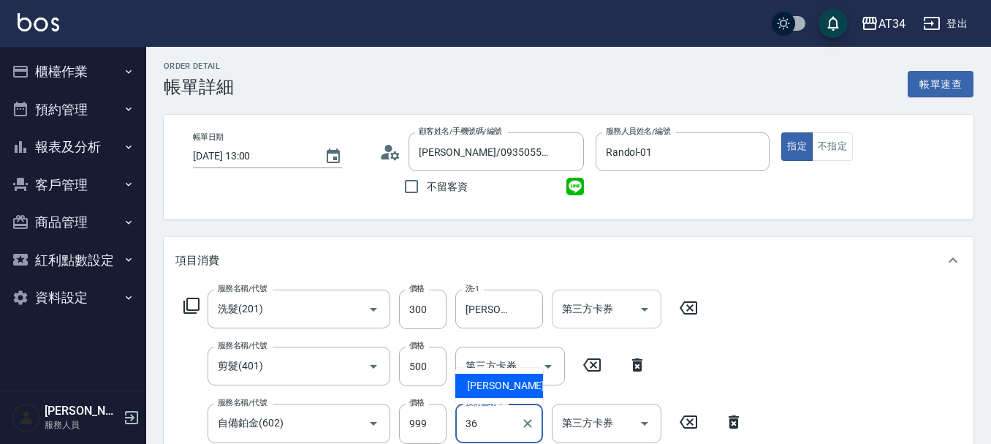
type input "[PERSON_NAME]-36"
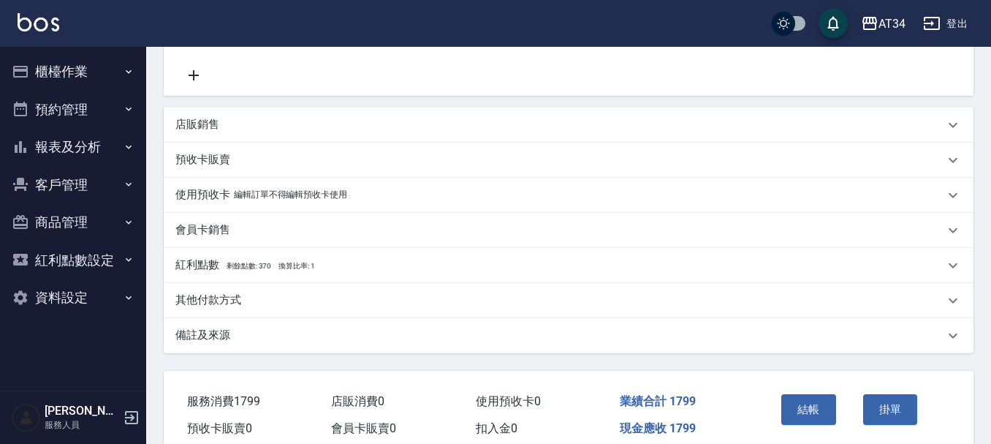
scroll to position [474, 0]
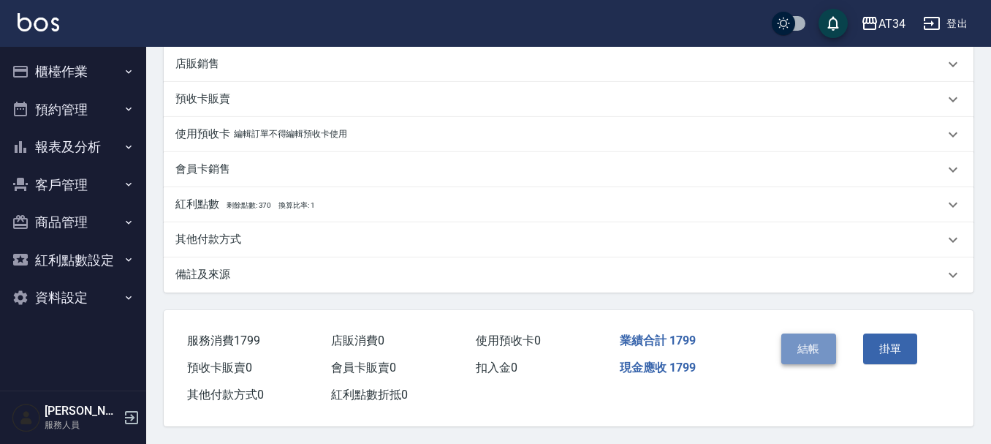
click at [794, 341] on button "結帳" at bounding box center [808, 348] width 55 height 31
